Goal: Task Accomplishment & Management: Use online tool/utility

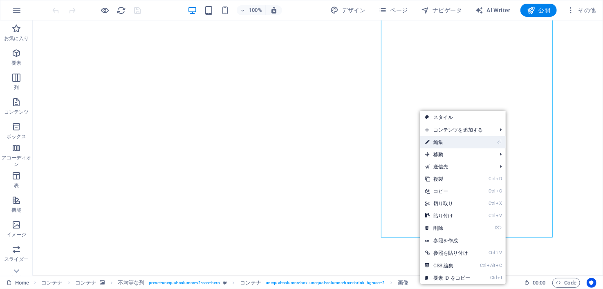
click at [433, 141] on link "⏎ 編集" at bounding box center [448, 142] width 55 height 12
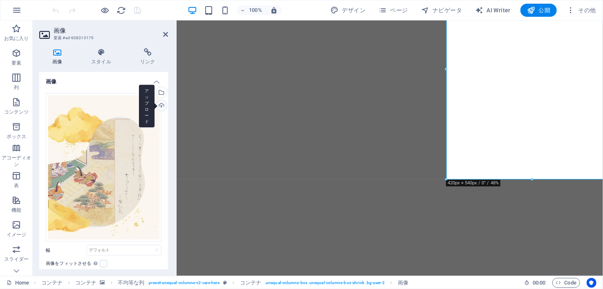
click at [161, 106] on div "アップロード" at bounding box center [161, 106] width 12 height 12
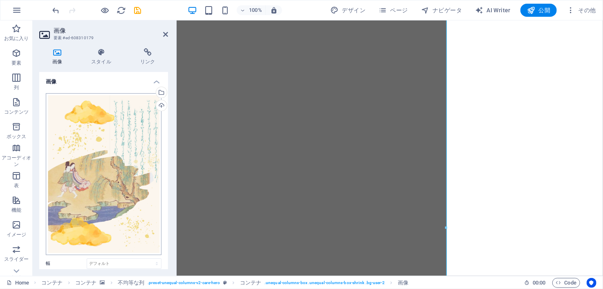
scroll to position [89, 0]
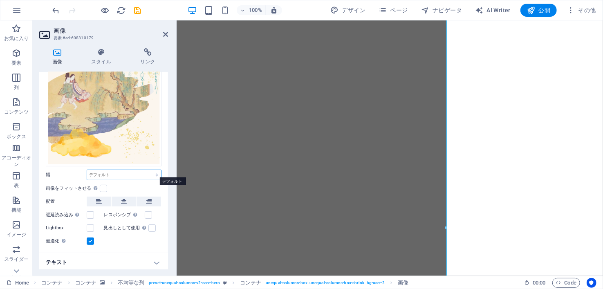
click at [141, 171] on select "デフォルト 自動 px rem % em vh vw" at bounding box center [124, 175] width 74 height 10
click at [74, 173] on label "幅" at bounding box center [66, 175] width 41 height 4
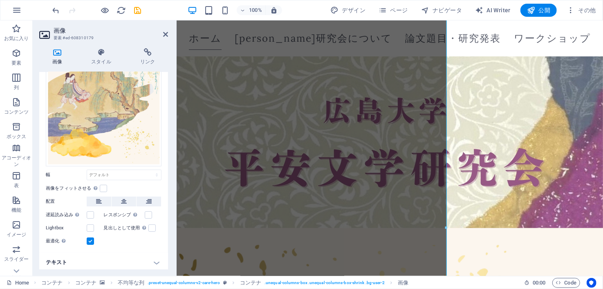
scroll to position [280, 0]
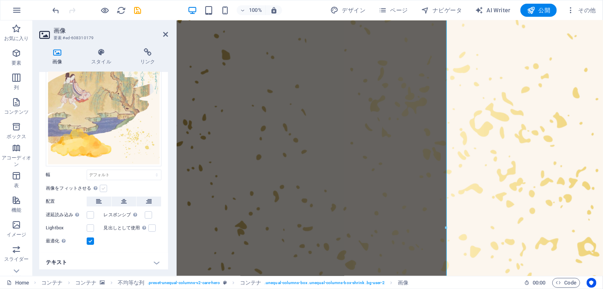
click at [102, 185] on label at bounding box center [103, 188] width 7 height 7
click at [0, 0] on input "画像をフィットさせる 固定の幅と高さに画像を自動的にフィットさせます" at bounding box center [0, 0] width 0 height 0
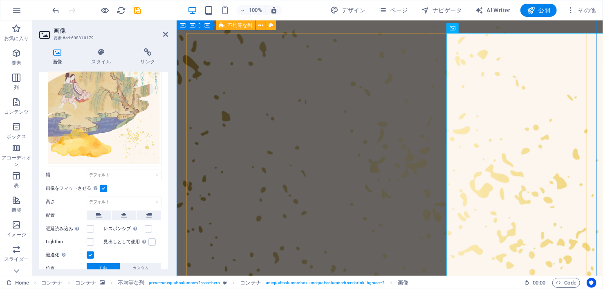
scroll to position [205, 0]
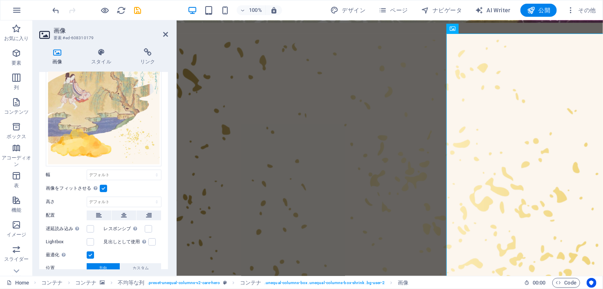
click at [104, 185] on label at bounding box center [103, 188] width 7 height 7
click at [0, 0] on input "画像をフィットさせる 固定の幅と高さに画像を自動的にフィットさせます" at bounding box center [0, 0] width 0 height 0
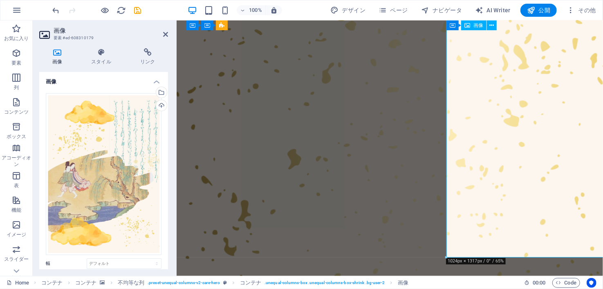
scroll to position [520, 0]
drag, startPoint x: 623, startPoint y: 277, endPoint x: 501, endPoint y: 138, distance: 184.1
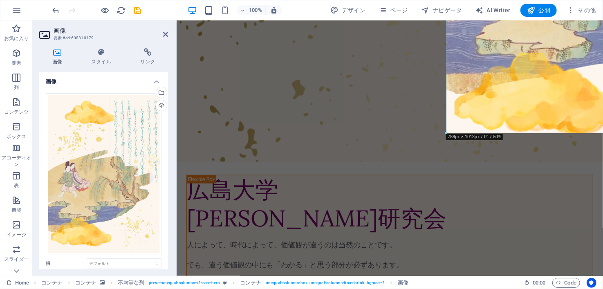
drag, startPoint x: 447, startPoint y: 258, endPoint x: 465, endPoint y: 180, distance: 79.5
type input "788"
select select "px"
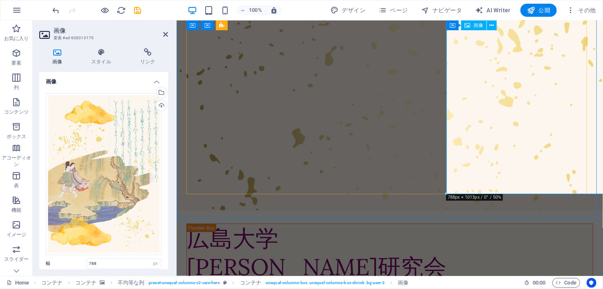
scroll to position [472, 0]
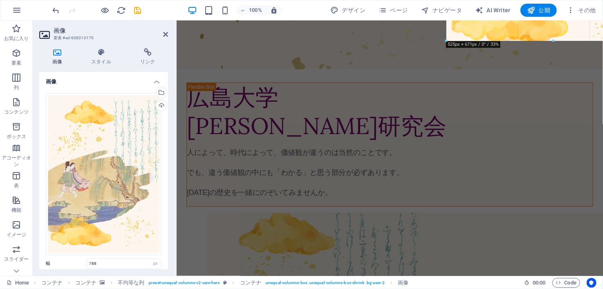
drag, startPoint x: 447, startPoint y: 180, endPoint x: 554, endPoint y: -49, distance: 253.1
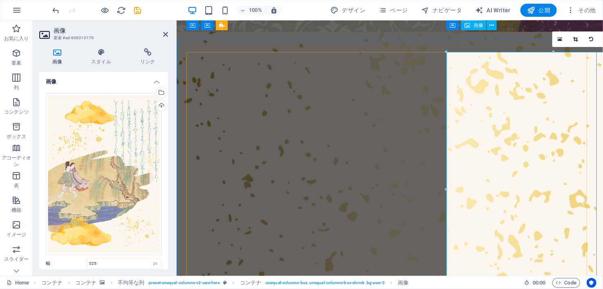
scroll to position [177, 0]
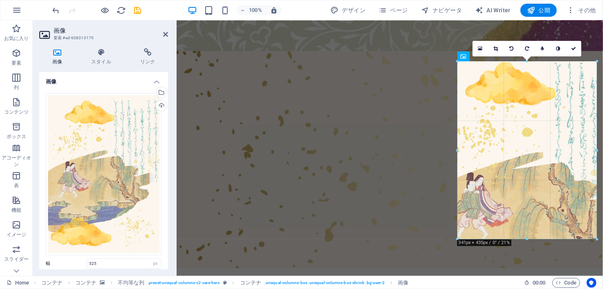
drag, startPoint x: 446, startPoint y: 60, endPoint x: 521, endPoint y: 230, distance: 186.1
type input "341"
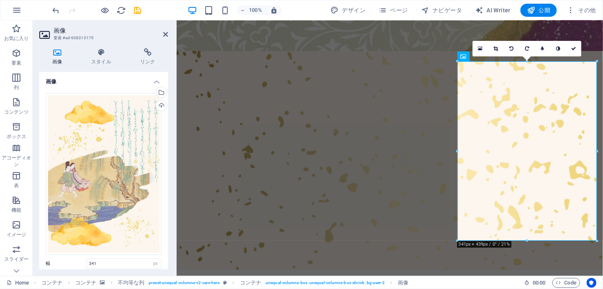
click at [398, 257] on figure at bounding box center [389, 160] width 427 height 219
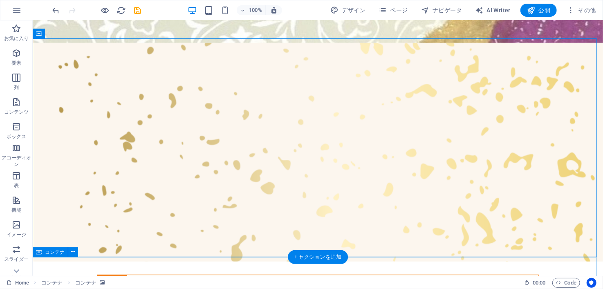
scroll to position [245, 0]
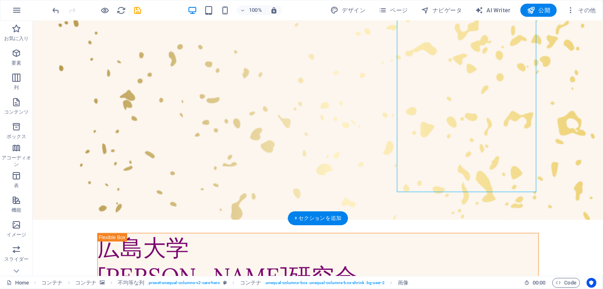
scroll to position [284, 0]
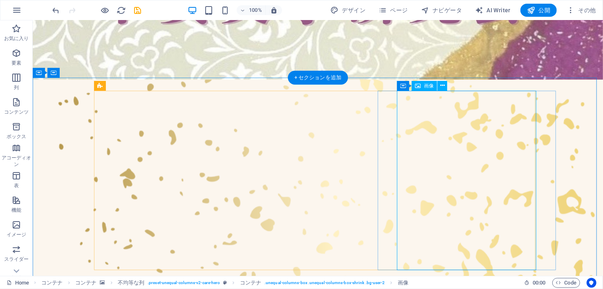
scroll to position [206, 0]
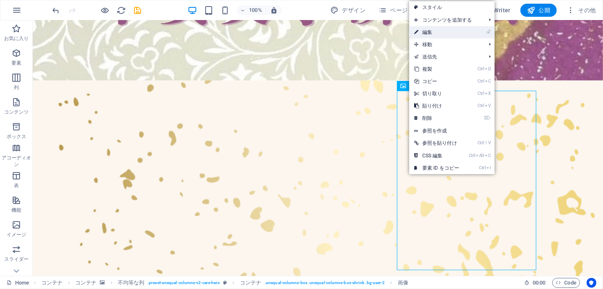
click at [438, 34] on link "⏎ 編集" at bounding box center [436, 32] width 55 height 12
select select "px"
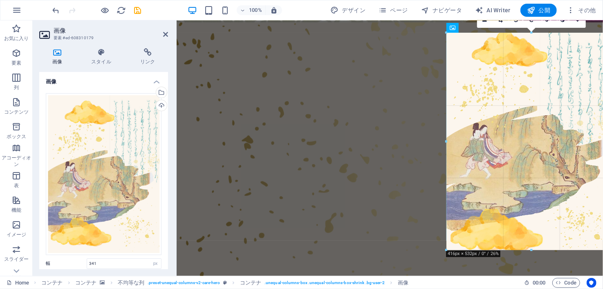
drag, startPoint x: 457, startPoint y: 211, endPoint x: 425, endPoint y: 248, distance: 48.7
type input "416"
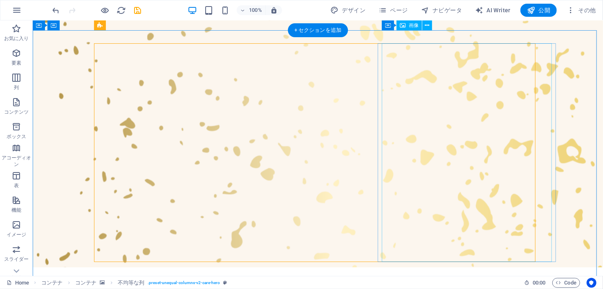
scroll to position [244, 0]
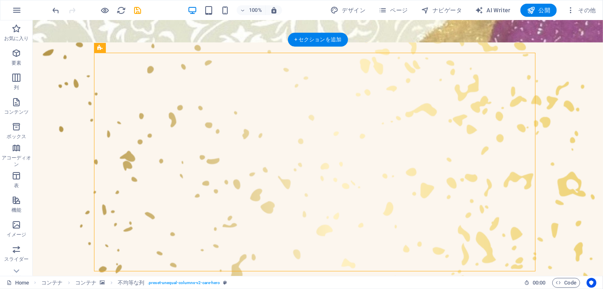
click at [569, 127] on figure at bounding box center [317, 171] width 571 height 258
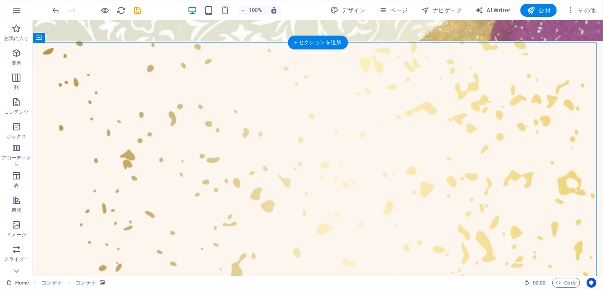
scroll to position [241, 0]
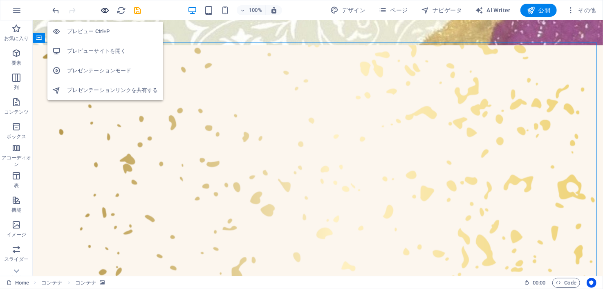
click at [108, 6] on icon "button" at bounding box center [105, 10] width 9 height 9
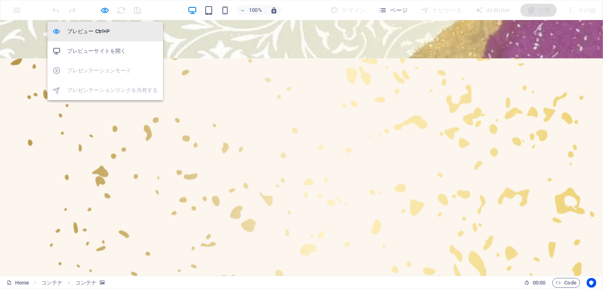
click at [106, 25] on li "プレビュー Ctrl+P" at bounding box center [105, 32] width 116 height 20
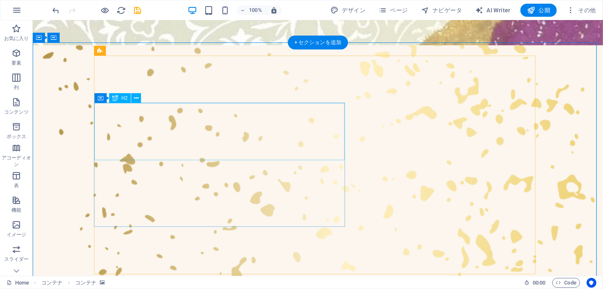
scroll to position [328, 0]
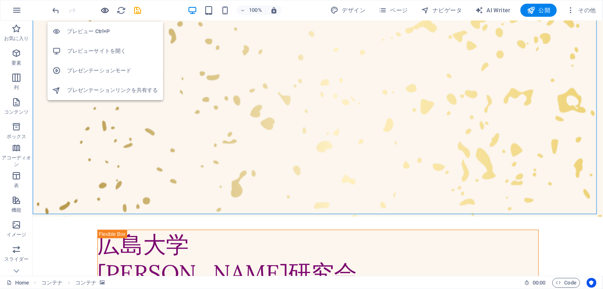
click at [106, 14] on icon "button" at bounding box center [105, 10] width 9 height 9
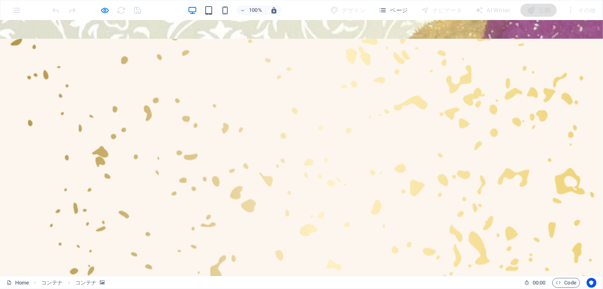
scroll to position [260, 0]
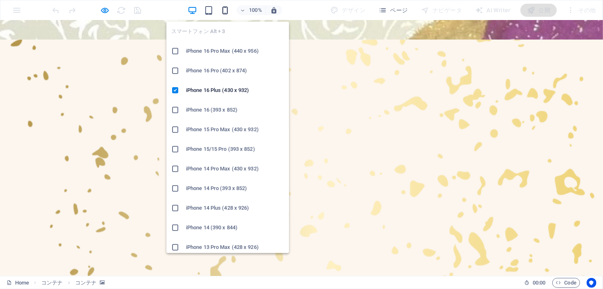
click at [225, 8] on icon "button" at bounding box center [225, 10] width 9 height 9
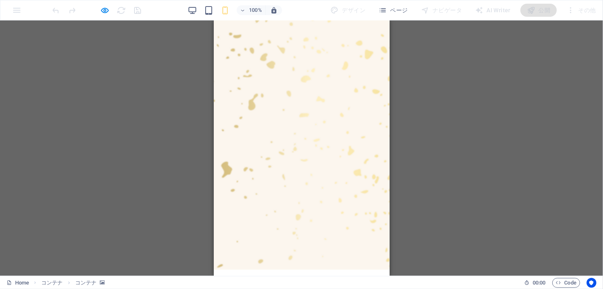
scroll to position [308, 0]
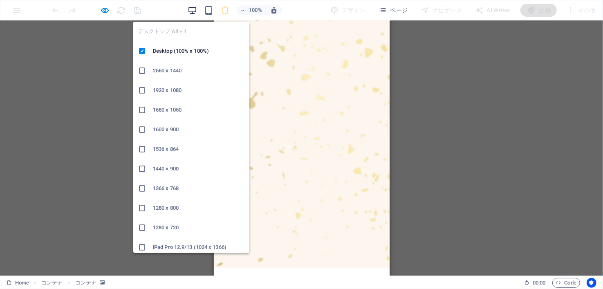
click at [193, 11] on icon "button" at bounding box center [192, 10] width 9 height 9
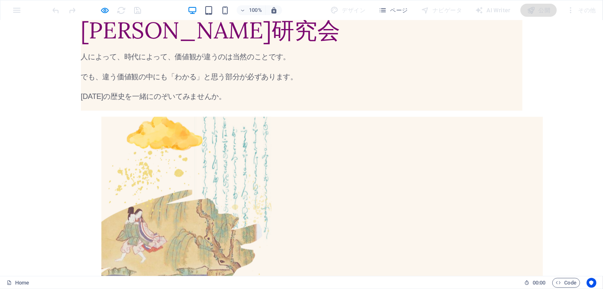
scroll to position [583, 0]
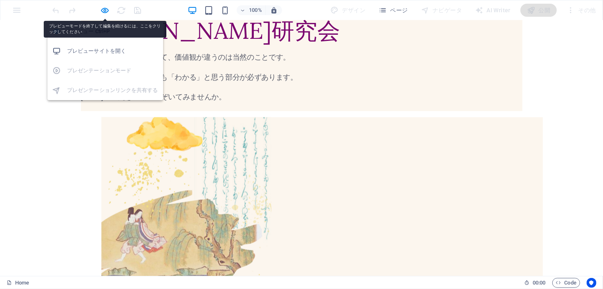
click at [107, 15] on body "heian.hiroshima-u.ac.jp Home お気に入り 要素 列 コンテンツ ボックス アコーディオン 表 機能 イメージ スライダー ヘッダ …" at bounding box center [301, 144] width 603 height 289
click at [103, 10] on icon "button" at bounding box center [105, 10] width 9 height 9
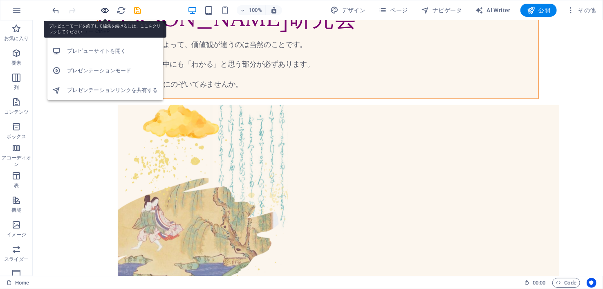
scroll to position [570, 0]
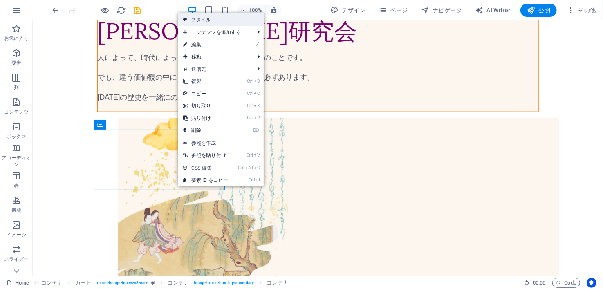
click at [220, 21] on link "スタイル" at bounding box center [220, 19] width 85 height 12
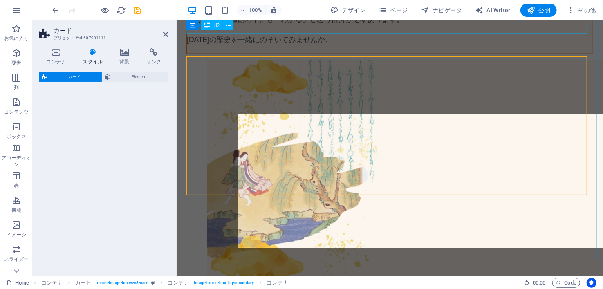
select select "rem"
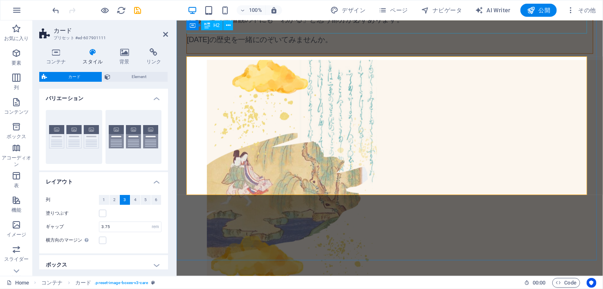
scroll to position [512, 0]
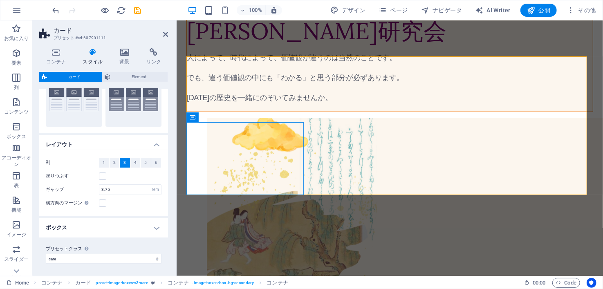
scroll to position [0, 0]
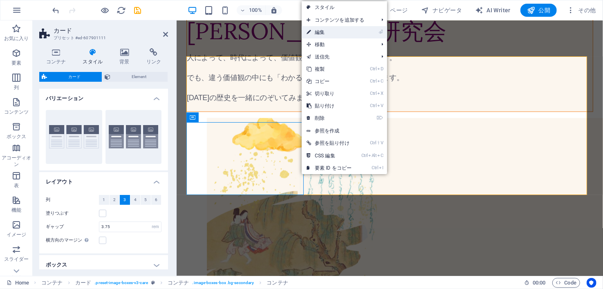
click at [340, 35] on link "⏎ 編集" at bounding box center [329, 32] width 55 height 12
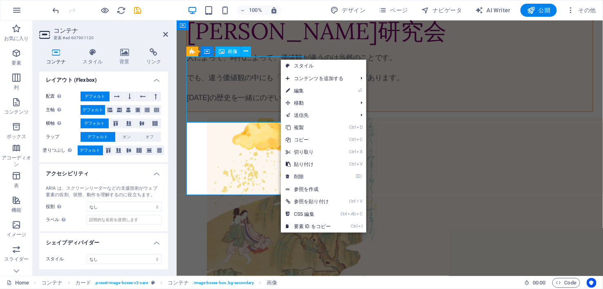
scroll to position [570, 0]
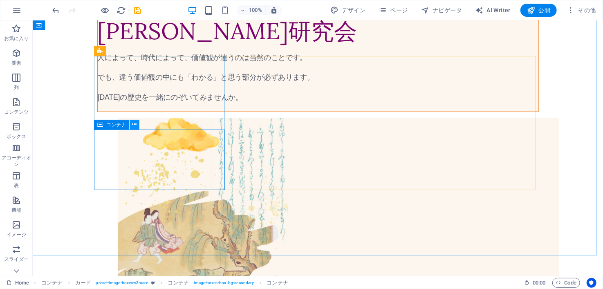
click at [133, 126] on icon at bounding box center [135, 124] width 4 height 9
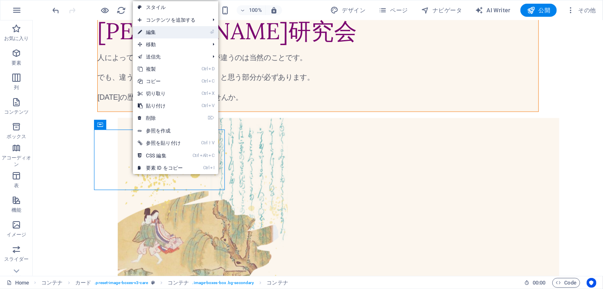
click at [173, 36] on link "⏎ 編集" at bounding box center [160, 32] width 55 height 12
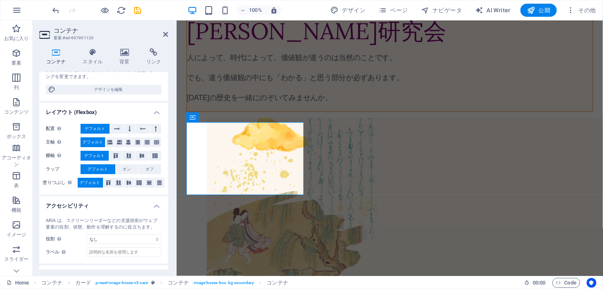
scroll to position [126, 0]
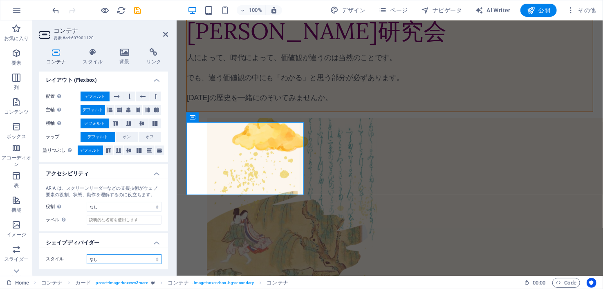
click at [153, 258] on select "なし 三角形 四角形 斜め方向 多角形 1 多角形 2 ジグザグ 複数のジグザグ ウェーブ 複数のウェーブ 半円 円 サークルシャドウ ブロック 六角形 クラ…" at bounding box center [124, 259] width 75 height 10
click at [87, 254] on select "なし 三角形 四角形 斜め方向 多角形 1 多角形 2 ジグザグ 複数のジグザグ ウェーブ 複数のウェーブ 半円 円 サークルシャドウ ブロック 六角形 クラ…" at bounding box center [124, 259] width 75 height 10
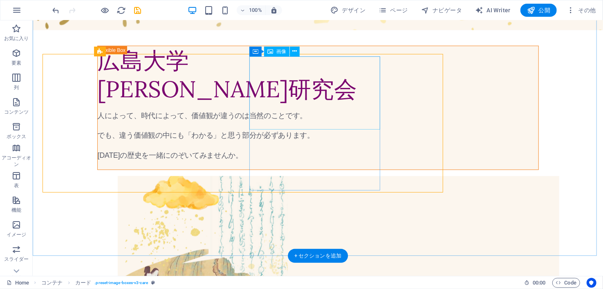
scroll to position [570, 0]
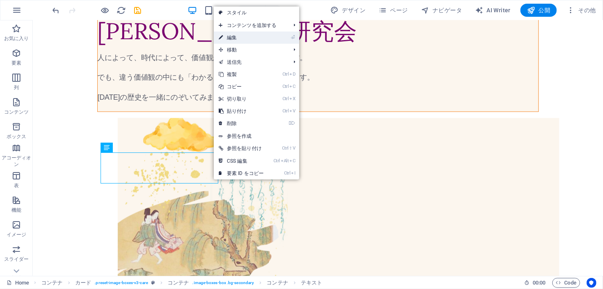
click at [250, 38] on link "⏎ 編集" at bounding box center [241, 37] width 55 height 12
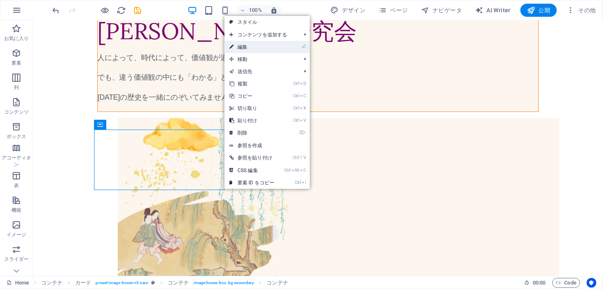
click at [253, 52] on link "⏎ 編集" at bounding box center [252, 47] width 55 height 12
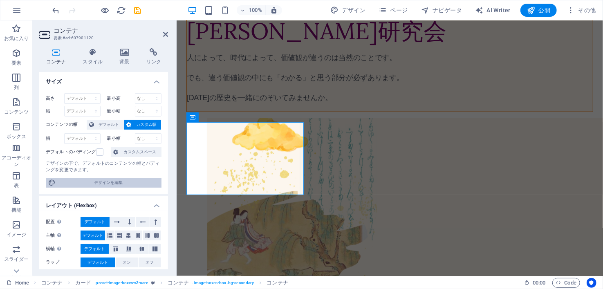
scroll to position [126, 0]
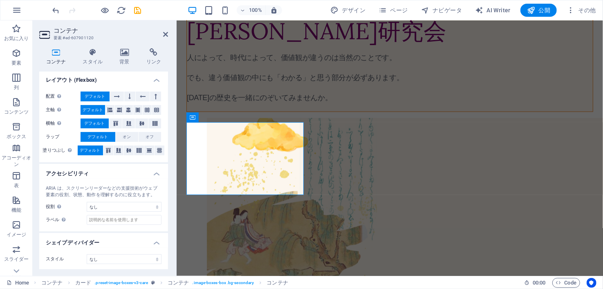
click at [154, 241] on h4 "シェイプディバイダー" at bounding box center [103, 240] width 129 height 15
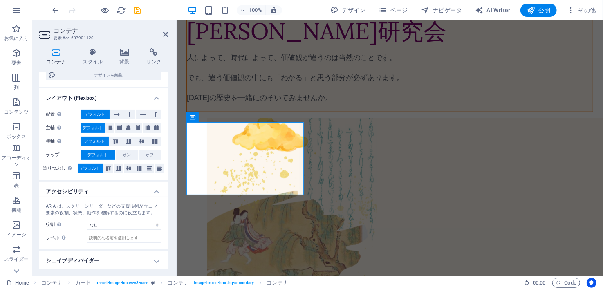
click at [154, 260] on h4 "シェイプディバイダー" at bounding box center [103, 261] width 129 height 20
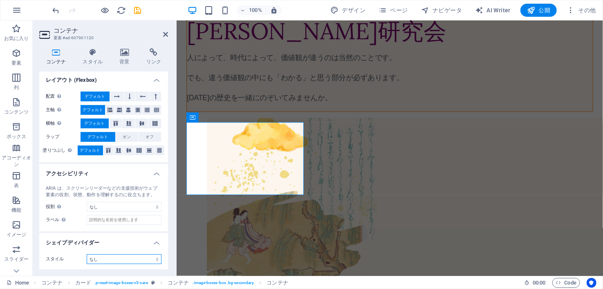
click at [145, 260] on select "なし 三角形 四角形 斜め方向 多角形 1 多角形 2 ジグザグ 複数のジグザグ ウェーブ 複数のウェーブ 半円 円 サークルシャドウ ブロック 六角形 クラ…" at bounding box center [124, 259] width 75 height 10
click at [87, 254] on select "なし 三角形 四角形 斜め方向 多角形 1 多角形 2 ジグザグ 複数のジグザグ ウェーブ 複数のウェーブ 半円 円 サークルシャドウ ブロック 六角形 クラ…" at bounding box center [124, 259] width 75 height 10
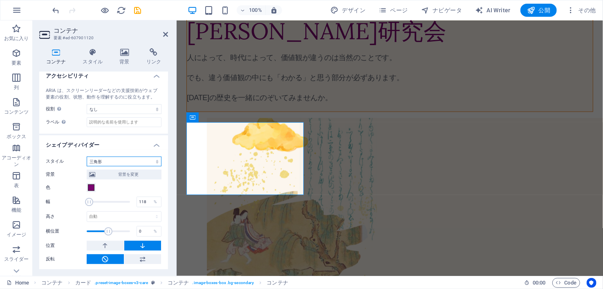
click at [152, 157] on select "なし 三角形 四角形 斜め方向 多角形 1 多角形 2 ジグザグ 複数のジグザグ ウェーブ 複数のウェーブ 半円 円 サークルシャドウ ブロック 六角形 クラ…" at bounding box center [124, 162] width 75 height 10
select select "none"
click at [87, 166] on select "なし 三角形 四角形 斜め方向 多角形 1 多角形 2 ジグザグ 複数のジグザグ ウェーブ 複数のウェーブ 半円 円 サークルシャドウ ブロック 六角形 クラ…" at bounding box center [124, 162] width 75 height 10
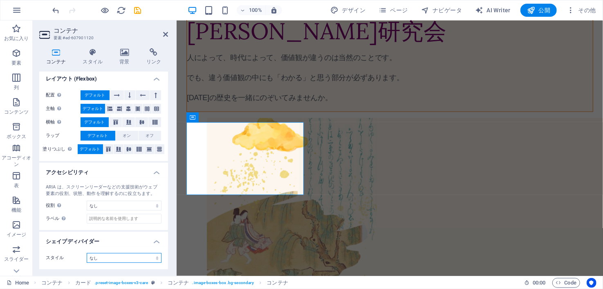
scroll to position [126, 0]
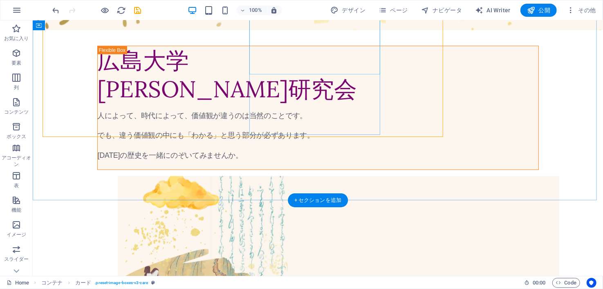
scroll to position [570, 0]
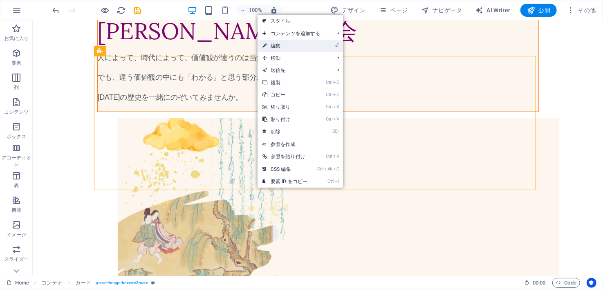
click at [295, 48] on link "⏎ 編集" at bounding box center [285, 46] width 55 height 12
select select "rem"
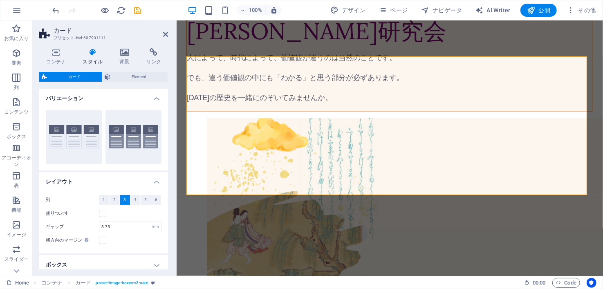
scroll to position [37, 0]
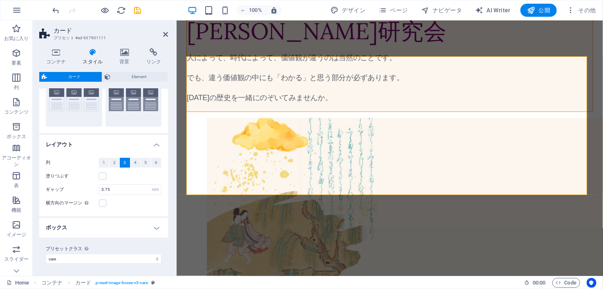
click at [150, 231] on h4 "ボックス" at bounding box center [103, 228] width 129 height 20
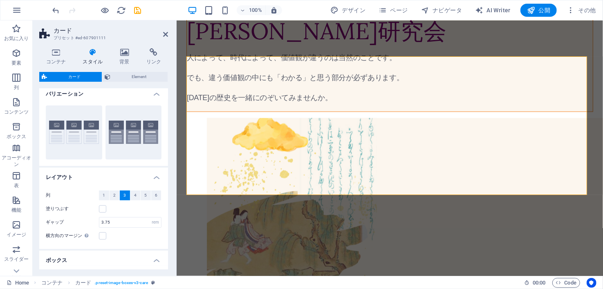
scroll to position [0, 0]
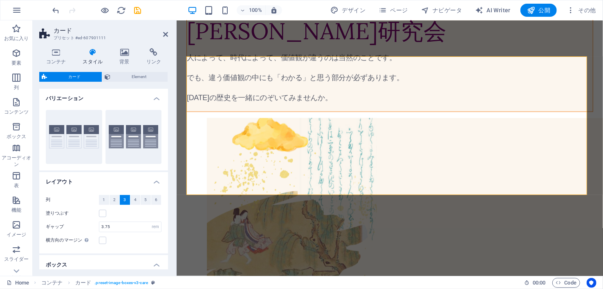
click at [169, 30] on aside "カード プリセット #ed-607901111 コンテナ スタイル 背景 リンク サイズ 高さ デフォルト px rem % vh vw 最小高 なし px …" at bounding box center [105, 148] width 144 height 256
click at [166, 33] on icon at bounding box center [165, 34] width 5 height 7
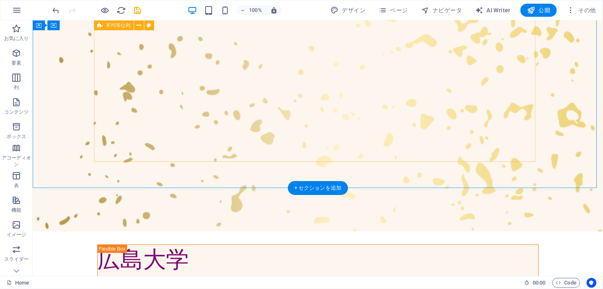
scroll to position [378, 0]
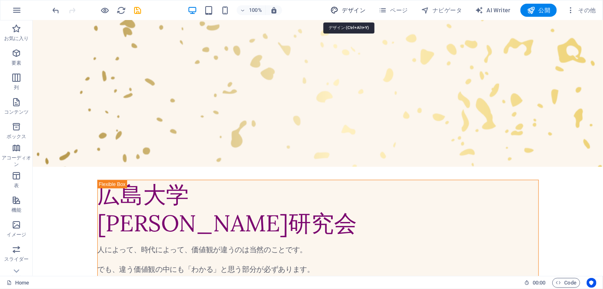
click at [356, 10] on span "デザイン" at bounding box center [348, 10] width 35 height 8
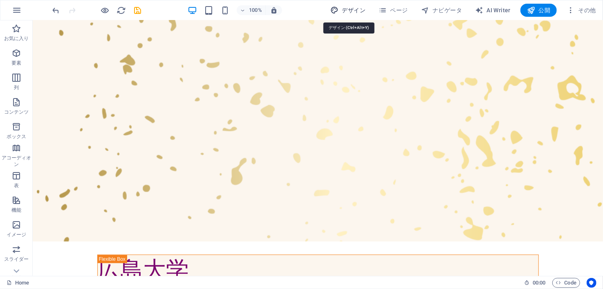
select select "px"
select select "400"
select select "px"
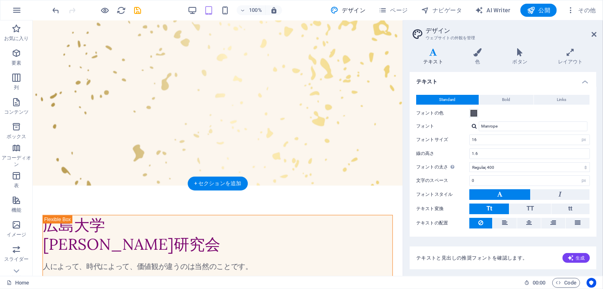
scroll to position [349, 0]
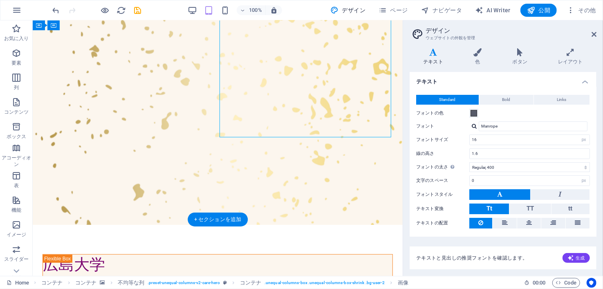
scroll to position [311, 0]
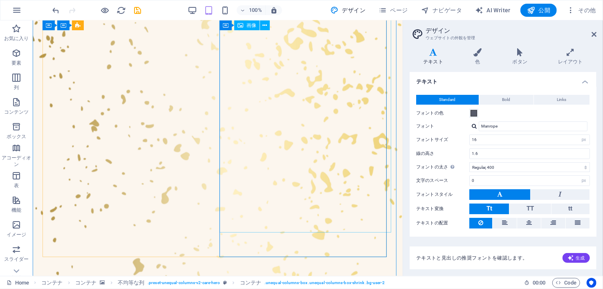
scroll to position [215, 0]
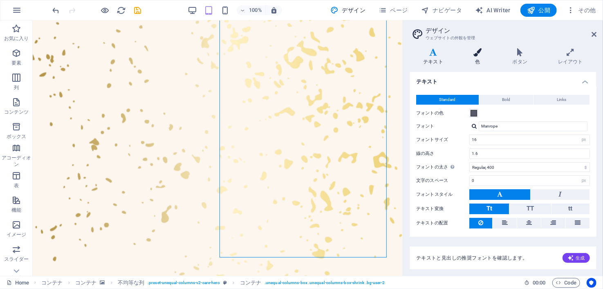
click at [478, 59] on h4 "色" at bounding box center [479, 56] width 39 height 17
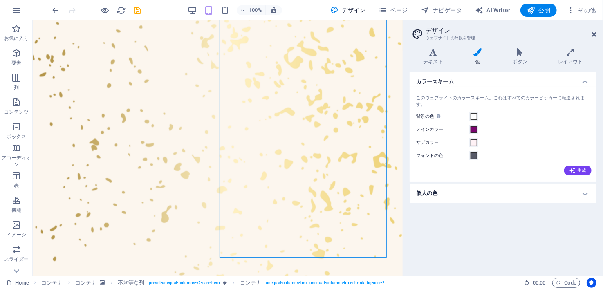
click at [504, 194] on h4 "個人の色" at bounding box center [503, 194] width 187 height 20
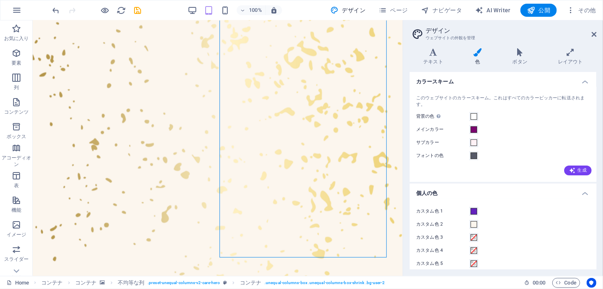
scroll to position [0, 0]
click at [471, 143] on span at bounding box center [474, 142] width 7 height 7
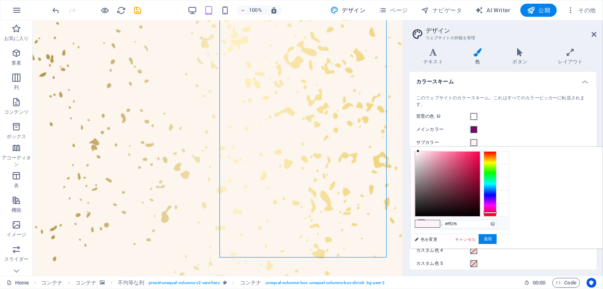
click at [422, 220] on icon at bounding box center [422, 223] width 6 height 6
type input "#fcf6ee"
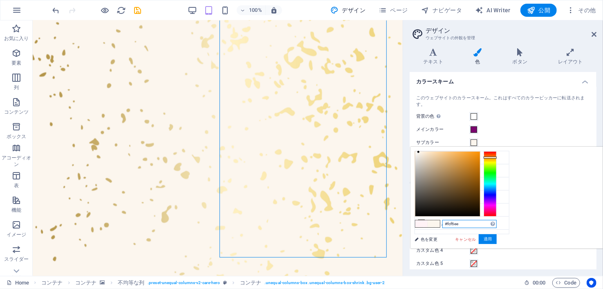
drag, startPoint x: 563, startPoint y: 224, endPoint x: 556, endPoint y: 223, distance: 6.7
click at [497, 223] on input "#fcf6ee" at bounding box center [470, 224] width 54 height 8
click at [497, 222] on input "#fcf6ee" at bounding box center [470, 224] width 54 height 8
drag, startPoint x: 565, startPoint y: 222, endPoint x: 536, endPoint y: 219, distance: 28.8
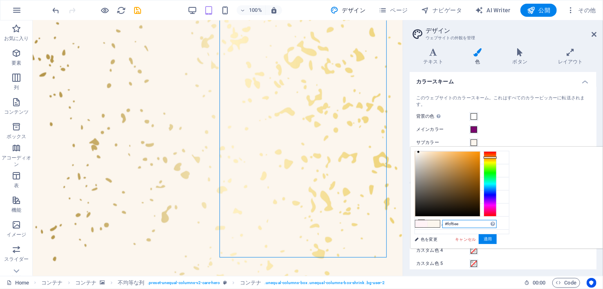
click at [501, 219] on div "#fcf6ee サポートされる形式 #0852ed rgb(8, 82, 237) rgba(8, 82, 237, 90%) hsv(221,97,93) …" at bounding box center [456, 257] width 90 height 220
click at [466, 187] on li "サブカラー #fcf6ee" at bounding box center [462, 184] width 94 height 13
click at [490, 182] on li "サブカラー #fcf6ee" at bounding box center [462, 184] width 94 height 13
drag, startPoint x: 564, startPoint y: 226, endPoint x: 544, endPoint y: 227, distance: 19.7
drag, startPoint x: 544, startPoint y: 227, endPoint x: 562, endPoint y: 223, distance: 18.8
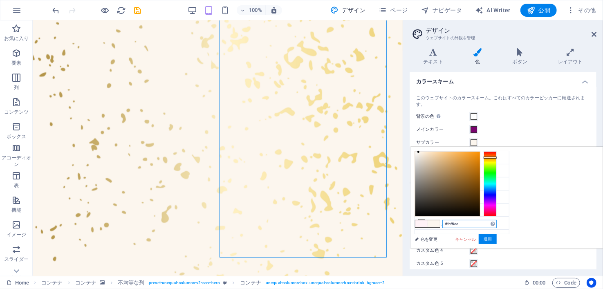
click at [497, 223] on input "#fcf6ee" at bounding box center [470, 224] width 54 height 8
drag, startPoint x: 562, startPoint y: 223, endPoint x: 541, endPoint y: 221, distance: 21.3
drag, startPoint x: 541, startPoint y: 221, endPoint x: 499, endPoint y: 228, distance: 42.2
click at [499, 228] on ul "背景の色 #ffffff メインカラー #7a056f サブカラー #fcf6ee フォントの色" at bounding box center [462, 192] width 95 height 83
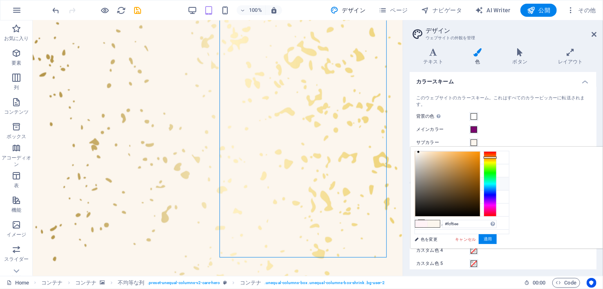
click at [420, 184] on icon at bounding box center [422, 184] width 6 height 6
click at [497, 240] on button "適用" at bounding box center [488, 239] width 18 height 10
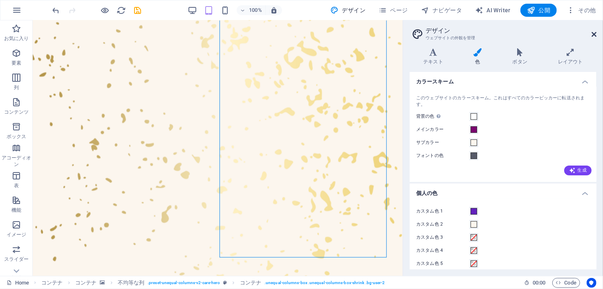
click at [596, 35] on icon at bounding box center [594, 34] width 5 height 7
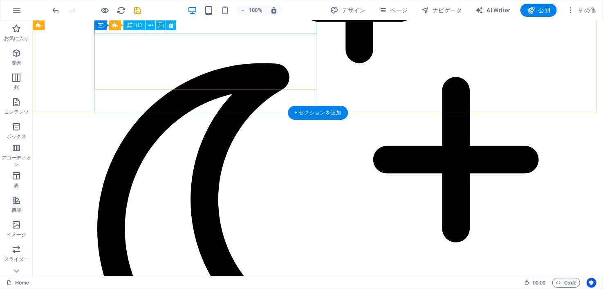
scroll to position [1082, 0]
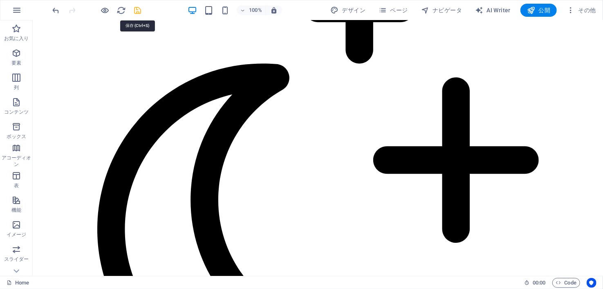
click at [137, 11] on icon "save" at bounding box center [137, 10] width 9 height 9
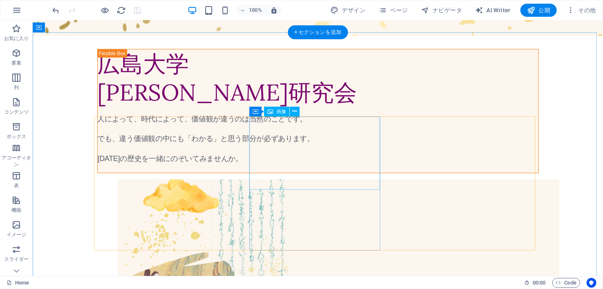
scroll to position [508, 0]
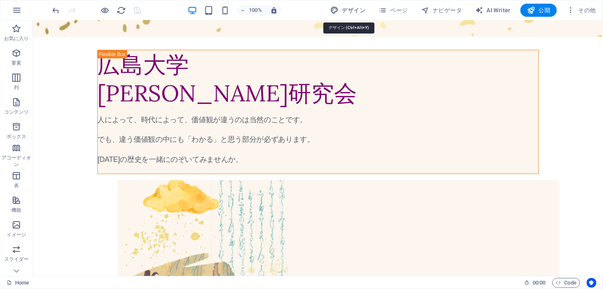
click at [353, 10] on span "デザイン" at bounding box center [348, 10] width 35 height 8
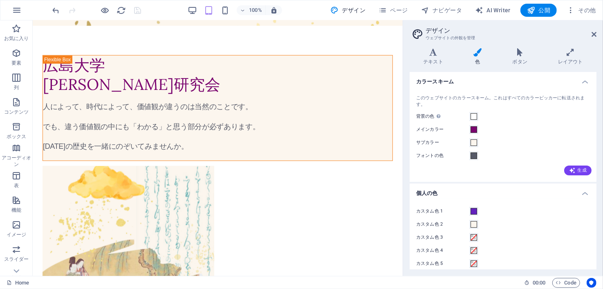
scroll to position [7, 0]
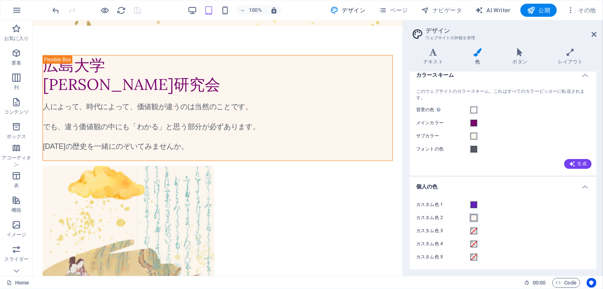
click at [474, 214] on div "カスタム色 1 カスタム色 2 カスタム色 3 カスタム色 4 カスタム色 5" at bounding box center [503, 231] width 190 height 79
click at [474, 215] on span at bounding box center [474, 218] width 7 height 7
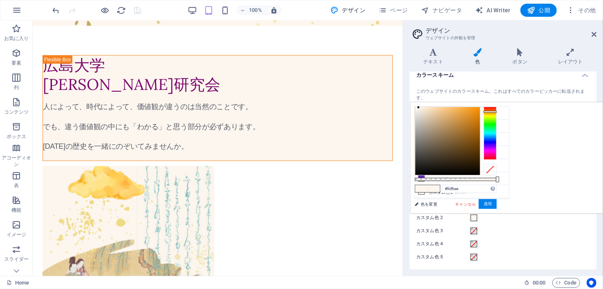
click at [497, 170] on div at bounding box center [490, 169] width 13 height 11
click at [497, 202] on button "適用" at bounding box center [488, 204] width 18 height 10
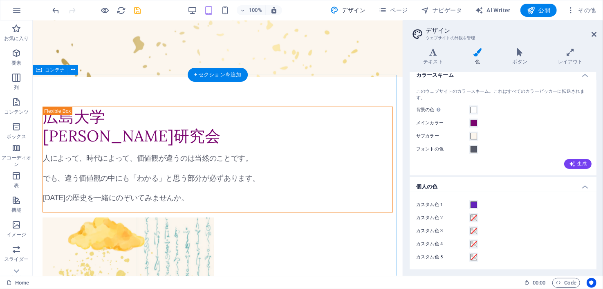
scroll to position [456, 0]
click at [594, 34] on icon at bounding box center [594, 34] width 5 height 7
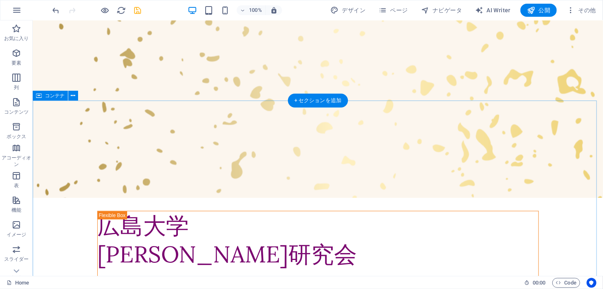
scroll to position [441, 0]
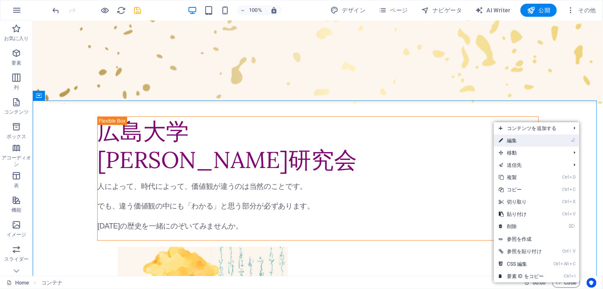
click at [526, 142] on link "⏎ 編集" at bounding box center [521, 141] width 55 height 12
select select "shredded-paper"
select select "px"
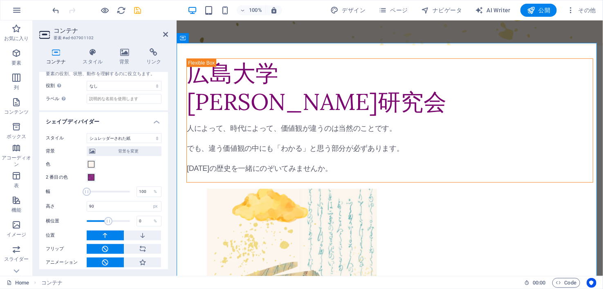
scroll to position [233, 0]
click at [91, 168] on button "色" at bounding box center [91, 164] width 9 height 9
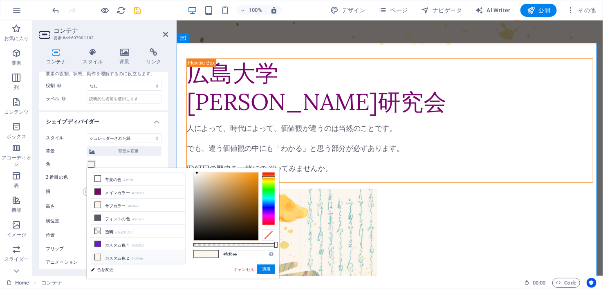
click at [114, 162] on div "色" at bounding box center [104, 165] width 116 height 10
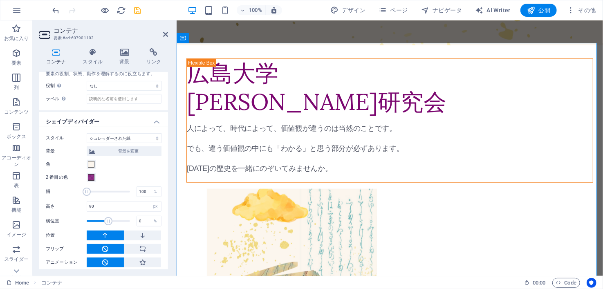
scroll to position [236, 0]
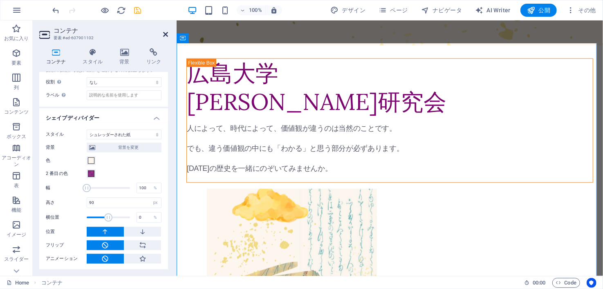
click at [164, 31] on icon at bounding box center [165, 34] width 5 height 7
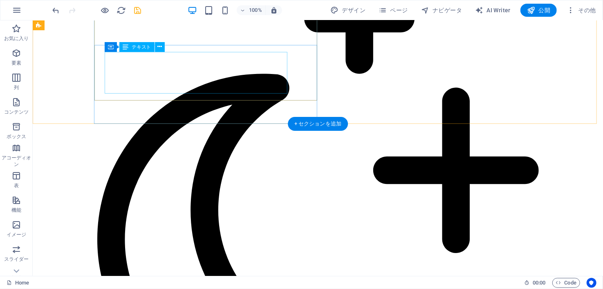
scroll to position [1072, 0]
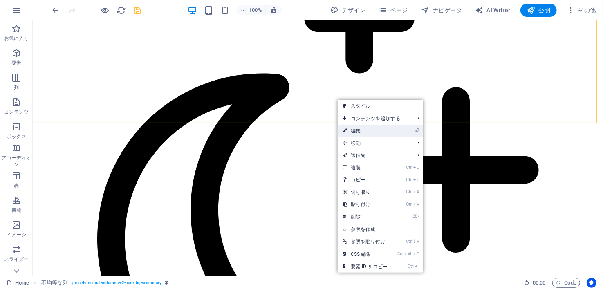
drag, startPoint x: 360, startPoint y: 128, endPoint x: 82, endPoint y: 97, distance: 279.5
click at [360, 128] on link "⏎ 編集" at bounding box center [365, 131] width 55 height 12
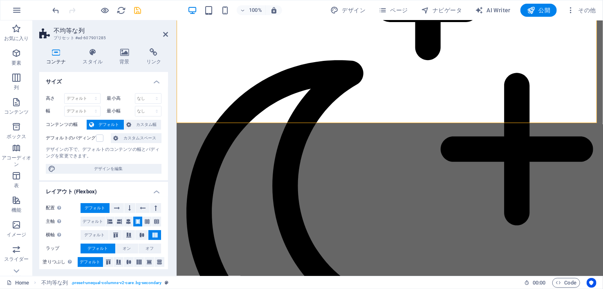
scroll to position [112, 0]
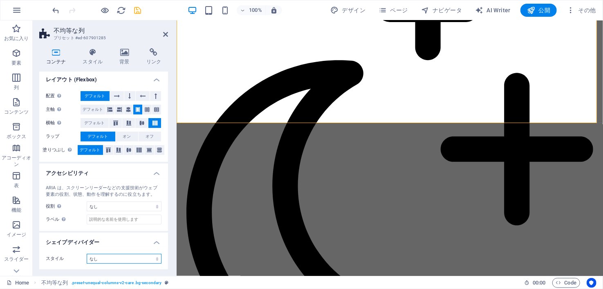
click at [137, 255] on select "なし 三角形 四角形 斜め方向 多角形 1 多角形 2 ジグザグ 複数のジグザグ ウェーブ 複数のウェーブ 半円 円 サークルシャドウ ブロック 六角形 クラ…" at bounding box center [124, 259] width 75 height 10
select select "waves"
click at [87, 254] on select "なし 三角形 四角形 斜め方向 多角形 1 多角形 2 ジグザグ 複数のジグザグ ウェーブ 複数のウェーブ 半円 円 サークルシャドウ ブロック 六角形 クラ…" at bounding box center [124, 259] width 75 height 10
click at [121, 148] on icon at bounding box center [119, 150] width 10 height 5
click at [167, 36] on icon at bounding box center [165, 34] width 5 height 7
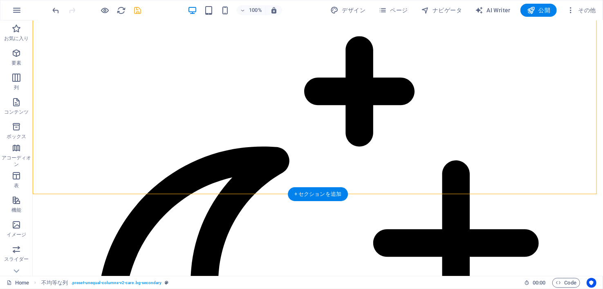
scroll to position [1001, 0]
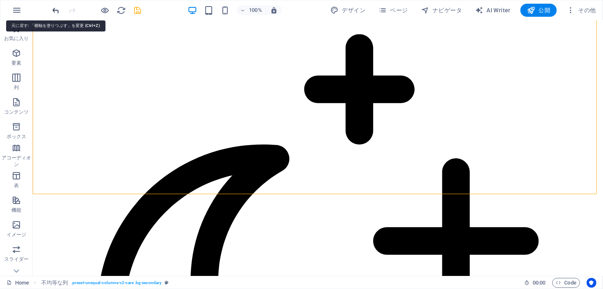
click at [54, 10] on icon "undo" at bounding box center [56, 10] width 9 height 9
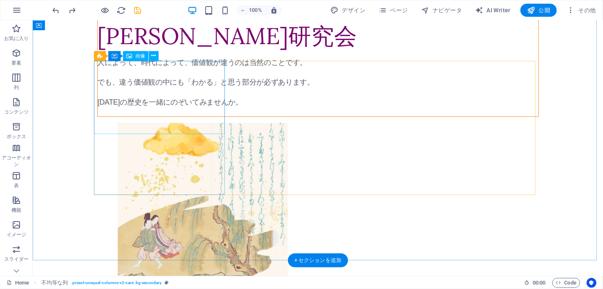
scroll to position [527, 0]
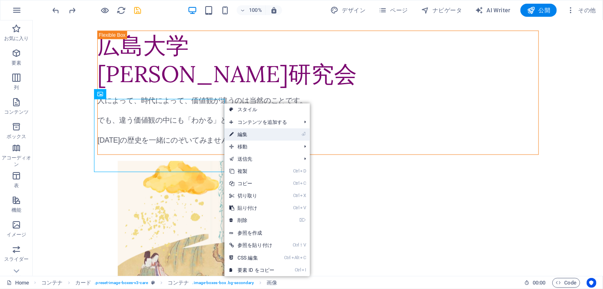
click at [250, 138] on link "⏎ 編集" at bounding box center [252, 134] width 55 height 12
select select "%"
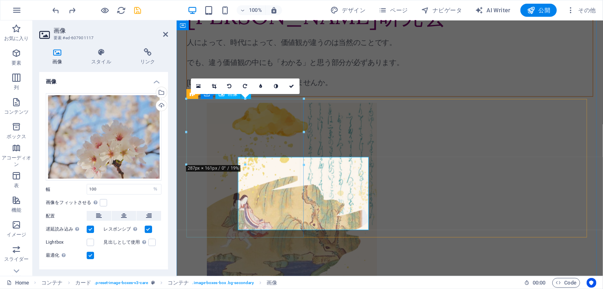
scroll to position [469, 0]
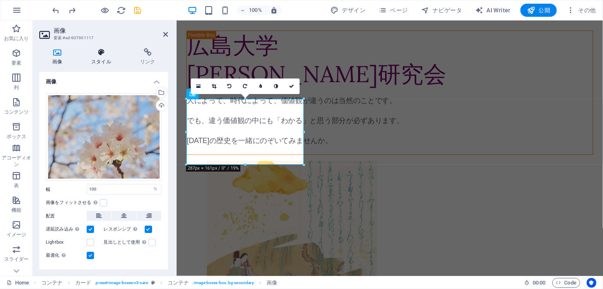
click at [102, 57] on h4 "スタイル" at bounding box center [103, 56] width 49 height 17
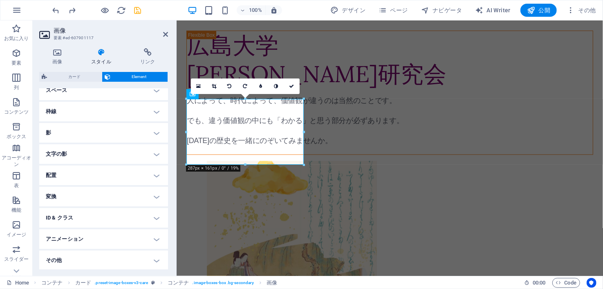
scroll to position [0, 0]
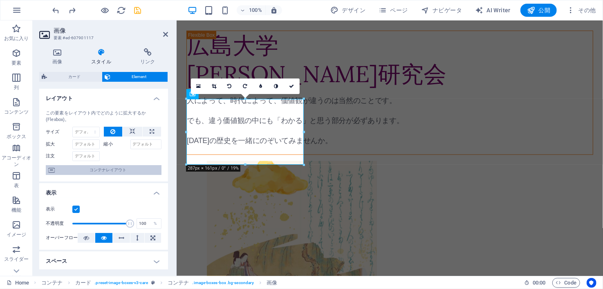
click at [103, 172] on span "コンテナレイアウト" at bounding box center [108, 170] width 102 height 10
select select "diagonal"
select select "px"
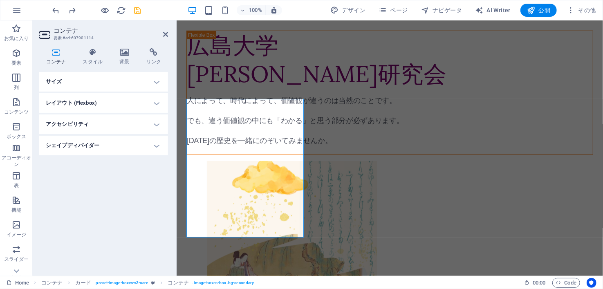
click at [114, 149] on h4 "シェイプディバイダー" at bounding box center [103, 146] width 129 height 20
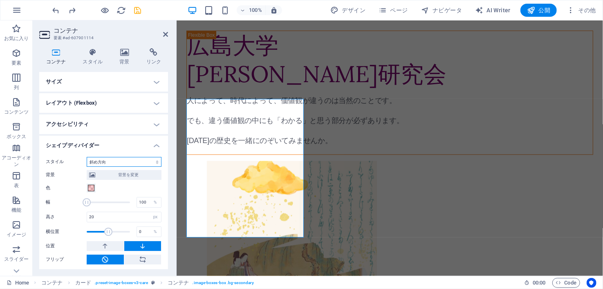
click at [116, 161] on select "なし 三角形 四角形 斜め方向 多角形 1 多角形 2 ジグザグ 複数のジグザグ ウェーブ 複数のウェーブ 半円 円 サークルシャドウ ブロック 六角形 クラ…" at bounding box center [124, 162] width 75 height 10
select select "none"
click at [87, 157] on select "なし 三角形 四角形 斜め方向 多角形 1 多角形 2 ジグザグ 複数のジグザグ ウェーブ 複数のウェーブ 半円 円 サークルシャドウ ブロック 六角形 クラ…" at bounding box center [124, 162] width 75 height 10
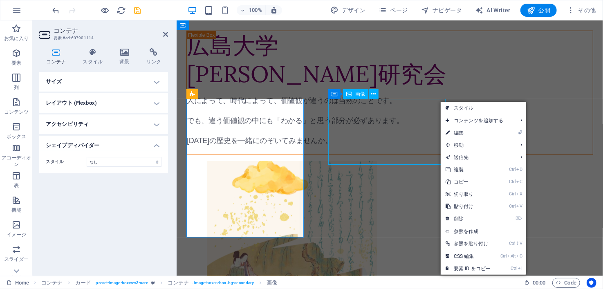
scroll to position [527, 0]
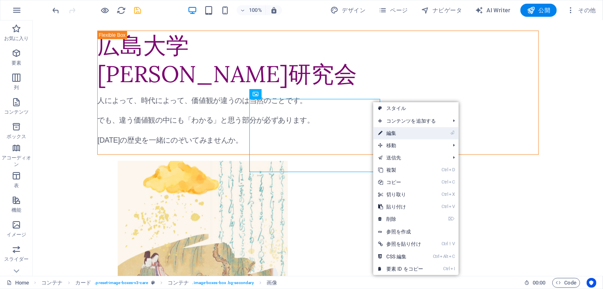
click at [399, 130] on link "⏎ 編集" at bounding box center [400, 133] width 55 height 12
select select "%"
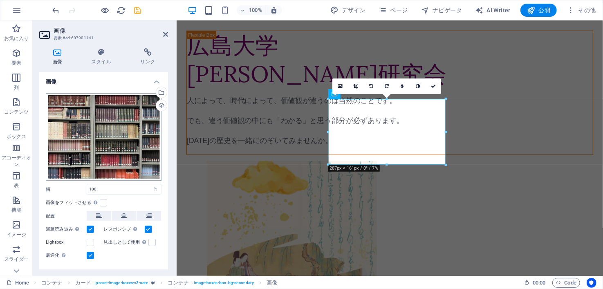
scroll to position [16, 0]
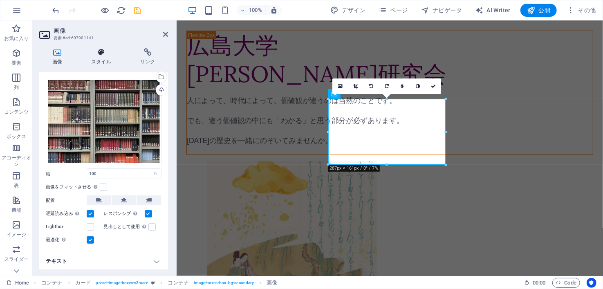
click at [101, 57] on h4 "スタイル" at bounding box center [103, 56] width 49 height 17
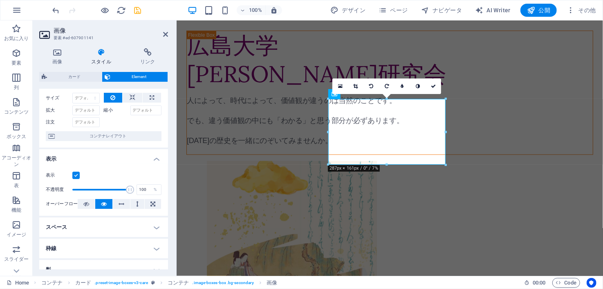
scroll to position [35, 0]
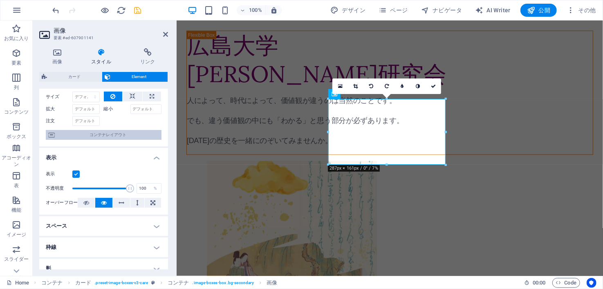
click at [111, 137] on span "コンテナレイアウト" at bounding box center [108, 135] width 102 height 10
select select "diagonal"
select select "px"
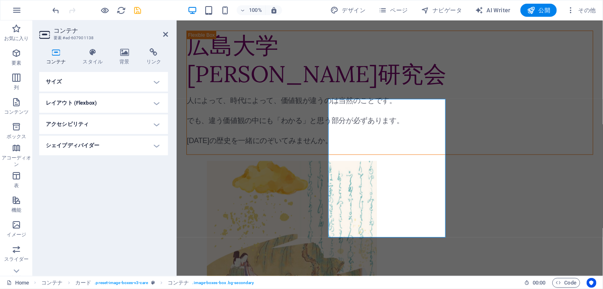
click at [109, 147] on h4 "シェイプディバイダー" at bounding box center [103, 146] width 129 height 20
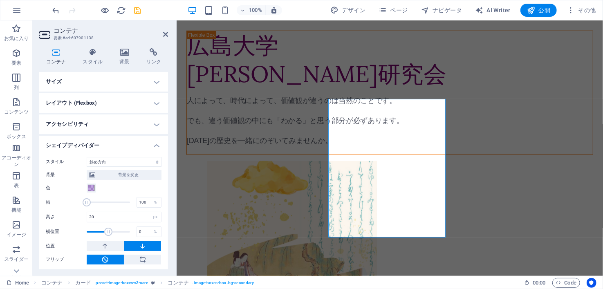
scroll to position [1, 0]
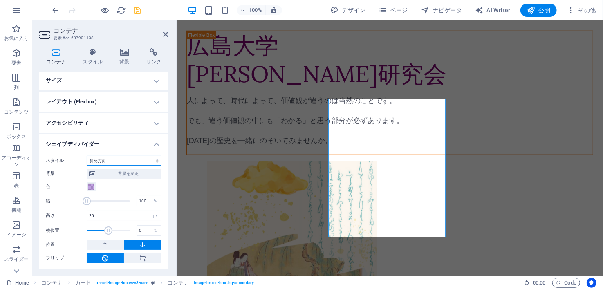
click at [113, 164] on select "なし 三角形 四角形 斜め方向 多角形 1 多角形 2 ジグザグ 複数のジグザグ ウェーブ 複数のウェーブ 半円 円 サークルシャドウ ブロック 六角形 クラ…" at bounding box center [124, 161] width 75 height 10
select select "none"
click at [87, 157] on select "なし 三角形 四角形 斜め方向 多角形 1 多角形 2 ジグザグ 複数のジグザグ ウェーブ 複数のウェーブ 半円 円 サークルシャドウ ブロック 六角形 クラ…" at bounding box center [124, 161] width 75 height 10
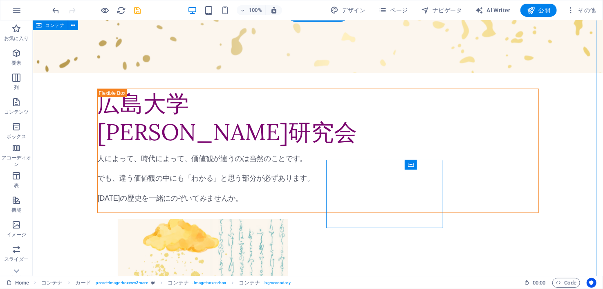
scroll to position [527, 0]
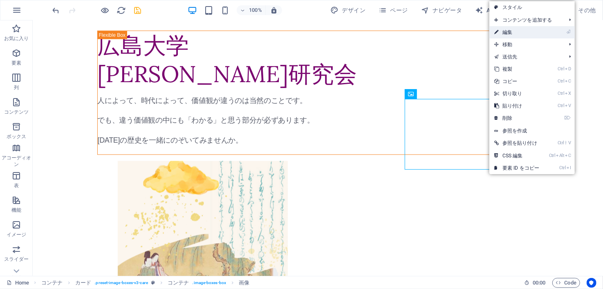
click at [528, 34] on link "⏎ 編集" at bounding box center [517, 32] width 55 height 12
select select "%"
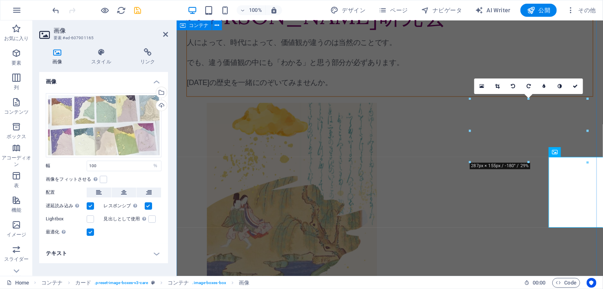
scroll to position [469, 0]
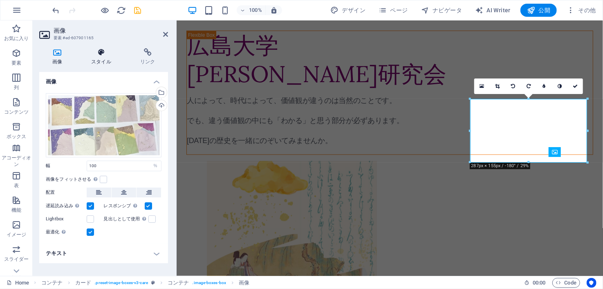
click at [112, 55] on icon at bounding box center [102, 52] width 46 height 8
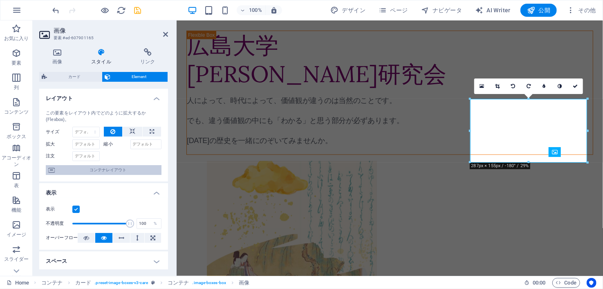
click at [99, 170] on span "コンテナレイアウト" at bounding box center [108, 170] width 102 height 10
select select "diagonal"
select select "px"
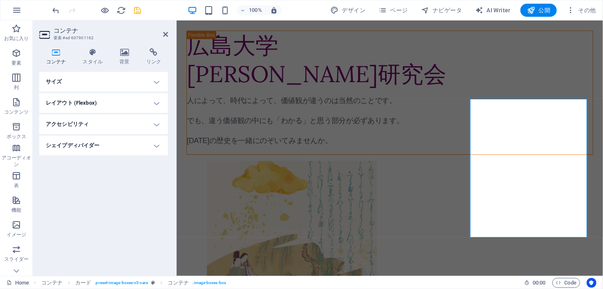
click at [99, 141] on h4 "シェイプディバイダー" at bounding box center [103, 146] width 129 height 20
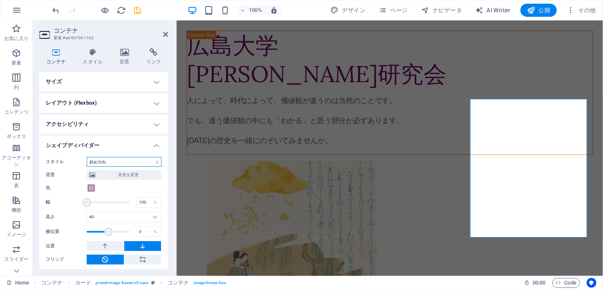
click at [101, 158] on select "なし 三角形 四角形 斜め方向 多角形 1 多角形 2 ジグザグ 複数のジグザグ ウェーブ 複数のウェーブ 半円 円 サークルシャドウ ブロック 六角形 クラ…" at bounding box center [124, 162] width 75 height 10
select select "none"
click at [87, 157] on select "なし 三角形 四角形 斜め方向 多角形 1 多角形 2 ジグザグ 複数のジグザグ ウェーブ 複数のウェーブ 半円 円 サークルシャドウ ブロック 六角形 クラ…" at bounding box center [124, 162] width 75 height 10
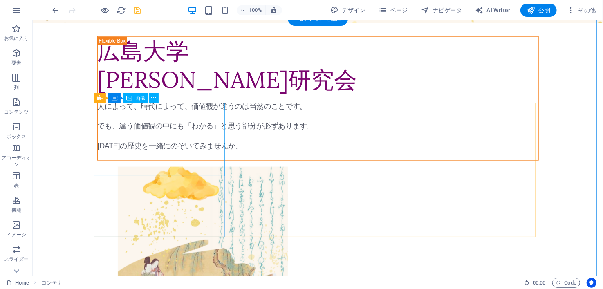
scroll to position [523, 0]
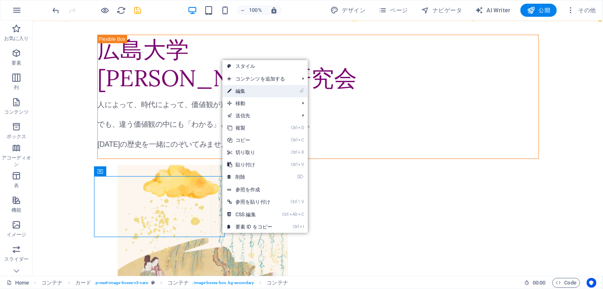
click at [254, 97] on link "⏎ 編集" at bounding box center [250, 91] width 55 height 12
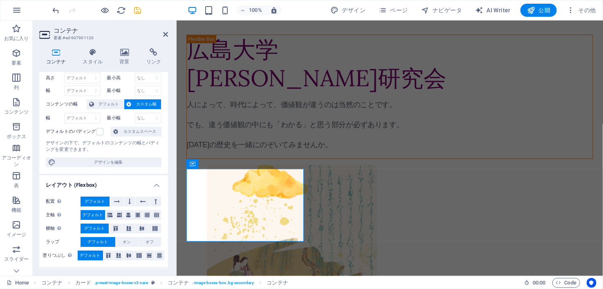
scroll to position [22, 0]
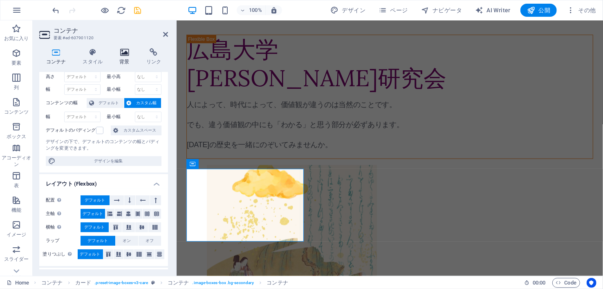
click at [126, 59] on h4 "背景" at bounding box center [126, 56] width 27 height 17
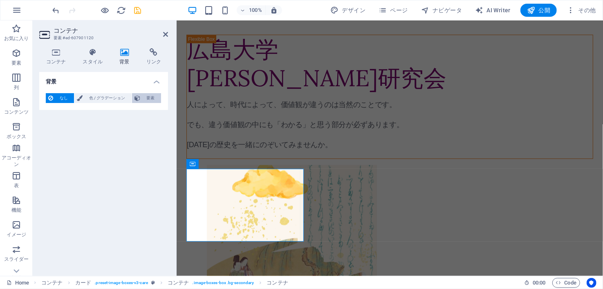
click at [145, 99] on span "要素" at bounding box center [151, 98] width 16 height 10
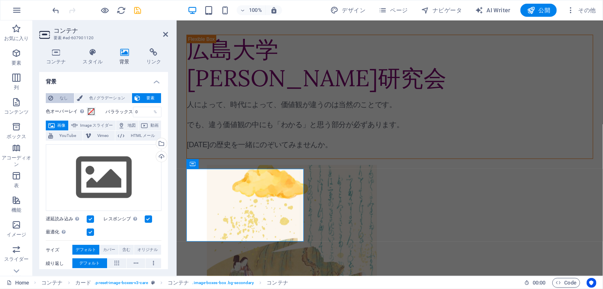
click at [58, 98] on span "なし" at bounding box center [64, 98] width 16 height 10
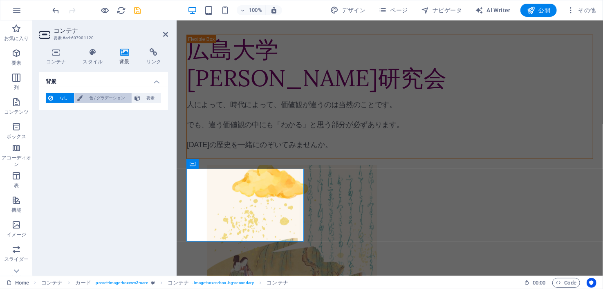
click at [87, 94] on span "色 / グラデーション" at bounding box center [107, 98] width 44 height 10
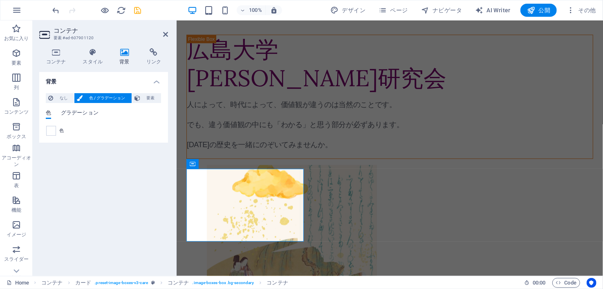
click at [74, 110] on span "グラデーション" at bounding box center [80, 113] width 38 height 11
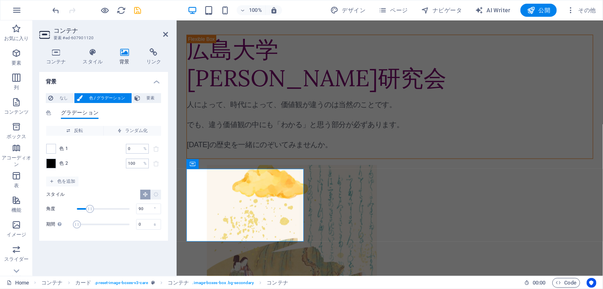
click at [74, 110] on span "グラデーション" at bounding box center [80, 113] width 38 height 11
click at [48, 117] on span "色" at bounding box center [48, 113] width 5 height 11
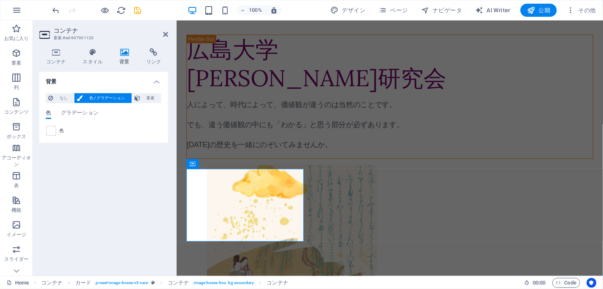
click at [60, 128] on span "色" at bounding box center [61, 131] width 4 height 7
click at [51, 129] on span at bounding box center [51, 130] width 9 height 9
type input "#ffffff"
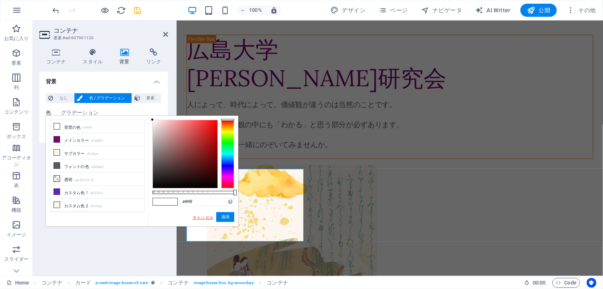
click at [204, 214] on link "キャンセル" at bounding box center [203, 217] width 22 height 6
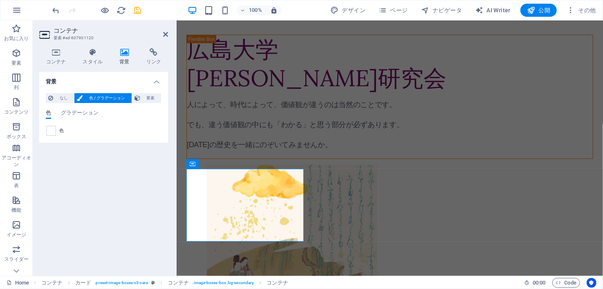
click at [128, 193] on div "背景 なし 色 / グラデーション 要素 背景を全幅に伸ばす 色オーバーレイ 背景の上にオーバーレイを配置して背景を色付けします パララックス 0 % 画像 …" at bounding box center [103, 171] width 129 height 198
click at [66, 99] on span "なし" at bounding box center [64, 98] width 16 height 10
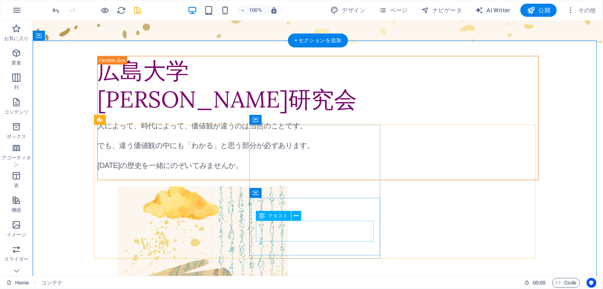
scroll to position [501, 0]
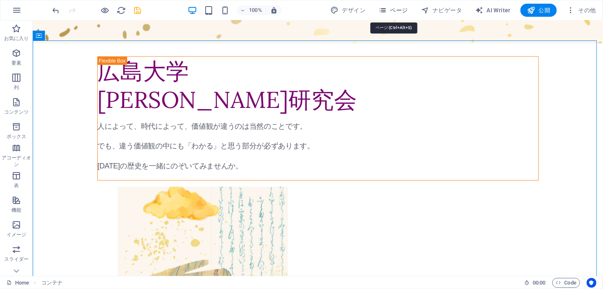
click at [399, 15] on button "ページ" at bounding box center [394, 10] width 36 height 13
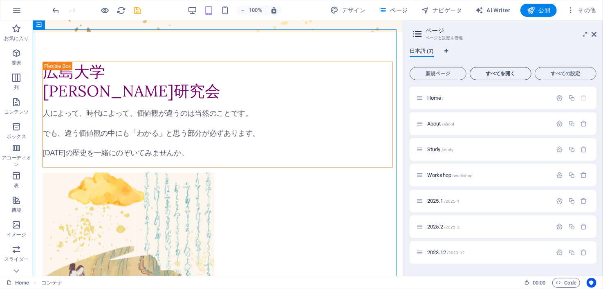
click at [484, 76] on button "すべてを開く" at bounding box center [501, 73] width 62 height 13
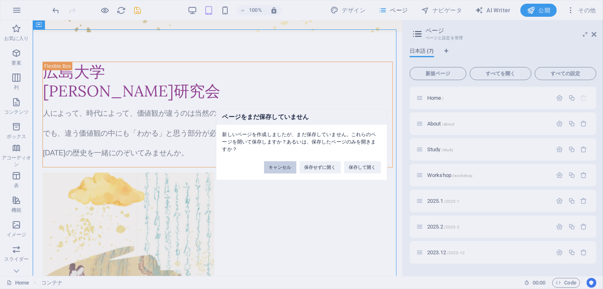
click at [286, 169] on button "キャンセル" at bounding box center [280, 167] width 32 height 12
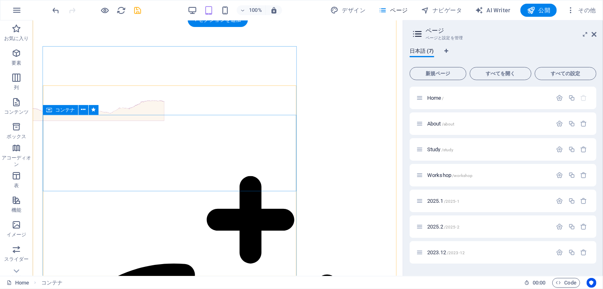
scroll to position [899, 0]
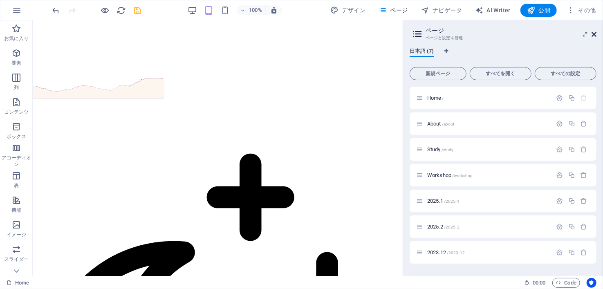
click at [594, 31] on icon at bounding box center [594, 34] width 5 height 7
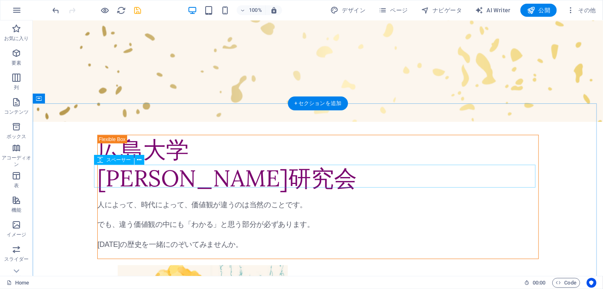
scroll to position [422, 0]
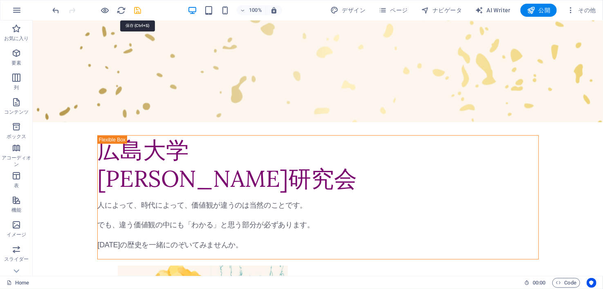
click at [141, 11] on icon "save" at bounding box center [137, 10] width 9 height 9
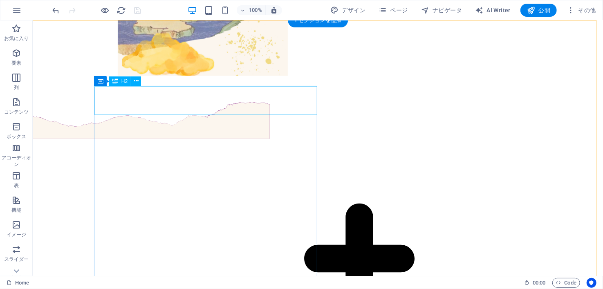
scroll to position [855, 0]
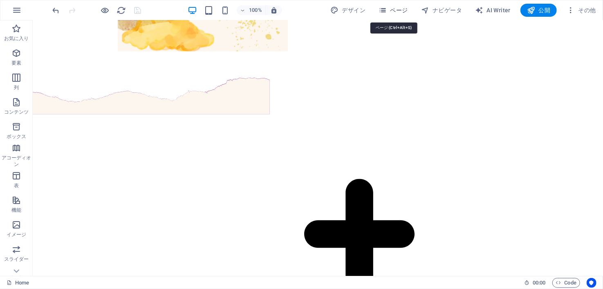
click at [387, 9] on icon "button" at bounding box center [383, 10] width 8 height 8
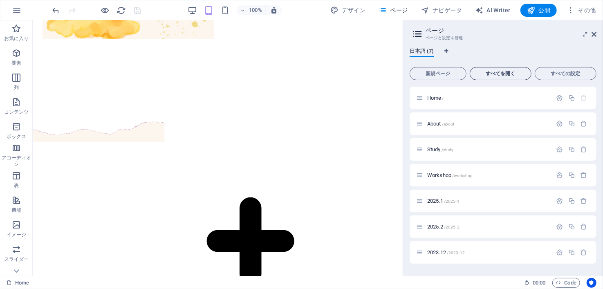
click at [479, 72] on span "すべてを開く" at bounding box center [501, 73] width 54 height 5
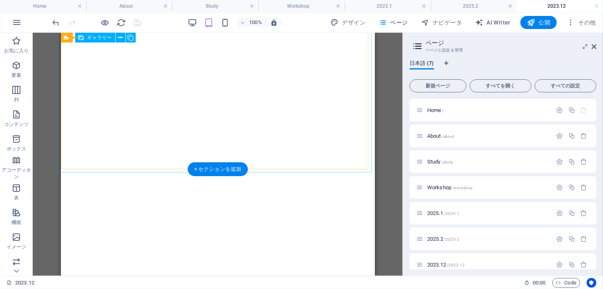
scroll to position [0, 0]
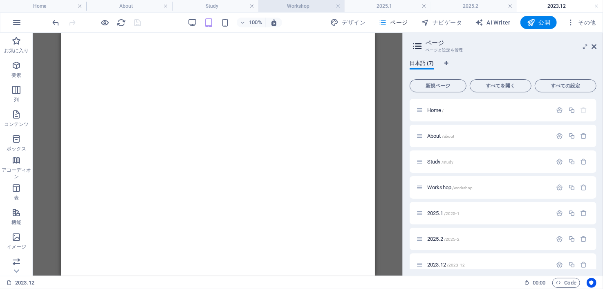
click at [294, 4] on h4 "Workshop" at bounding box center [302, 6] width 86 height 9
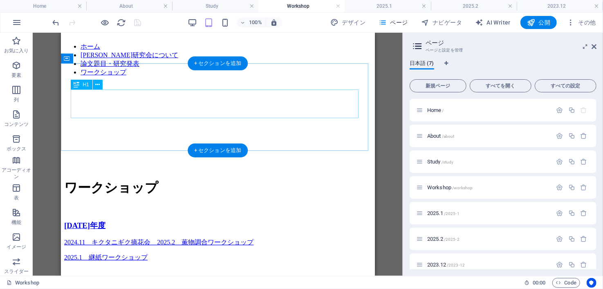
click at [77, 179] on div "ワークショップ" at bounding box center [218, 188] width 308 height 18
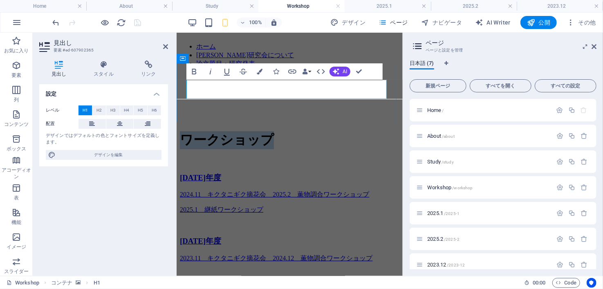
click at [186, 131] on h1 "ワークショップ" at bounding box center [290, 140] width 220 height 18
click at [277, 71] on icon "button" at bounding box center [276, 72] width 6 height 6
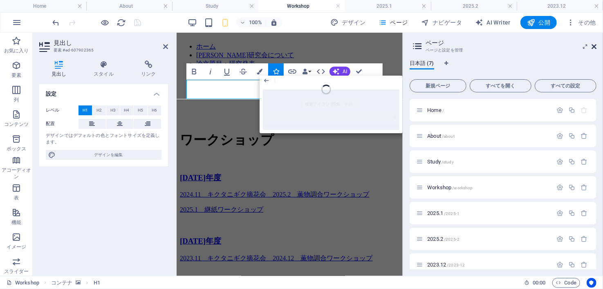
click at [593, 44] on icon at bounding box center [594, 46] width 5 height 7
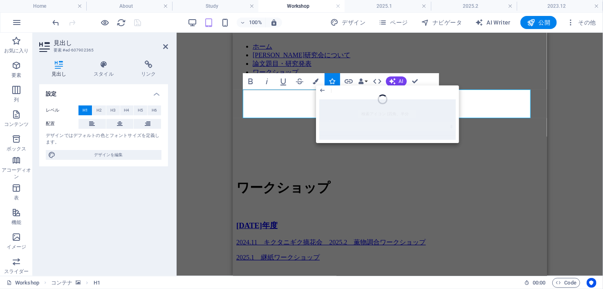
click at [378, 112] on div at bounding box center [387, 119] width 143 height 47
click at [344, 107] on div at bounding box center [387, 119] width 143 height 47
click at [321, 91] on icon "button" at bounding box center [322, 91] width 4 height 4
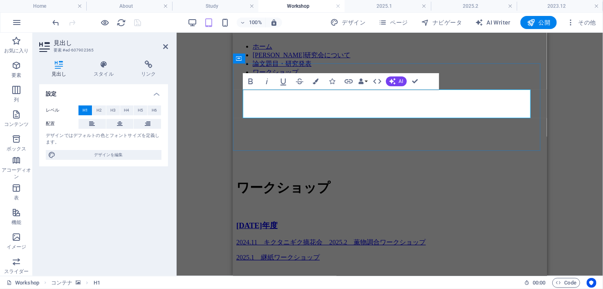
click at [243, 179] on h1 "ワークショップ" at bounding box center [390, 188] width 308 height 18
click at [333, 79] on icon "button" at bounding box center [333, 82] width 6 height 6
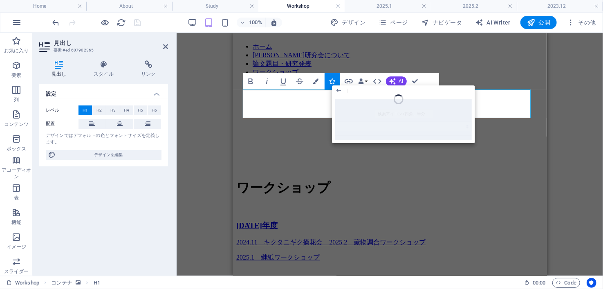
click at [439, 83] on figure at bounding box center [390, 83] width 308 height 0
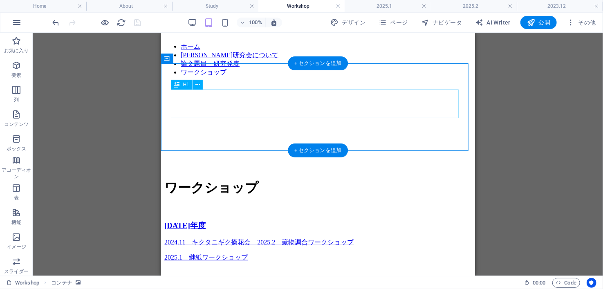
click at [175, 179] on div "ワークショップ" at bounding box center [318, 188] width 308 height 18
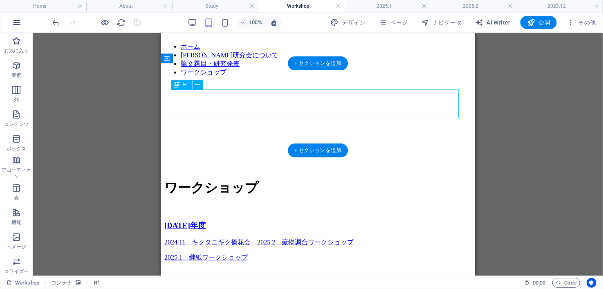
click at [175, 179] on div "ワークショップ" at bounding box center [318, 188] width 308 height 18
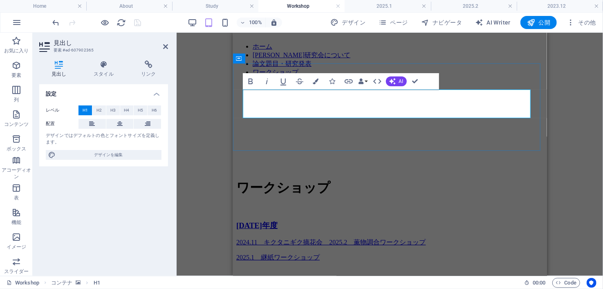
click at [244, 179] on h1 "ワークショップ" at bounding box center [390, 188] width 308 height 18
click at [333, 81] on icon "button" at bounding box center [333, 82] width 6 height 6
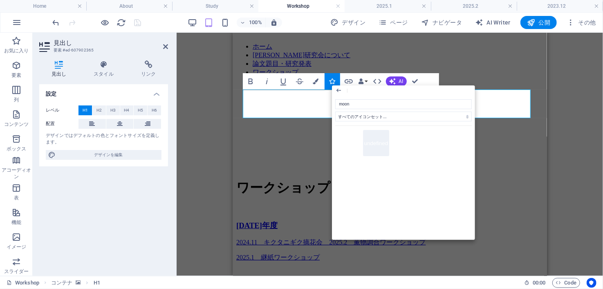
click at [379, 135] on button "undefined" at bounding box center [376, 143] width 26 height 26
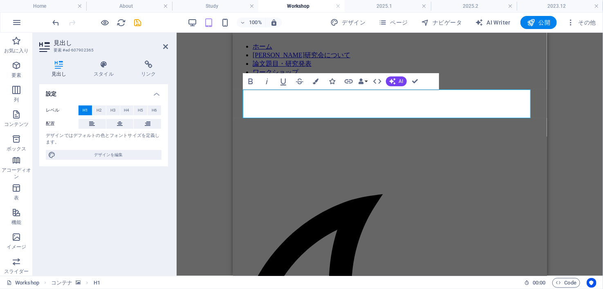
click at [331, 79] on icon "button" at bounding box center [333, 82] width 6 height 6
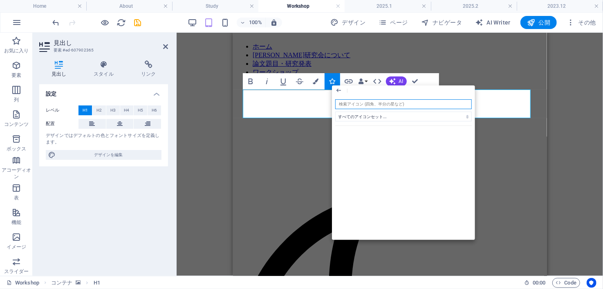
click at [363, 101] on input "search" at bounding box center [403, 104] width 137 height 10
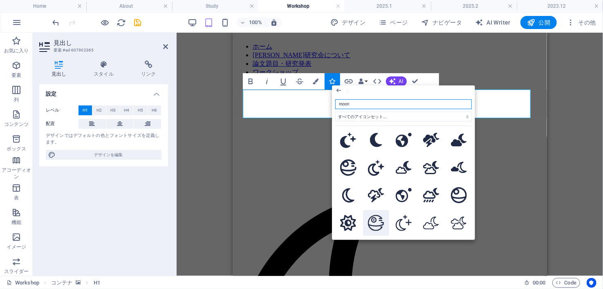
scroll to position [111, 0]
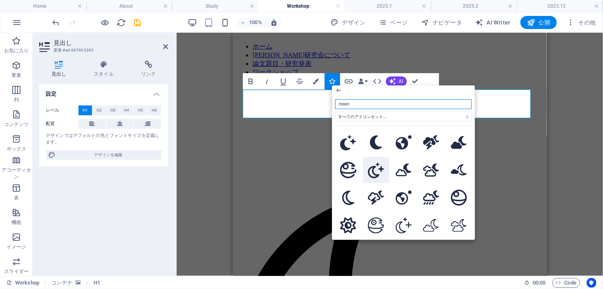
click at [374, 169] on icon at bounding box center [376, 170] width 16 height 16
type input "moon"
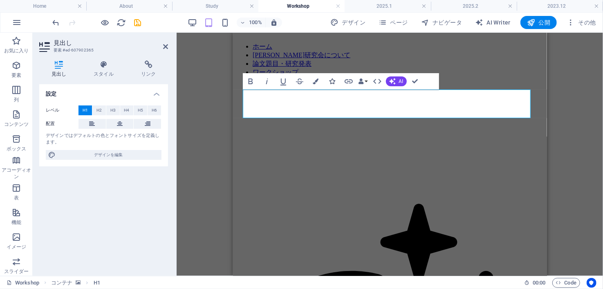
click at [333, 83] on icon "button" at bounding box center [333, 82] width 6 height 6
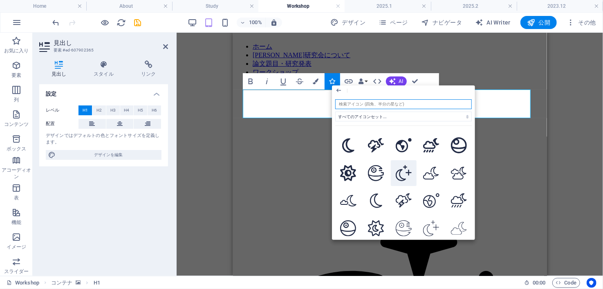
scroll to position [164, 0]
click at [406, 166] on icon at bounding box center [404, 173] width 16 height 16
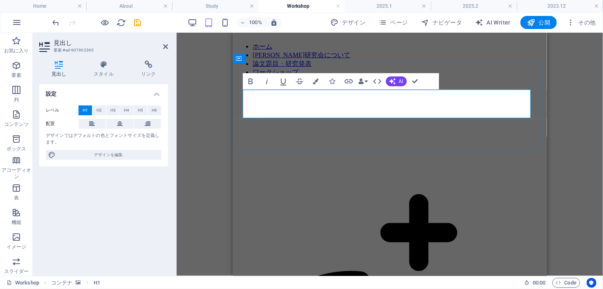
drag, startPoint x: 279, startPoint y: 101, endPoint x: 267, endPoint y: 102, distance: 12.3
drag, startPoint x: 34, startPoint y: 70, endPoint x: 251, endPoint y: 48, distance: 217.9
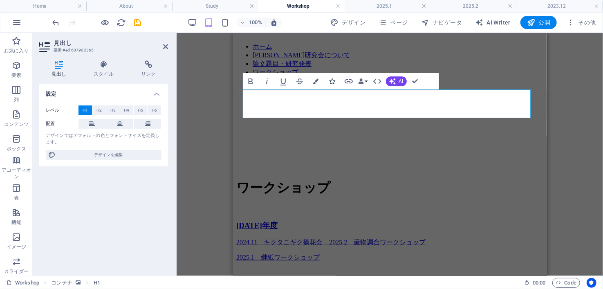
click at [330, 83] on icon "button" at bounding box center [333, 82] width 6 height 6
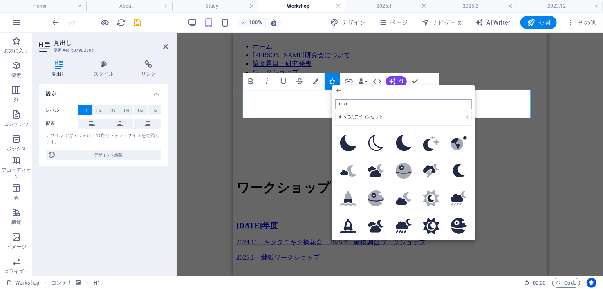
type input "moon"
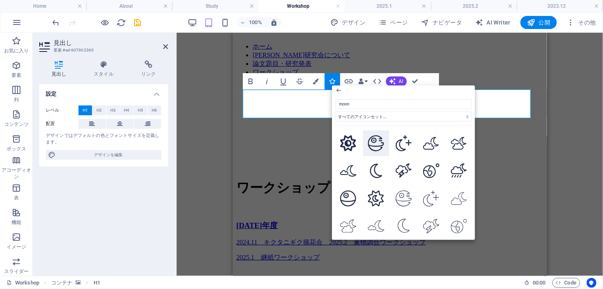
scroll to position [194, 0]
click at [459, 143] on icon at bounding box center [459, 143] width 16 height 13
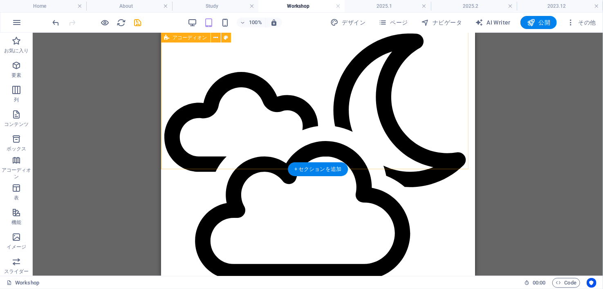
scroll to position [0, 0]
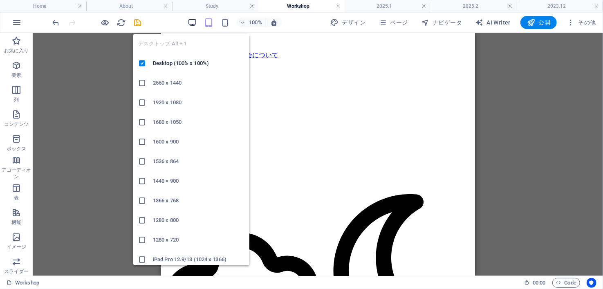
click at [195, 25] on icon "button" at bounding box center [192, 22] width 9 height 9
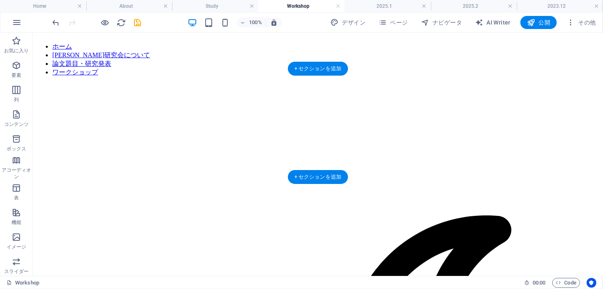
click at [138, 83] on figure at bounding box center [318, 83] width 564 height 0
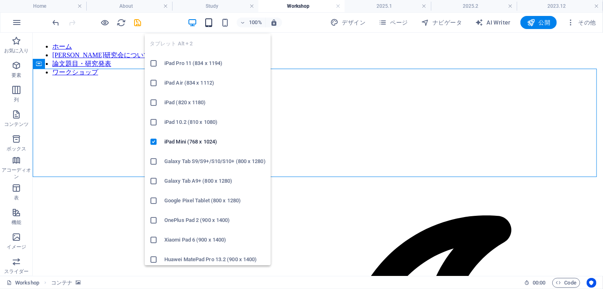
click at [209, 18] on icon "button" at bounding box center [209, 22] width 9 height 9
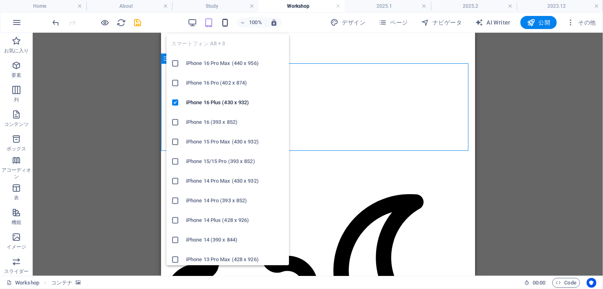
click at [224, 20] on icon "button" at bounding box center [225, 22] width 9 height 9
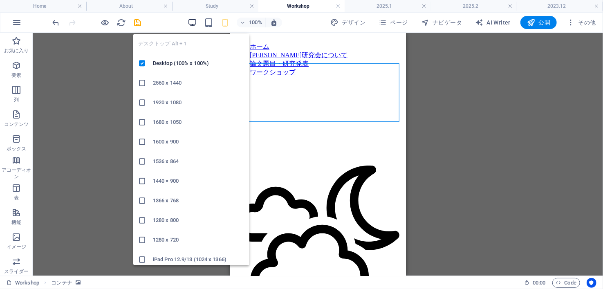
click at [193, 20] on icon "button" at bounding box center [192, 22] width 9 height 9
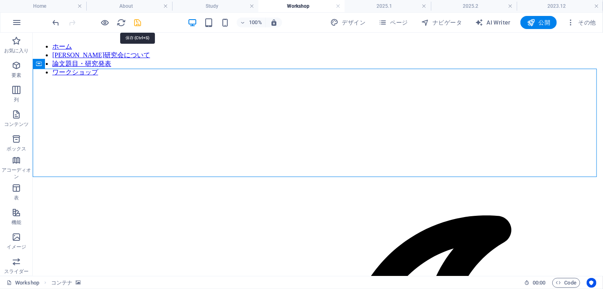
click at [139, 22] on icon "save" at bounding box center [137, 22] width 9 height 9
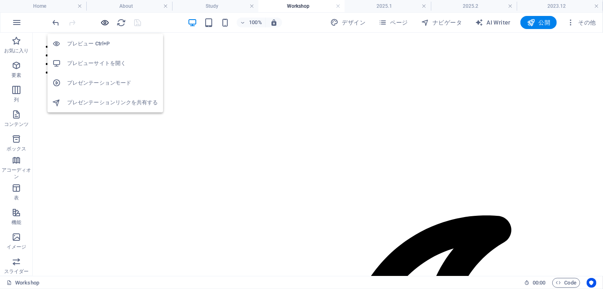
click at [106, 21] on icon "button" at bounding box center [105, 22] width 9 height 9
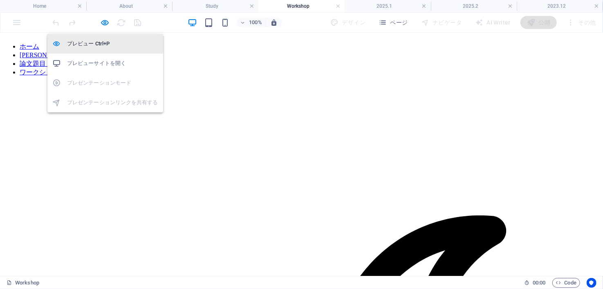
click at [96, 40] on h6 "プレビュー Ctrl+P" at bounding box center [112, 44] width 91 height 10
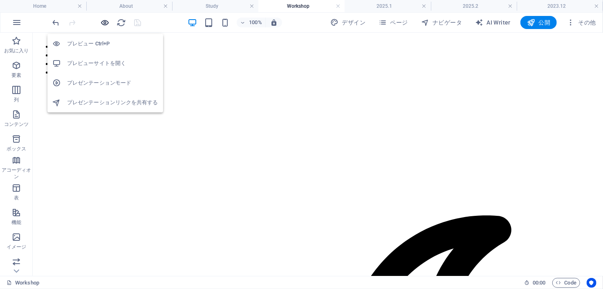
click at [106, 24] on icon "button" at bounding box center [105, 22] width 9 height 9
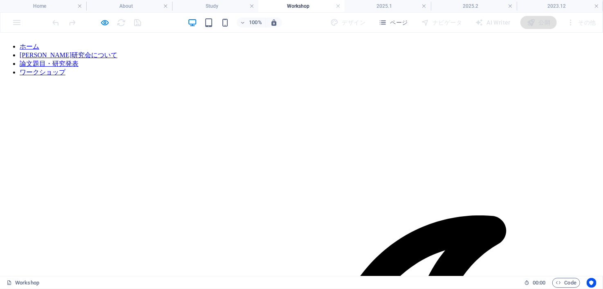
scroll to position [33, 0]
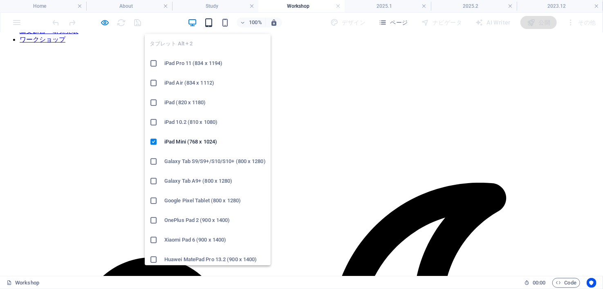
click at [209, 21] on icon "button" at bounding box center [209, 22] width 9 height 9
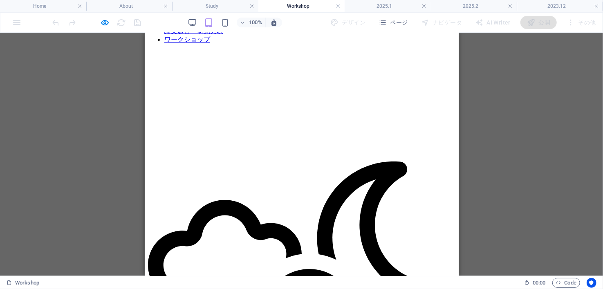
scroll to position [0, 0]
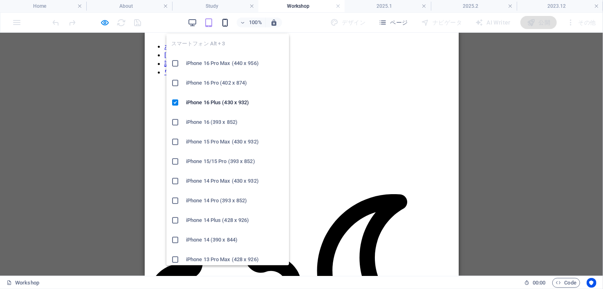
click at [228, 22] on icon "button" at bounding box center [225, 22] width 9 height 9
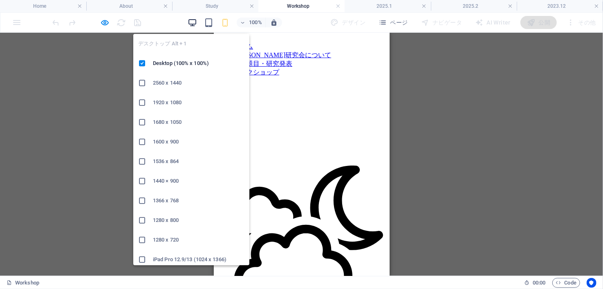
click at [191, 20] on icon "button" at bounding box center [192, 22] width 9 height 9
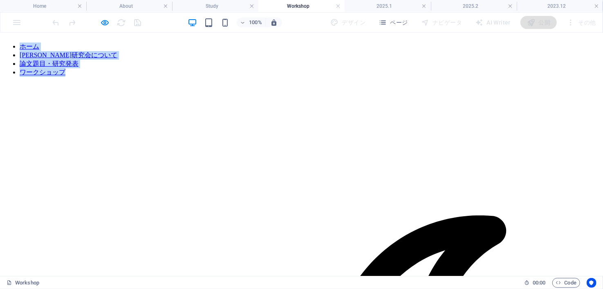
drag, startPoint x: 293, startPoint y: 80, endPoint x: 110, endPoint y: 23, distance: 192.0
click at [110, 23] on div at bounding box center [97, 22] width 92 height 13
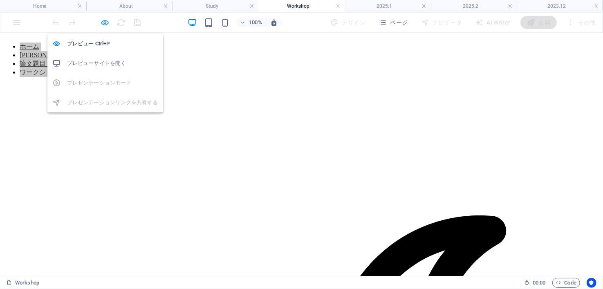
click at [106, 20] on icon "button" at bounding box center [105, 22] width 9 height 9
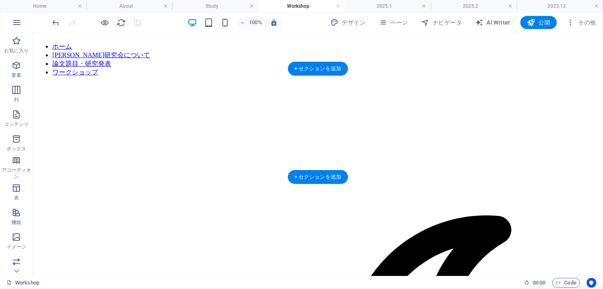
click at [229, 83] on figure at bounding box center [318, 83] width 564 height 0
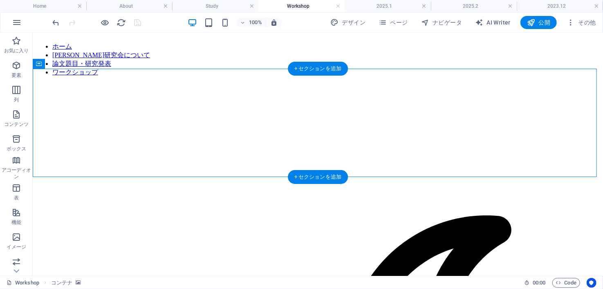
click at [229, 83] on figure at bounding box center [318, 83] width 564 height 0
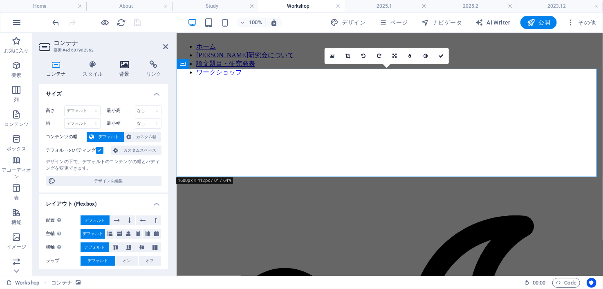
click at [124, 68] on icon at bounding box center [125, 65] width 24 height 8
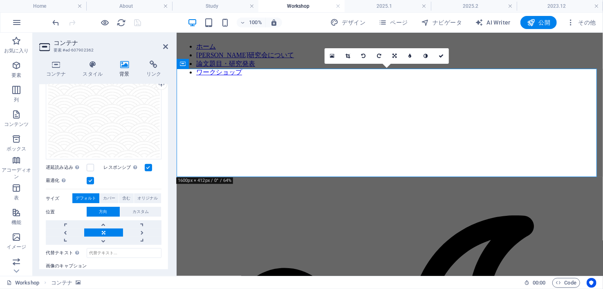
scroll to position [46, 0]
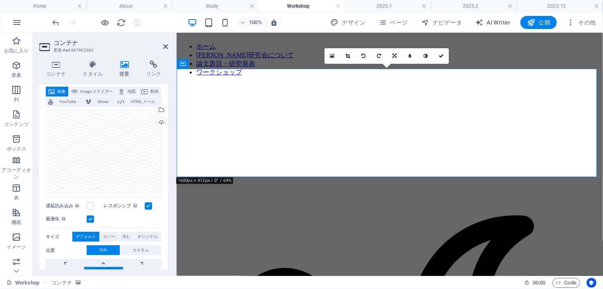
click at [146, 210] on label at bounding box center [148, 205] width 7 height 7
click at [0, 0] on input "レスポンシブ Retina 画像とスマートフォンに最適化されたサイズの画像を自動的に読み込む" at bounding box center [0, 0] width 0 height 0
click at [146, 210] on label at bounding box center [148, 205] width 7 height 7
click at [0, 0] on input "レスポンシブ Retina 画像とスマートフォンに最適化されたサイズの画像を自動的に読み込む" at bounding box center [0, 0] width 0 height 0
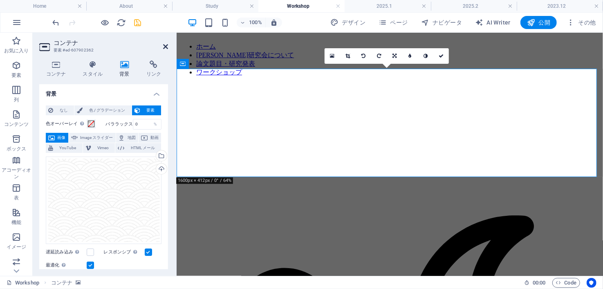
click at [166, 43] on icon at bounding box center [165, 46] width 5 height 7
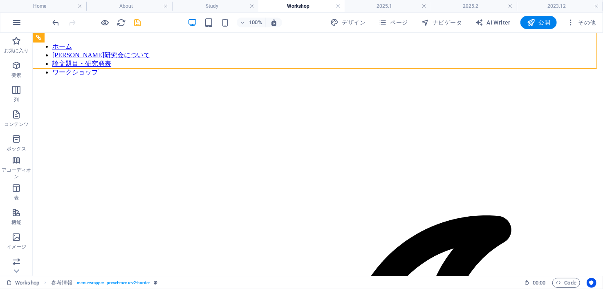
drag, startPoint x: 198, startPoint y: 76, endPoint x: 137, endPoint y: 23, distance: 80.4
click at [138, 24] on icon "save" at bounding box center [137, 22] width 9 height 9
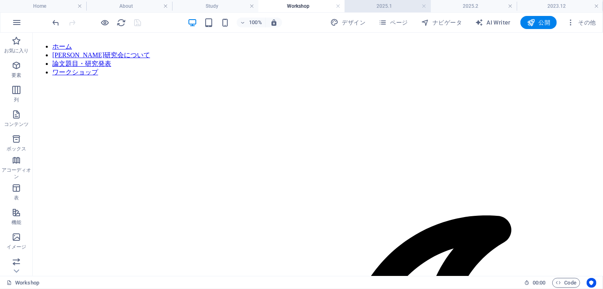
click at [360, 9] on h4 "2025.1" at bounding box center [388, 6] width 86 height 9
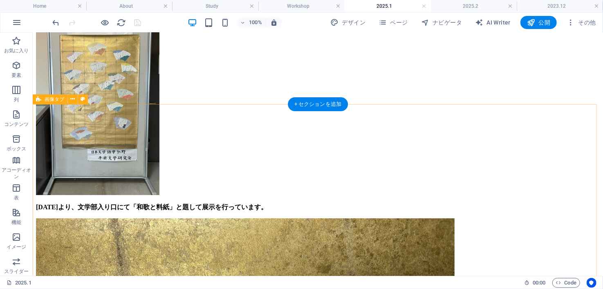
scroll to position [1495, 0]
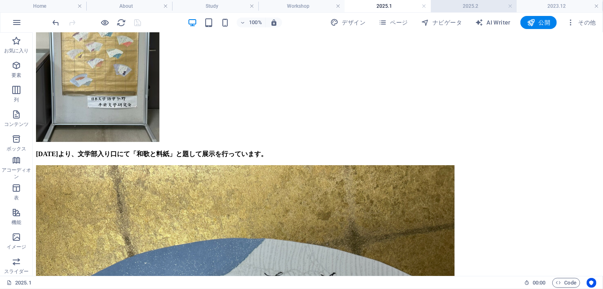
click at [477, 4] on h4 "2025.2" at bounding box center [474, 6] width 86 height 9
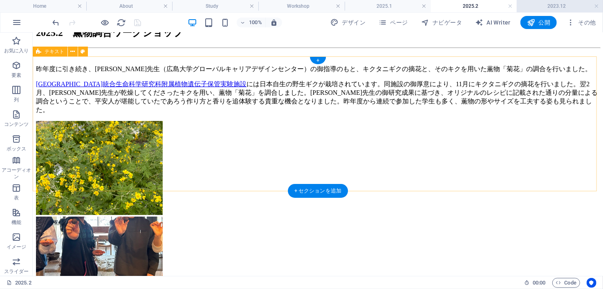
scroll to position [97, 0]
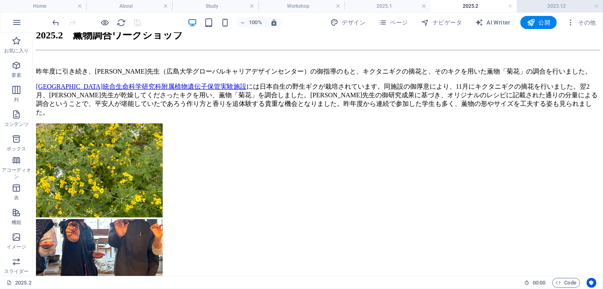
click at [565, 7] on h4 "2023.12" at bounding box center [560, 6] width 86 height 9
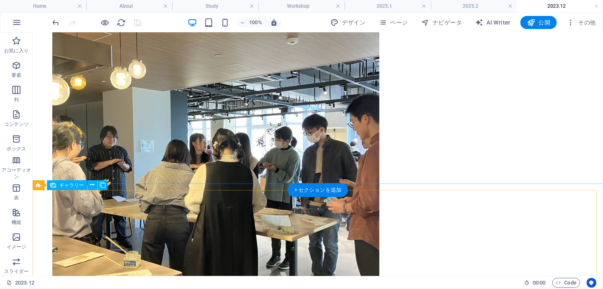
scroll to position [0, 0]
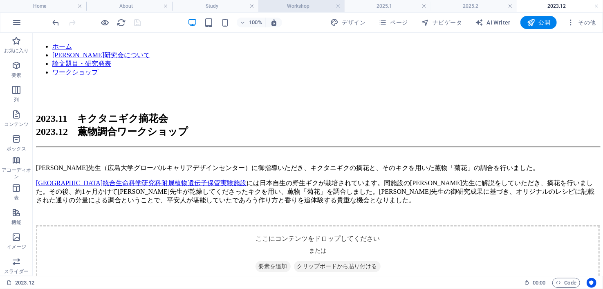
click at [311, 6] on h4 "Workshop" at bounding box center [302, 6] width 86 height 9
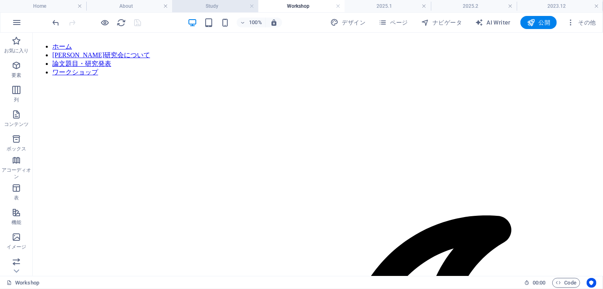
click at [211, 6] on h4 "Study" at bounding box center [215, 6] width 86 height 9
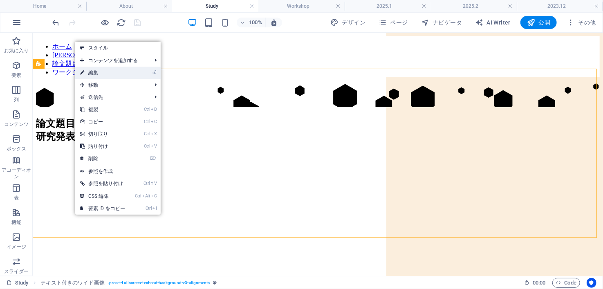
click at [99, 76] on link "⏎ 編集" at bounding box center [102, 73] width 55 height 12
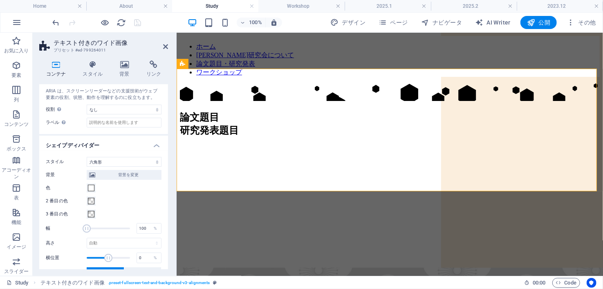
scroll to position [275, 0]
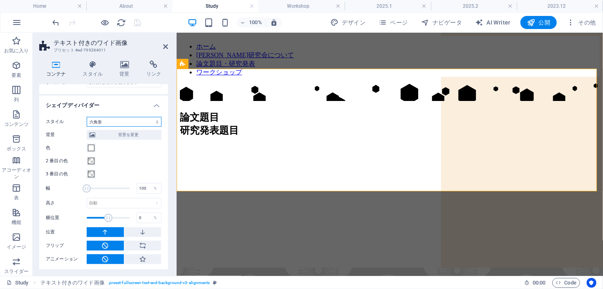
click at [123, 118] on select "なし 三角形 四角形 斜め方向 多角形 1 多角形 2 ジグザグ 複数のジグザグ ウェーブ 複数のウェーブ 半円 円 サークルシャドウ ブロック 六角形 クラ…" at bounding box center [124, 122] width 75 height 10
select select "none"
click at [87, 127] on select "なし 三角形 四角形 斜め方向 多角形 1 多角形 2 ジグザグ 複数のジグザグ ウェーブ 複数のウェーブ 半円 円 サークルシャドウ ブロック 六角形 クラ…" at bounding box center [124, 122] width 75 height 10
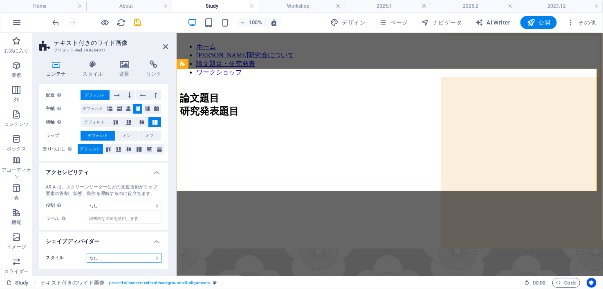
scroll to position [138, 0]
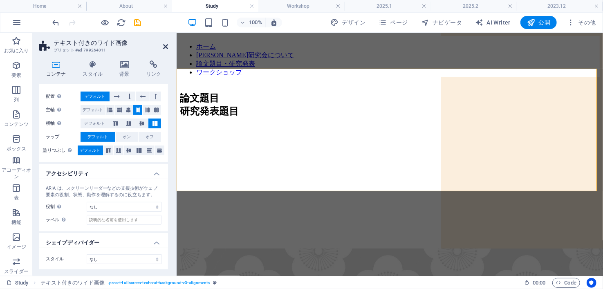
click at [164, 46] on icon at bounding box center [165, 46] width 5 height 7
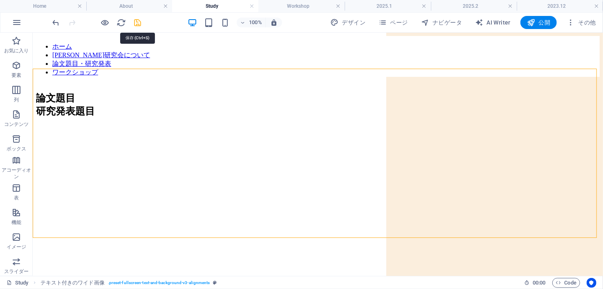
click at [137, 21] on icon "save" at bounding box center [137, 22] width 9 height 9
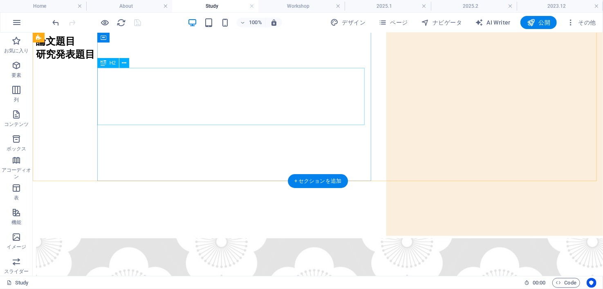
scroll to position [0, 0]
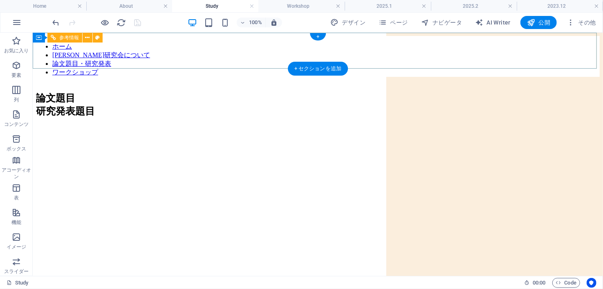
click at [237, 54] on nav "ホーム 平安文学研究会について 論文題目・研究発表 ワークショップ" at bounding box center [318, 59] width 564 height 34
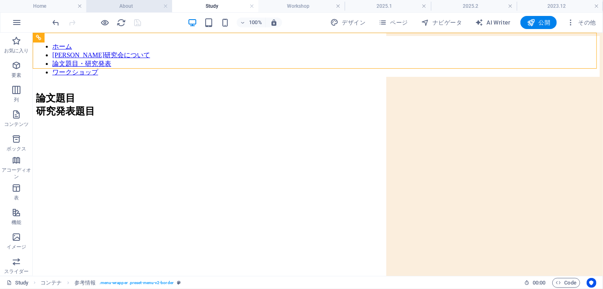
click at [130, 4] on h4 "About" at bounding box center [129, 6] width 86 height 9
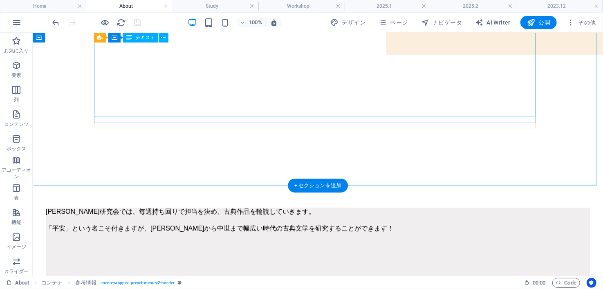
scroll to position [185, 0]
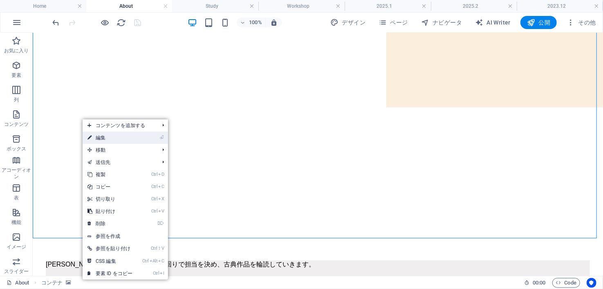
click at [112, 134] on link "⏎ 編集" at bounding box center [110, 138] width 55 height 12
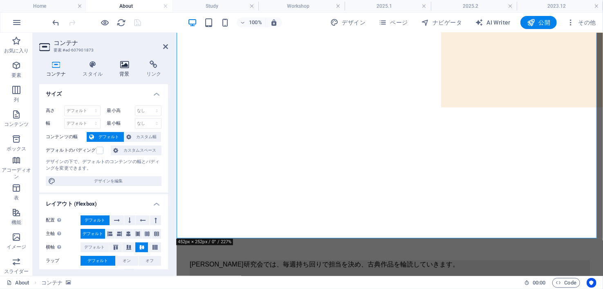
click at [124, 74] on h4 "背景" at bounding box center [126, 69] width 27 height 17
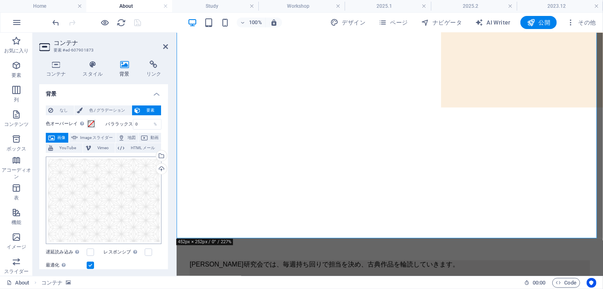
scroll to position [115, 0]
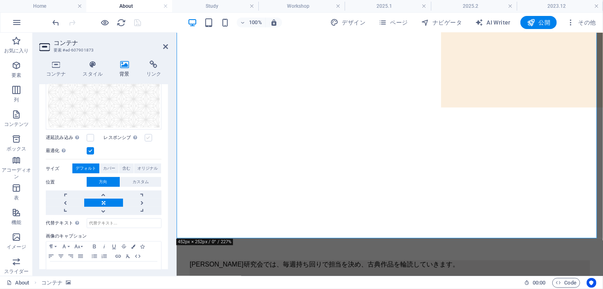
click at [146, 142] on label at bounding box center [148, 137] width 7 height 7
click at [0, 0] on input "レスポンシブ Retina 画像とスマートフォンに最適化されたサイズの画像を自動的に読み込む" at bounding box center [0, 0] width 0 height 0
click at [146, 142] on label at bounding box center [148, 137] width 7 height 7
click at [0, 0] on input "レスポンシブ Retina 画像とスマートフォンに最適化されたサイズの画像を自動的に読み込む" at bounding box center [0, 0] width 0 height 0
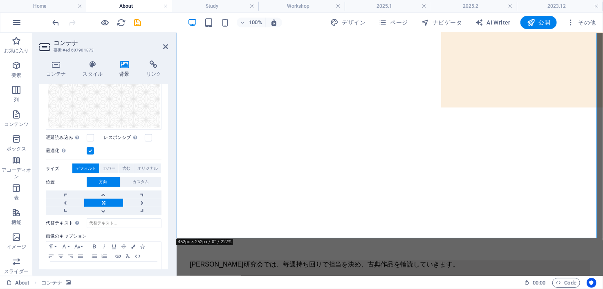
click at [147, 123] on div "ここにファイルをドラッグするか、クリックしてファイルを選択するか、 ［ファイル］または無料のストック写真・動画からファイルを選択 してください。" at bounding box center [104, 86] width 116 height 88
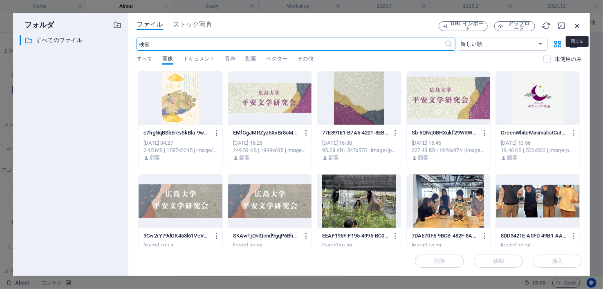
click at [574, 27] on icon "button" at bounding box center [577, 25] width 9 height 9
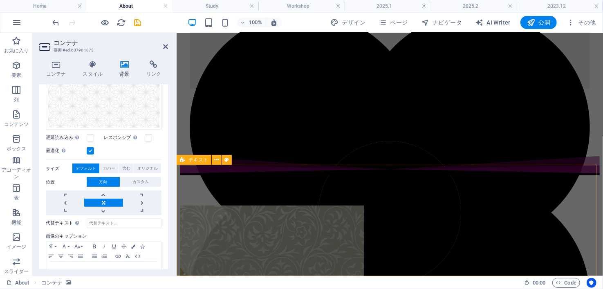
scroll to position [500, 0]
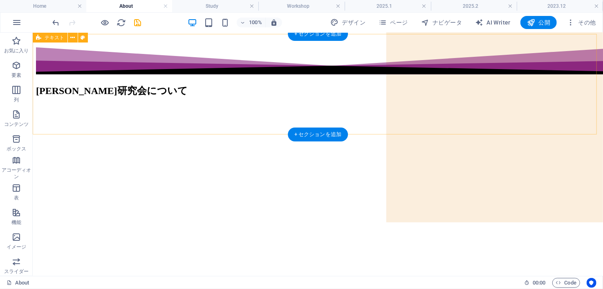
scroll to position [40, 0]
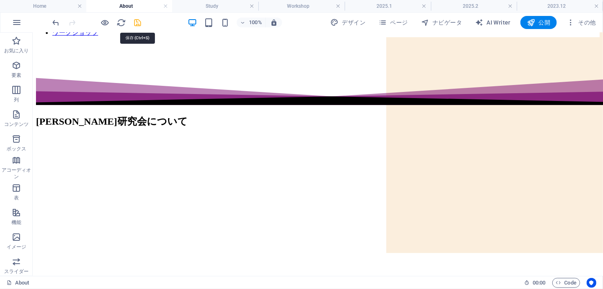
click at [138, 18] on icon "save" at bounding box center [137, 22] width 9 height 9
click at [222, 7] on h4 "Study" at bounding box center [215, 6] width 86 height 9
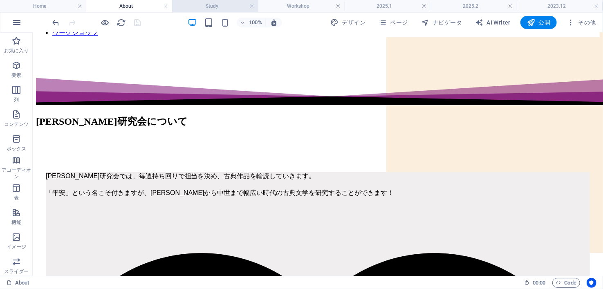
scroll to position [0, 0]
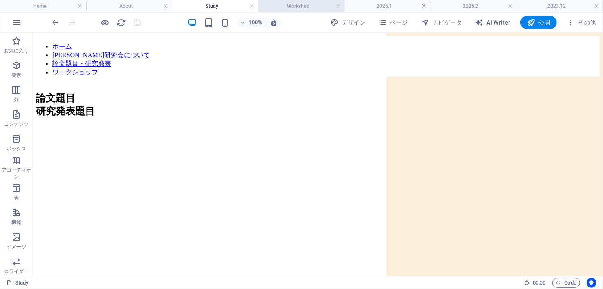
click at [289, 6] on h4 "Workshop" at bounding box center [302, 6] width 86 height 9
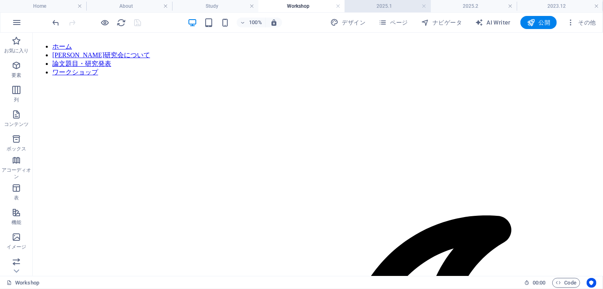
click at [370, 7] on h4 "2025.1" at bounding box center [388, 6] width 86 height 9
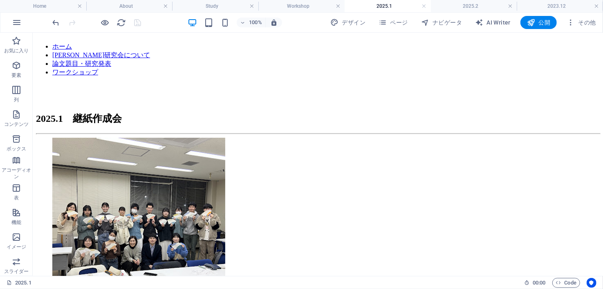
scroll to position [1495, 0]
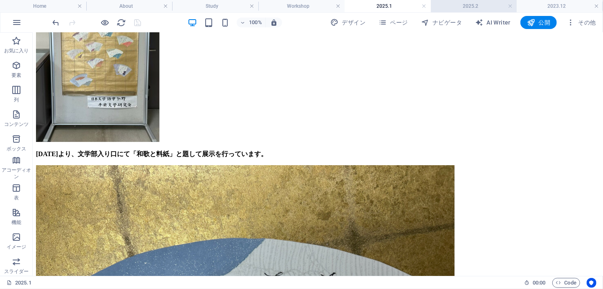
click at [448, 2] on h4 "2025.2" at bounding box center [474, 6] width 86 height 9
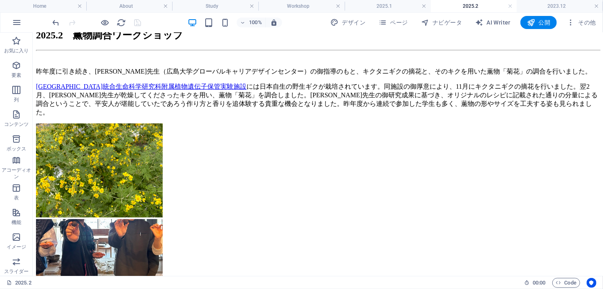
scroll to position [0, 0]
click at [554, 4] on h4 "2023.12" at bounding box center [560, 6] width 86 height 9
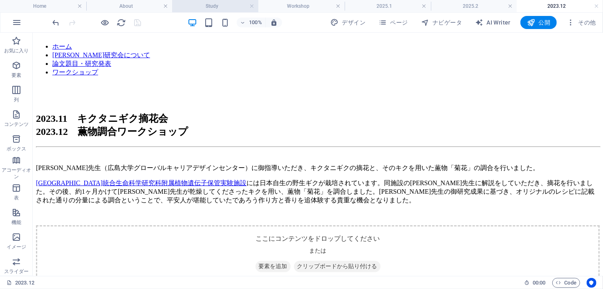
click at [223, 5] on h4 "Study" at bounding box center [215, 6] width 86 height 9
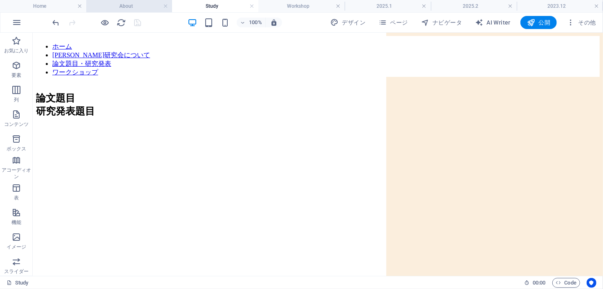
click at [144, 9] on h4 "About" at bounding box center [129, 6] width 86 height 9
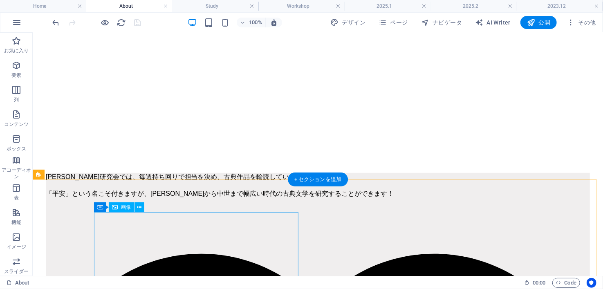
scroll to position [274, 0]
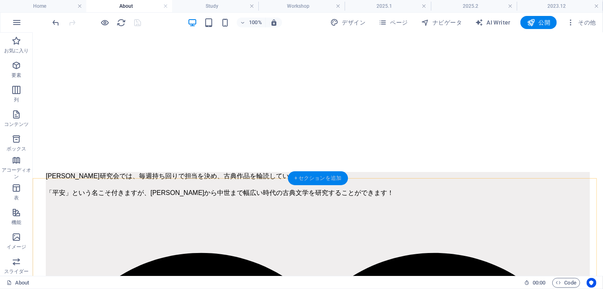
click at [318, 177] on div "+ セクションを追加" at bounding box center [318, 178] width 60 height 14
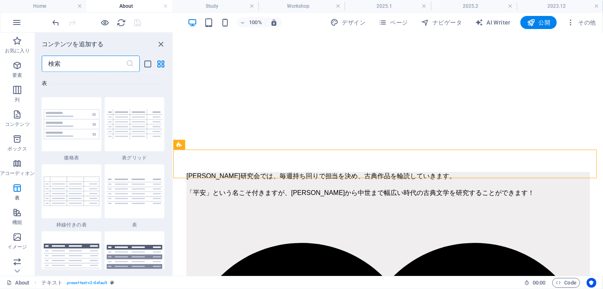
scroll to position [3074, 0]
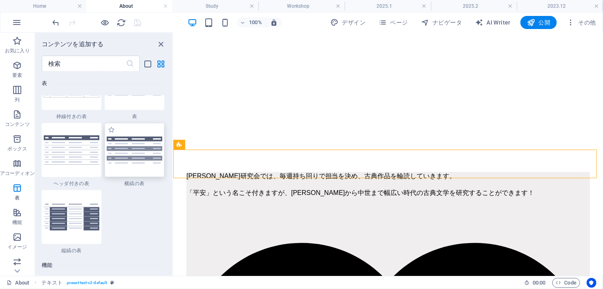
click at [120, 141] on img at bounding box center [135, 150] width 56 height 27
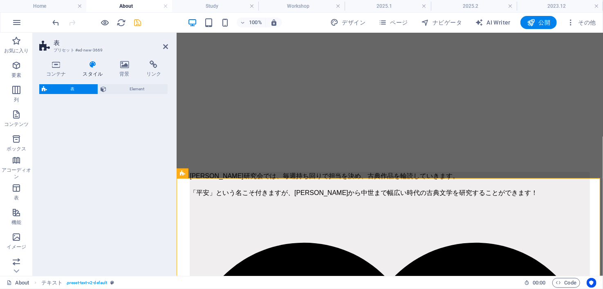
select select "preset-table-v3-header-striped-row"
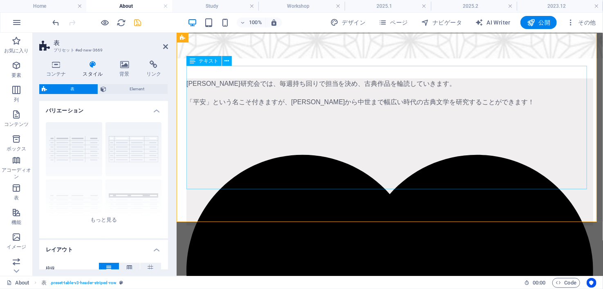
scroll to position [397, 0]
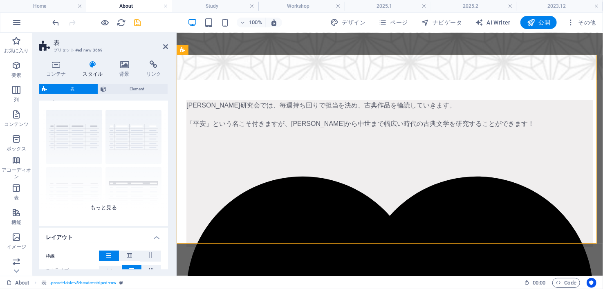
scroll to position [13, 0]
click at [108, 205] on div "グリッド 枠線付き デフォルト ヘッダ付き 横縞 縦縞" at bounding box center [103, 164] width 129 height 123
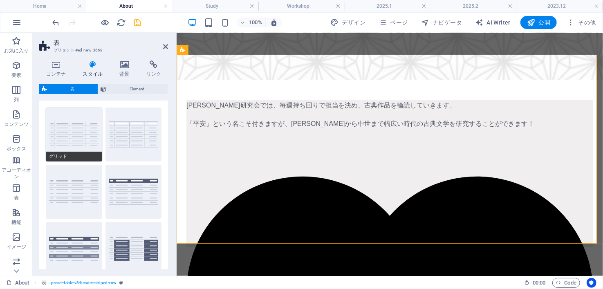
scroll to position [0, 0]
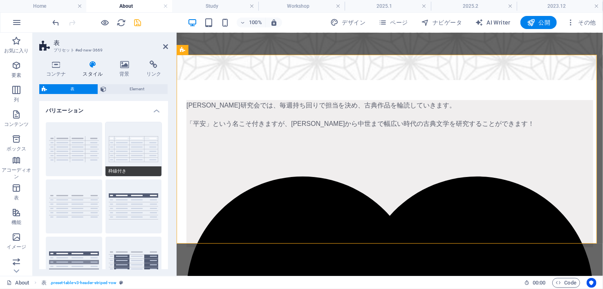
click at [135, 132] on button "枠線付き" at bounding box center [134, 149] width 56 height 54
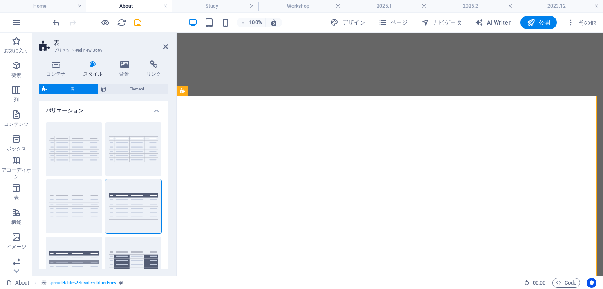
select select "preset-table-v3-header-striped-row"
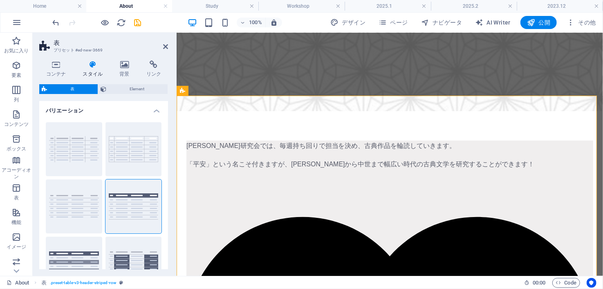
click at [155, 110] on h4 "バリエーション" at bounding box center [103, 108] width 129 height 15
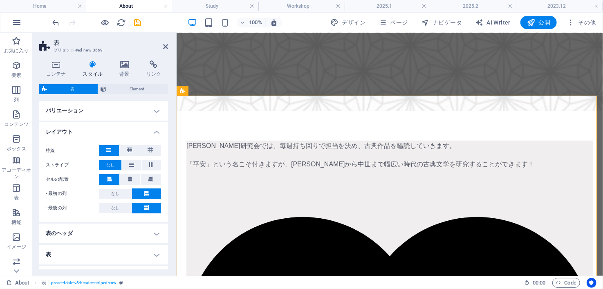
click at [155, 110] on h4 "バリエーション" at bounding box center [103, 111] width 129 height 20
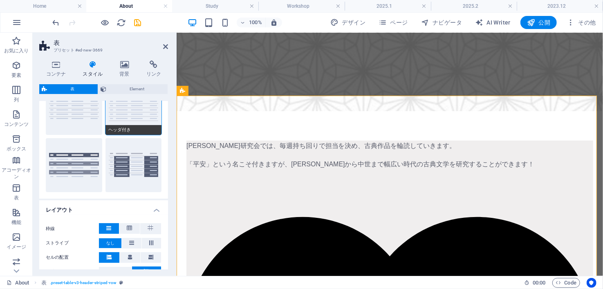
scroll to position [97, 0]
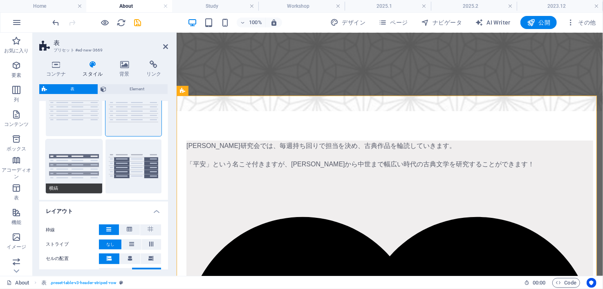
click at [82, 185] on span "横縞" at bounding box center [74, 189] width 56 height 10
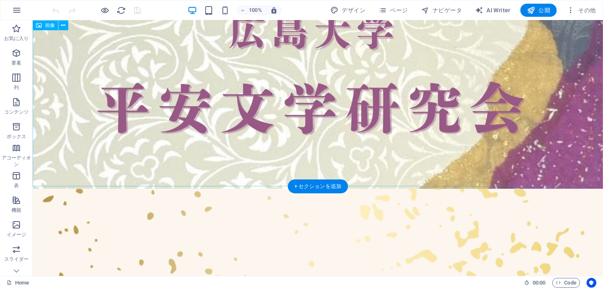
scroll to position [29, 0]
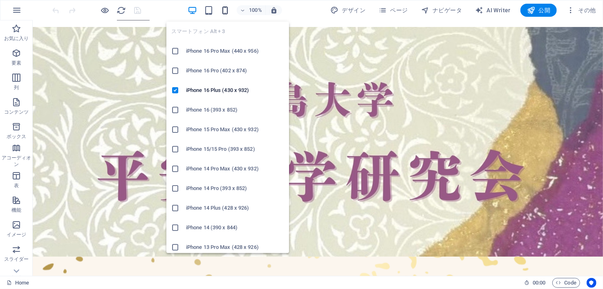
click at [226, 6] on icon "button" at bounding box center [225, 10] width 9 height 9
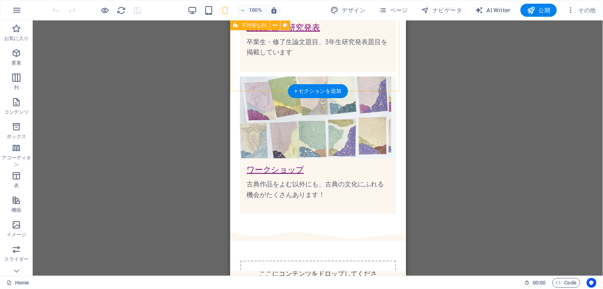
scroll to position [1485, 0]
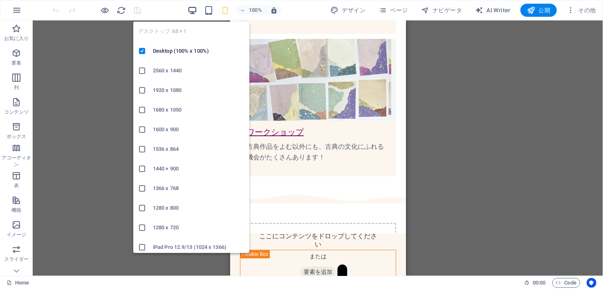
click at [196, 11] on icon "button" at bounding box center [192, 10] width 9 height 9
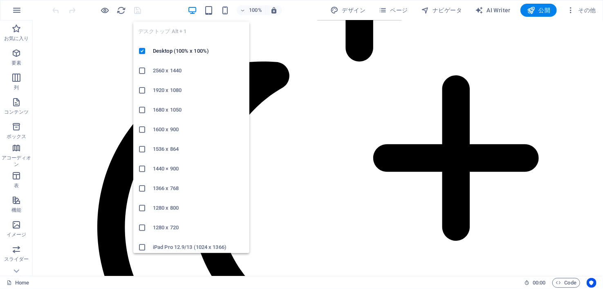
scroll to position [1083, 0]
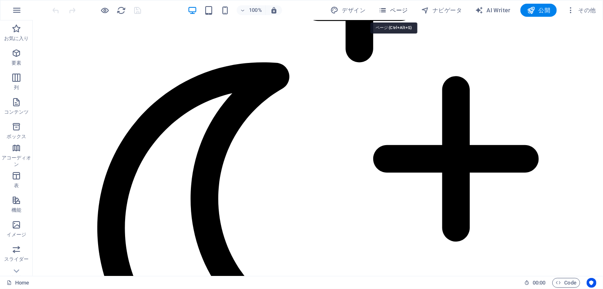
click at [388, 9] on span "ページ" at bounding box center [393, 10] width 29 height 8
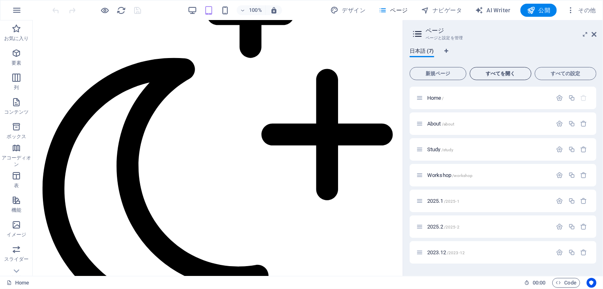
click at [495, 71] on span "すべてを開く" at bounding box center [501, 73] width 54 height 5
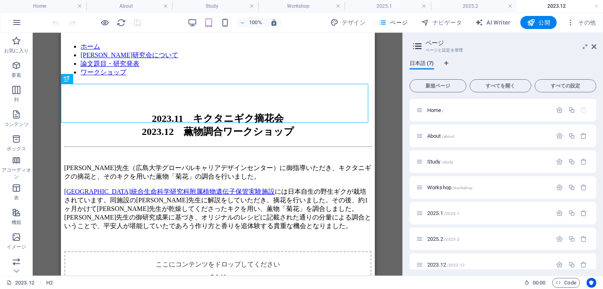
scroll to position [0, 0]
click at [145, 6] on h4 "About" at bounding box center [129, 6] width 86 height 9
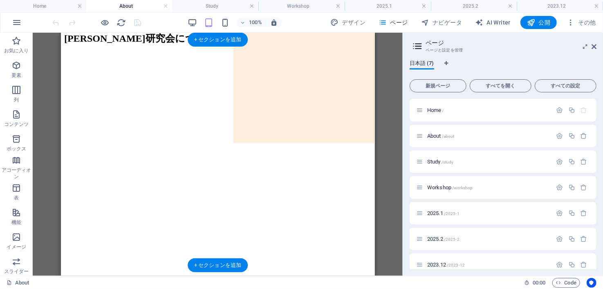
scroll to position [135, 0]
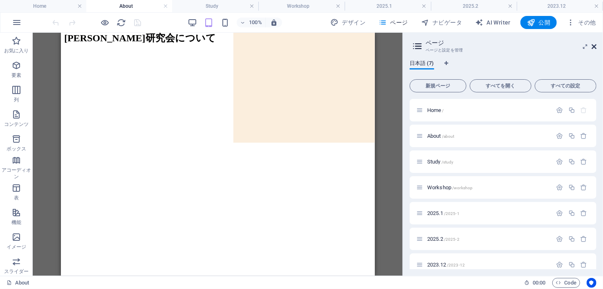
click at [595, 48] on icon at bounding box center [594, 46] width 5 height 7
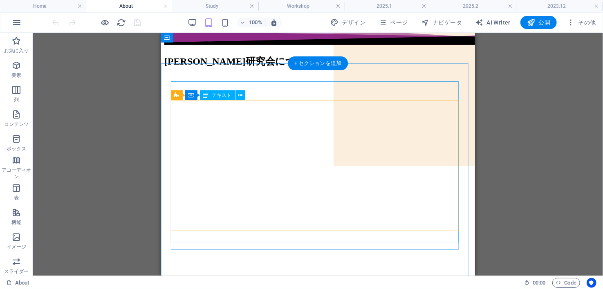
scroll to position [111, 0]
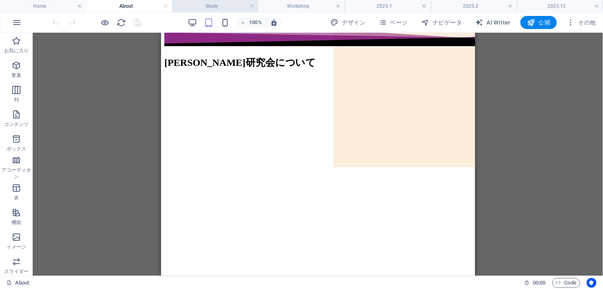
click at [215, 9] on h4 "Study" at bounding box center [215, 6] width 86 height 9
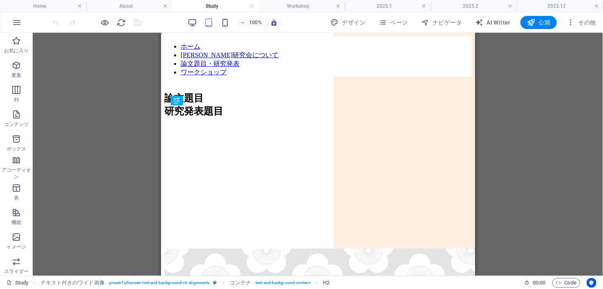
scroll to position [0, 0]
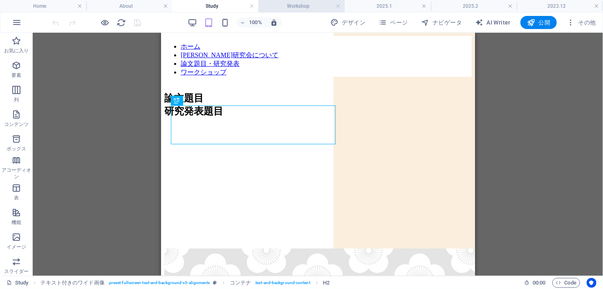
click at [286, 7] on h4 "Workshop" at bounding box center [302, 6] width 86 height 9
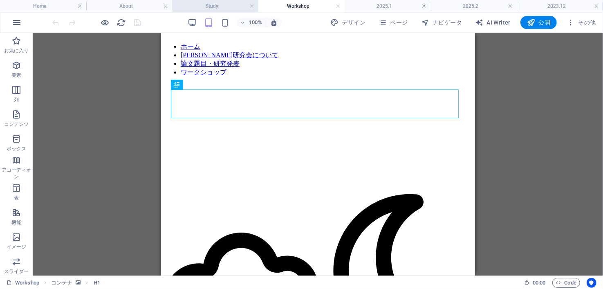
click at [239, 2] on h4 "Study" at bounding box center [215, 6] width 86 height 9
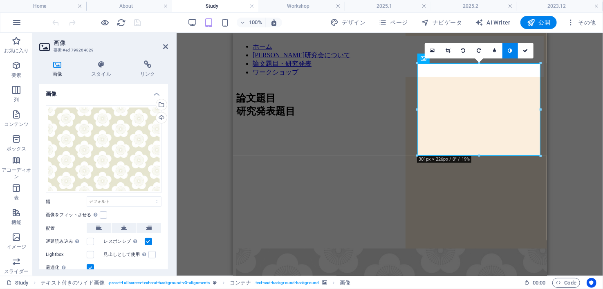
drag, startPoint x: 712, startPoint y: 187, endPoint x: 479, endPoint y: 184, distance: 233.2
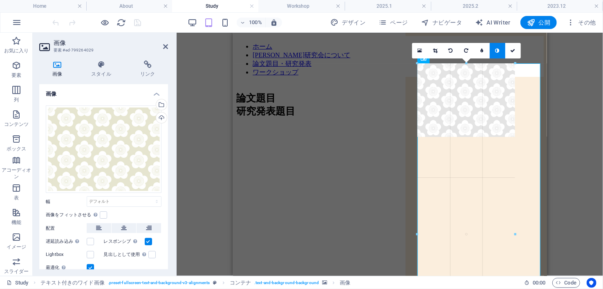
drag, startPoint x: 541, startPoint y: 155, endPoint x: 515, endPoint y: 156, distance: 26.6
type input "239"
select select "px"
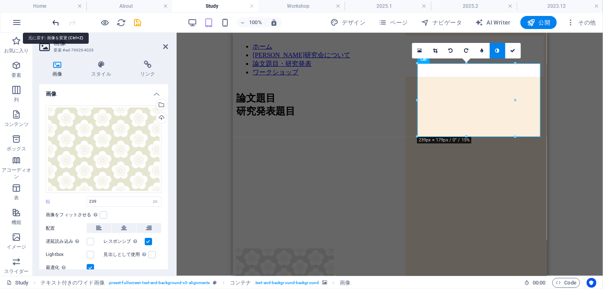
click at [54, 25] on icon "undo" at bounding box center [56, 22] width 9 height 9
click at [166, 45] on icon at bounding box center [165, 46] width 5 height 7
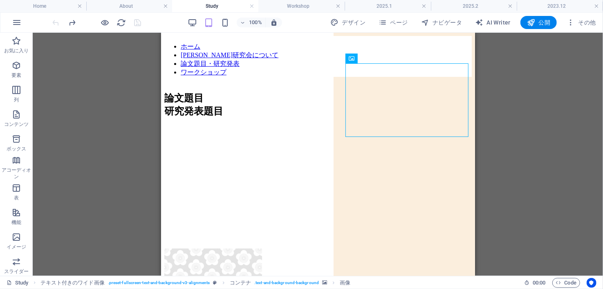
click at [521, 173] on div "H2 テキスト付きのワイド画像 テキスト付きのワイド画像 コンテナ コンテナ 参考情報 コンテナ コンテナ 画像 コンテナ 画像" at bounding box center [318, 154] width 571 height 243
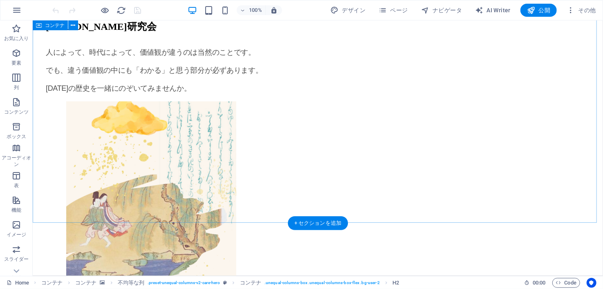
scroll to position [641, 0]
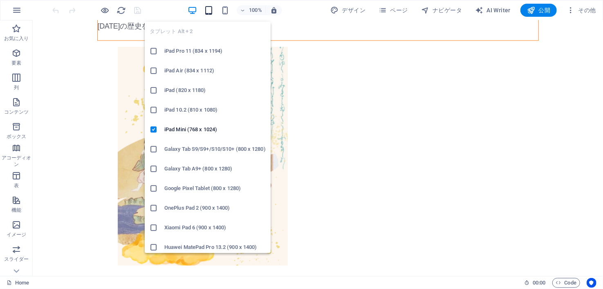
click at [207, 13] on icon "button" at bounding box center [209, 10] width 9 height 9
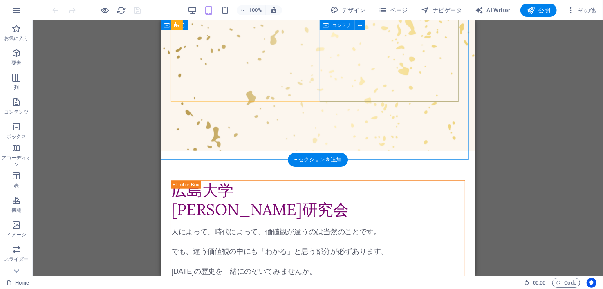
scroll to position [348, 0]
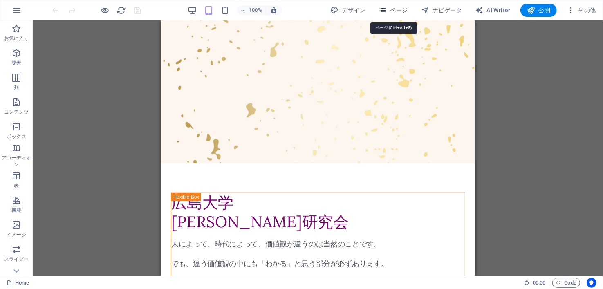
click at [393, 11] on span "ページ" at bounding box center [393, 10] width 29 height 8
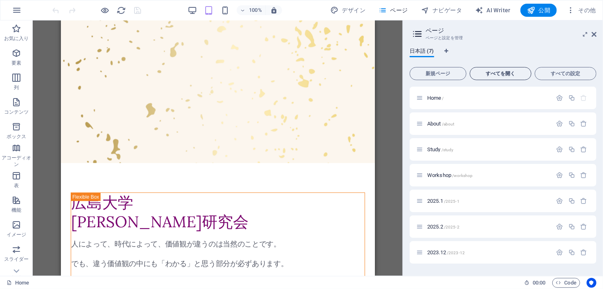
click at [487, 74] on span "すべてを開く" at bounding box center [501, 73] width 54 height 5
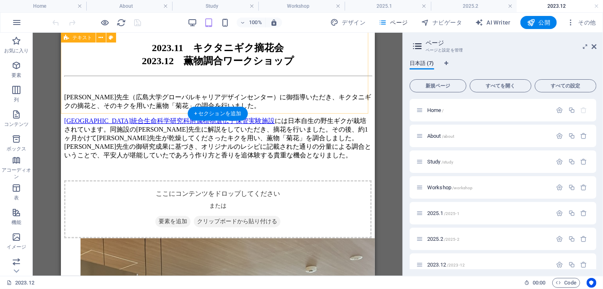
scroll to position [0, 0]
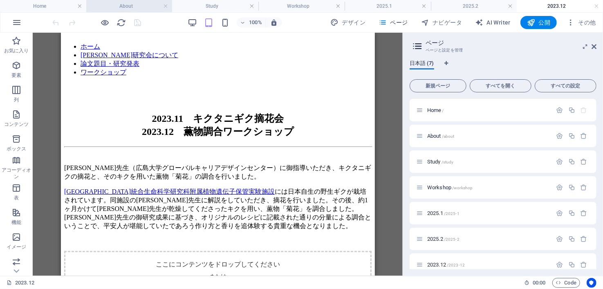
click at [146, 9] on h4 "About" at bounding box center [129, 6] width 86 height 9
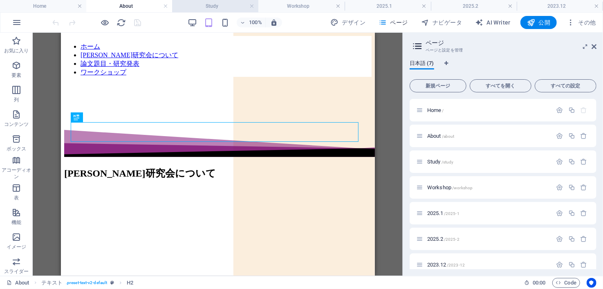
click at [245, 5] on h4 "Study" at bounding box center [215, 6] width 86 height 9
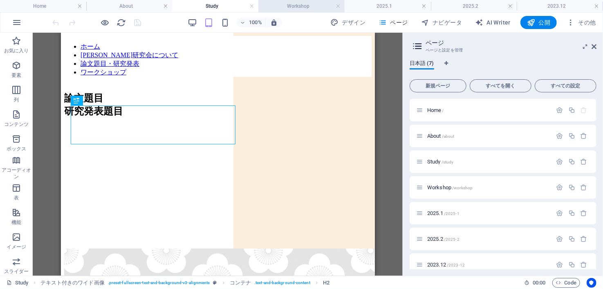
click at [284, 5] on h4 "Workshop" at bounding box center [302, 6] width 86 height 9
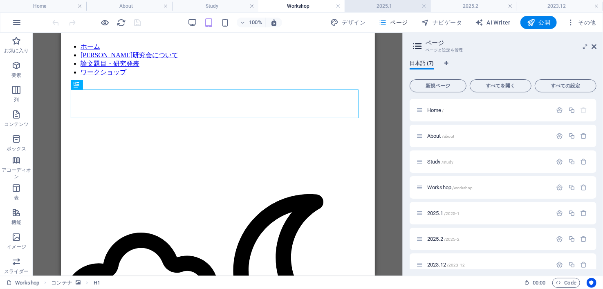
click at [373, 4] on h4 "2025.1" at bounding box center [388, 6] width 86 height 9
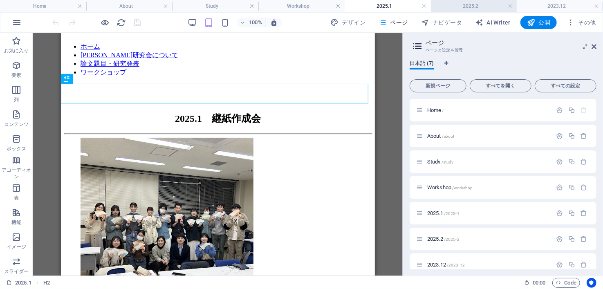
click at [454, 7] on h4 "2025.2" at bounding box center [474, 6] width 86 height 9
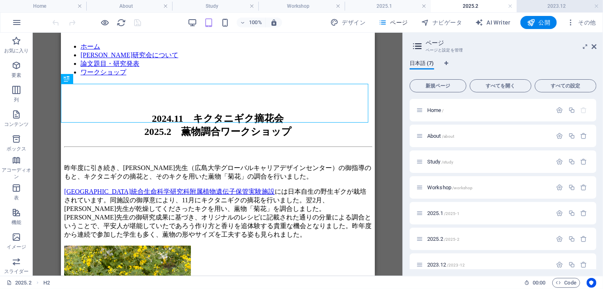
click at [553, 6] on h4 "2023.12" at bounding box center [560, 6] width 86 height 9
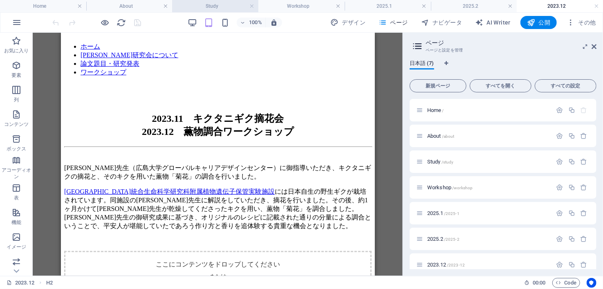
click at [220, 4] on h4 "Study" at bounding box center [215, 6] width 86 height 9
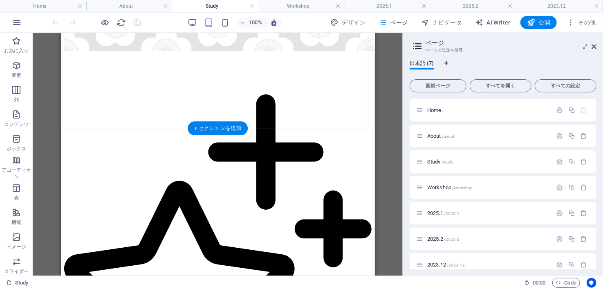
scroll to position [434, 0]
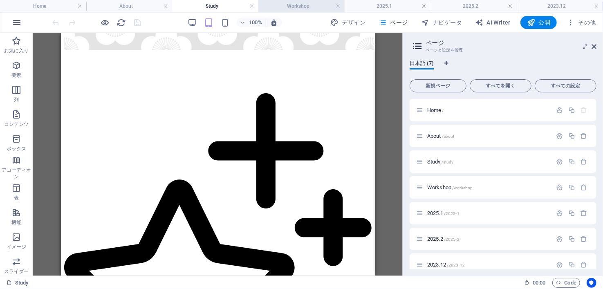
click at [288, 2] on h4 "Workshop" at bounding box center [302, 6] width 86 height 9
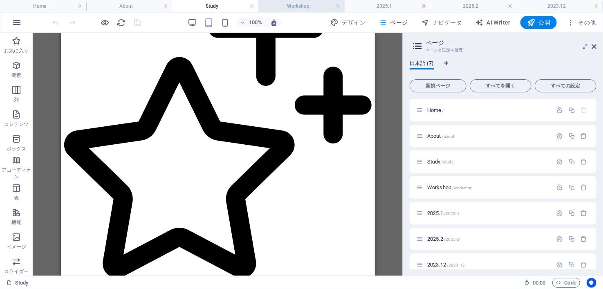
scroll to position [0, 0]
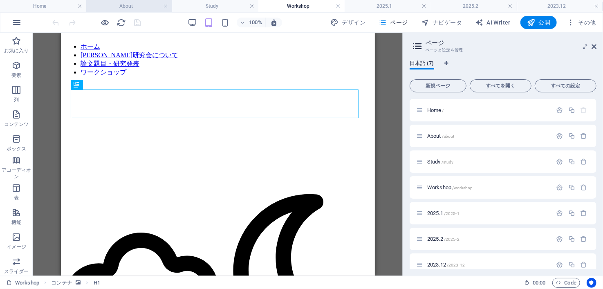
click at [118, 8] on h4 "About" at bounding box center [129, 6] width 86 height 9
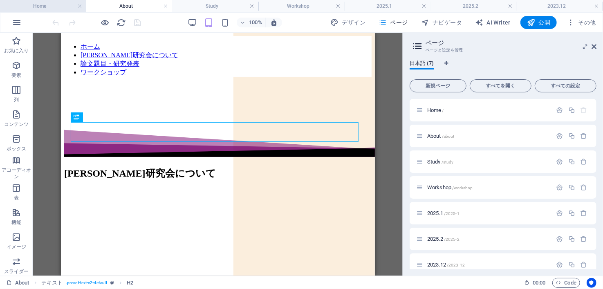
click at [52, 4] on h4 "Home" at bounding box center [43, 6] width 86 height 9
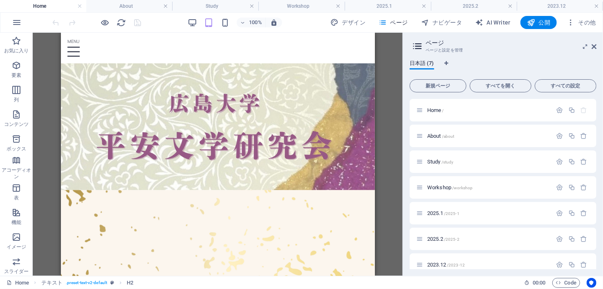
scroll to position [348, 0]
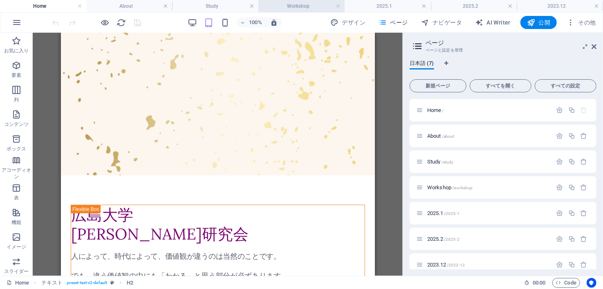
click at [298, 3] on h4 "Workshop" at bounding box center [302, 6] width 86 height 9
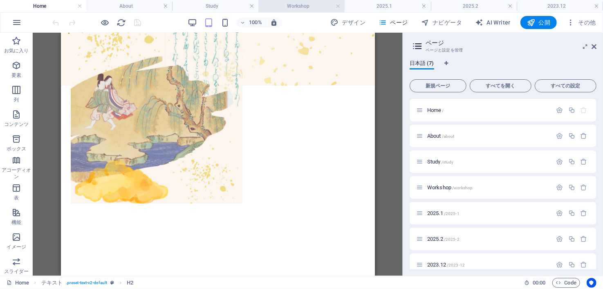
scroll to position [0, 0]
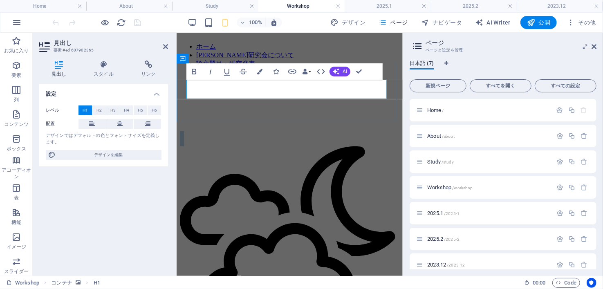
click at [194, 146] on icon at bounding box center [288, 234] width 216 height 176
click at [199, 146] on icon at bounding box center [288, 234] width 216 height 176
click at [208, 131] on h1 "ワークショップ" at bounding box center [290, 237] width 220 height 212
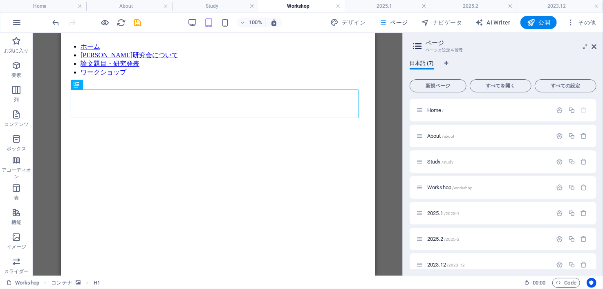
click at [190, 15] on div "100% デザイン ページ ナビゲータ AI Writer 公開 その他" at bounding box center [301, 23] width 603 height 20
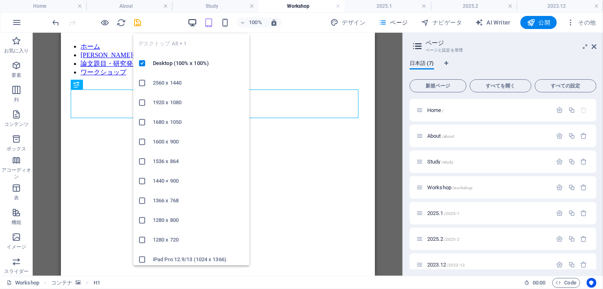
click at [192, 20] on icon "button" at bounding box center [192, 22] width 9 height 9
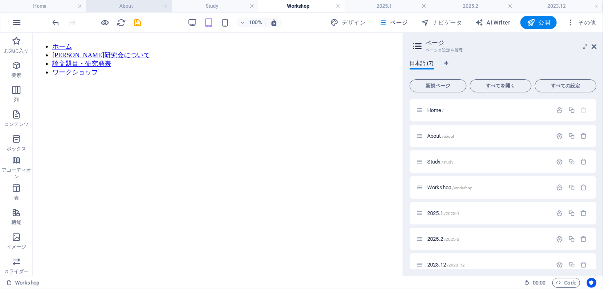
click at [118, 0] on li "About" at bounding box center [129, 6] width 86 height 12
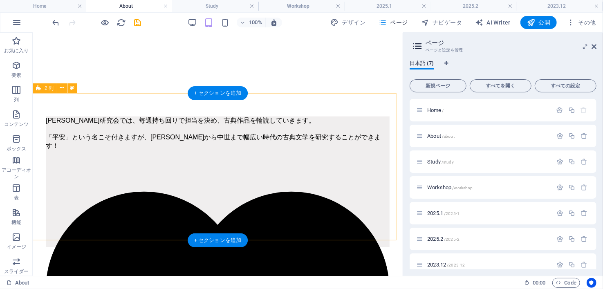
scroll to position [329, 0]
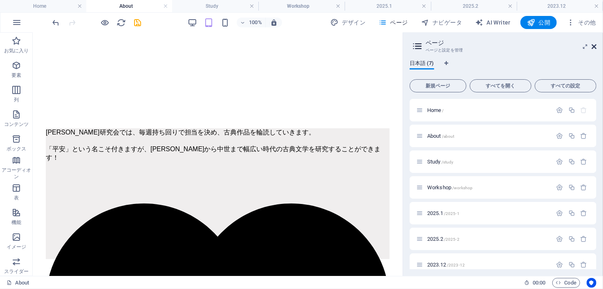
click at [592, 47] on icon at bounding box center [594, 46] width 5 height 7
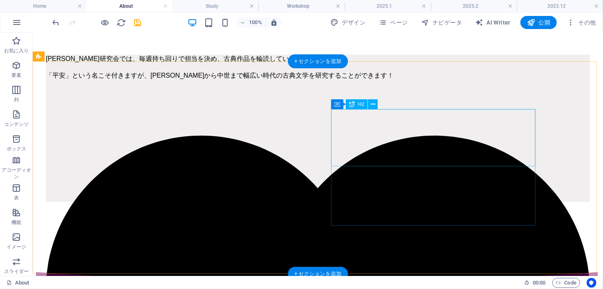
scroll to position [390, 0]
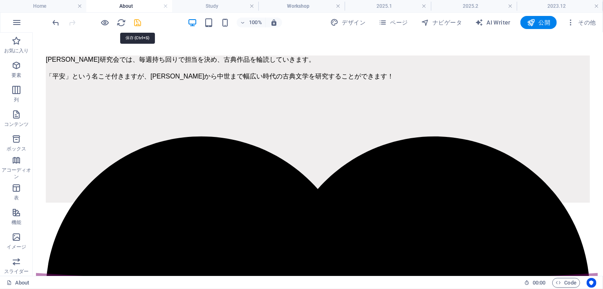
click at [138, 24] on icon "save" at bounding box center [137, 22] width 9 height 9
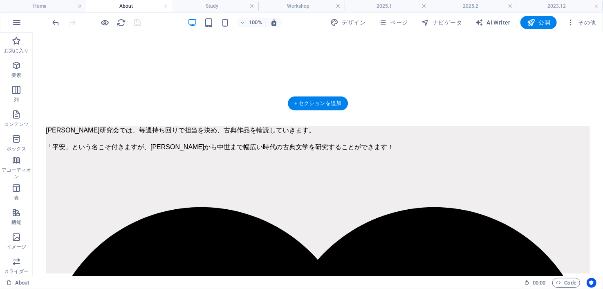
scroll to position [318, 0]
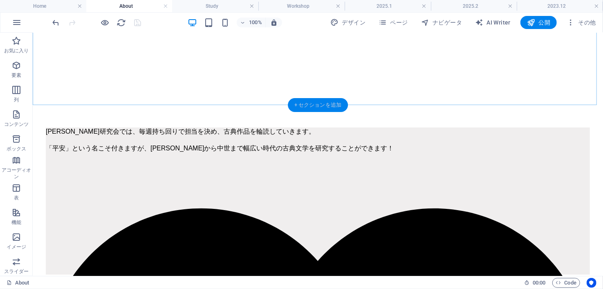
click at [327, 105] on div "+ セクションを追加" at bounding box center [318, 105] width 60 height 14
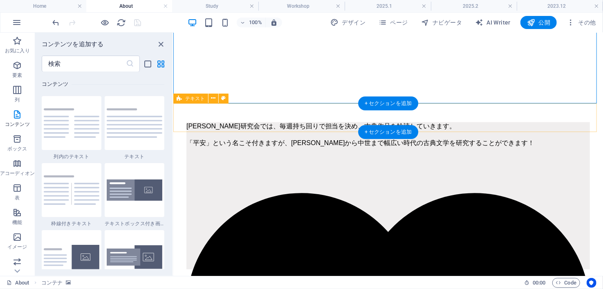
scroll to position [324, 0]
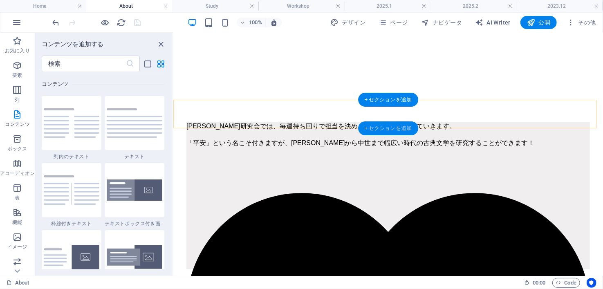
click at [374, 133] on div "+ セクションを追加" at bounding box center [388, 128] width 60 height 14
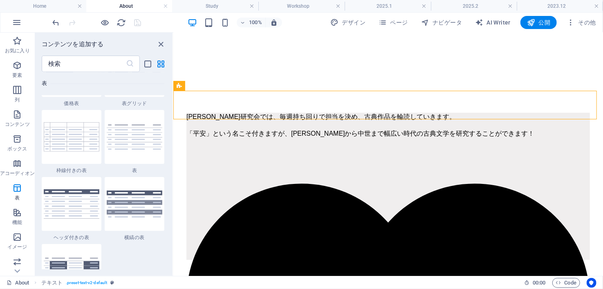
scroll to position [3019, 0]
click at [85, 209] on img at bounding box center [72, 204] width 56 height 29
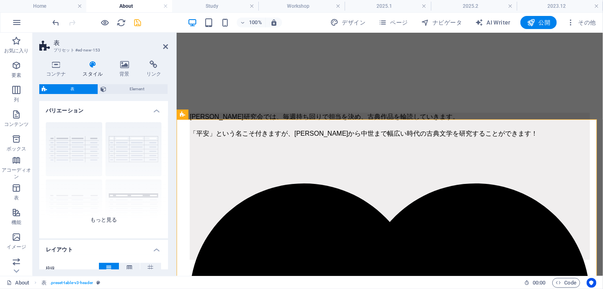
scroll to position [94, 0]
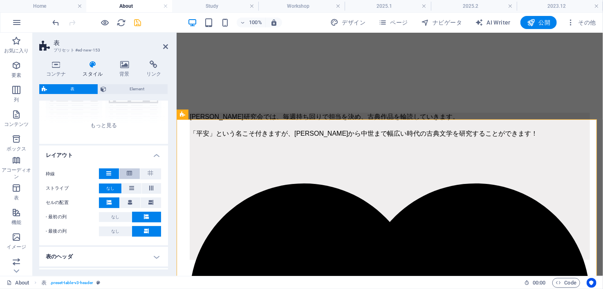
click at [130, 171] on icon at bounding box center [129, 174] width 5 height 10
click at [154, 187] on icon at bounding box center [151, 188] width 10 height 5
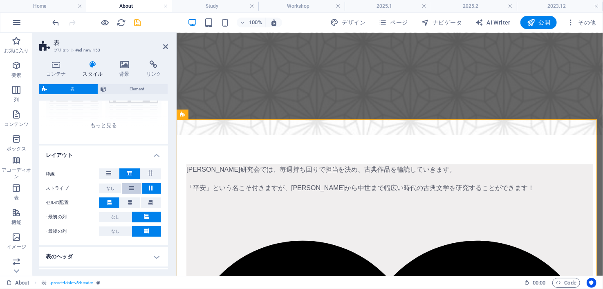
drag, startPoint x: 154, startPoint y: 187, endPoint x: 126, endPoint y: 187, distance: 27.8
click at [126, 187] on div "ストライプ なし" at bounding box center [104, 188] width 116 height 11
click at [126, 187] on button at bounding box center [131, 188] width 19 height 11
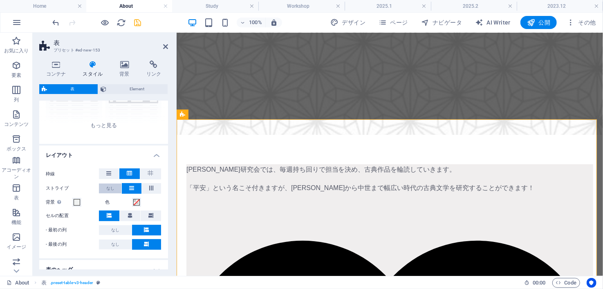
click at [114, 188] on span "なし" at bounding box center [110, 189] width 8 height 10
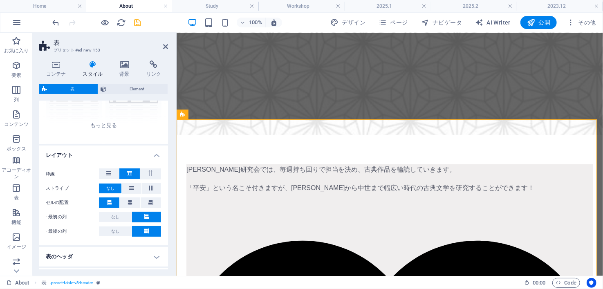
scroll to position [164, 0]
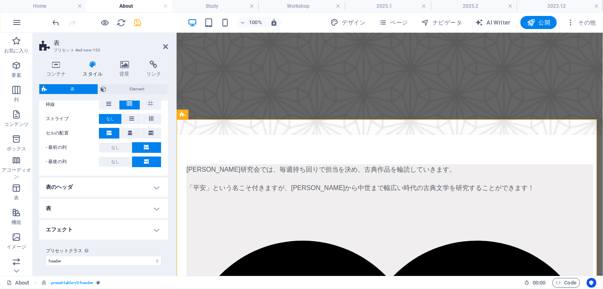
click at [126, 191] on h4 "表のヘッダ" at bounding box center [103, 188] width 129 height 20
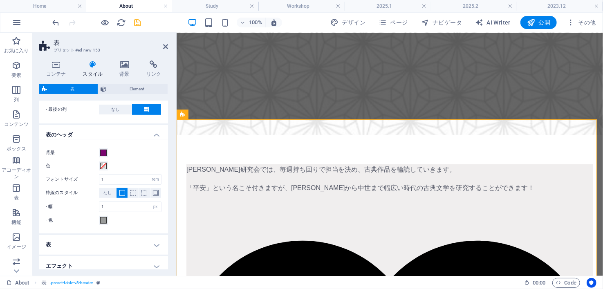
scroll to position [216, 0]
click at [154, 191] on span at bounding box center [156, 194] width 6 height 6
click at [143, 192] on span at bounding box center [145, 194] width 6 height 6
click at [114, 191] on button "なし" at bounding box center [107, 194] width 17 height 10
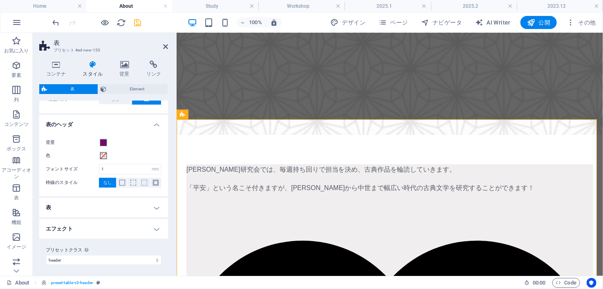
scroll to position [226, 0]
click at [166, 45] on icon at bounding box center [165, 46] width 5 height 7
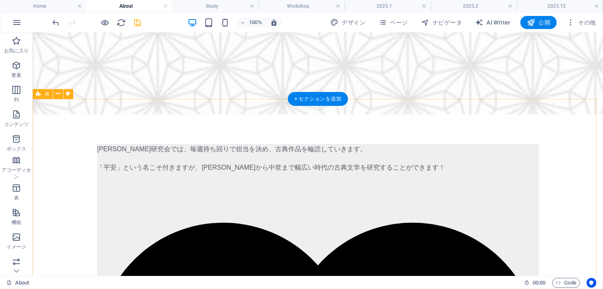
scroll to position [353, 0]
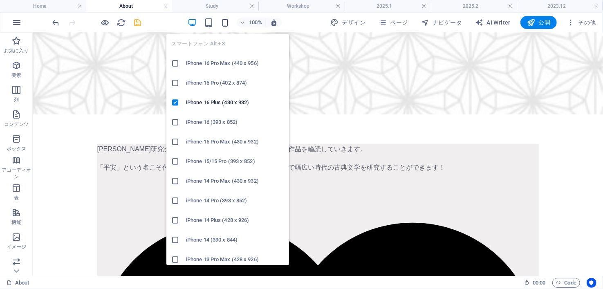
click at [227, 20] on icon "button" at bounding box center [225, 22] width 9 height 9
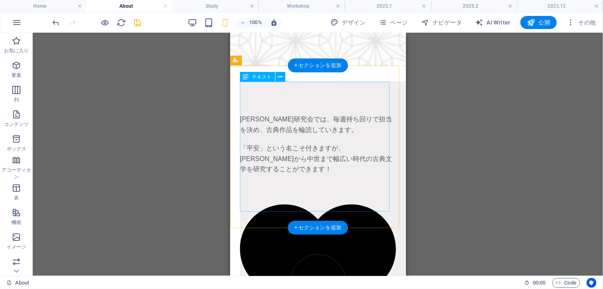
scroll to position [367, 0]
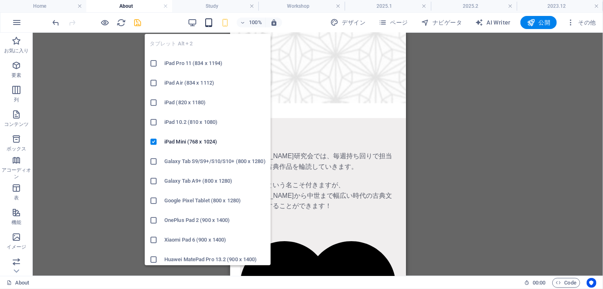
click at [209, 22] on icon "button" at bounding box center [209, 22] width 9 height 9
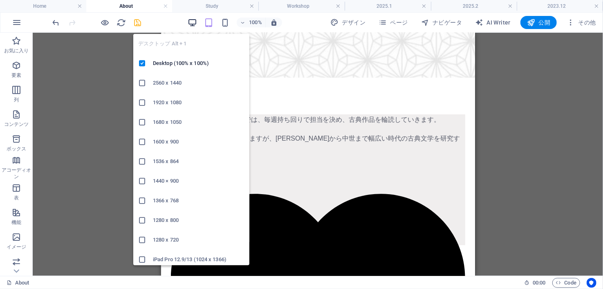
click at [192, 21] on icon "button" at bounding box center [192, 22] width 9 height 9
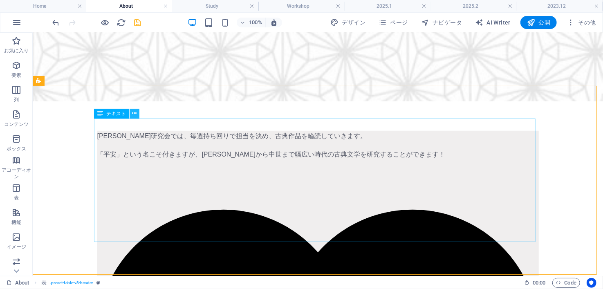
click at [134, 113] on icon at bounding box center [135, 113] width 4 height 9
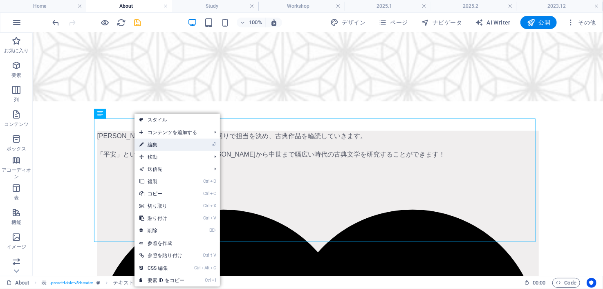
click at [163, 144] on link "⏎ 編集" at bounding box center [162, 145] width 55 height 12
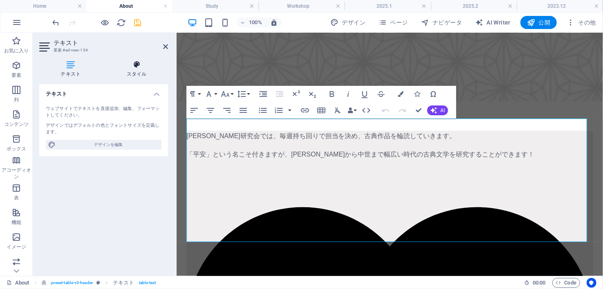
click at [128, 77] on h4 "スタイル" at bounding box center [137, 69] width 63 height 17
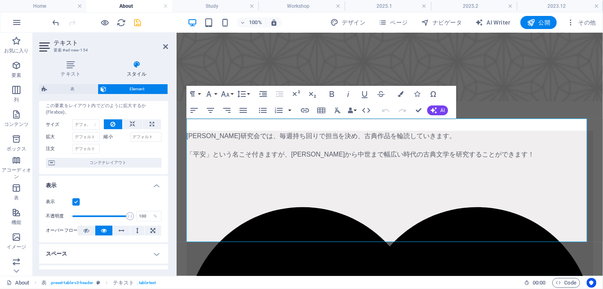
scroll to position [16, 0]
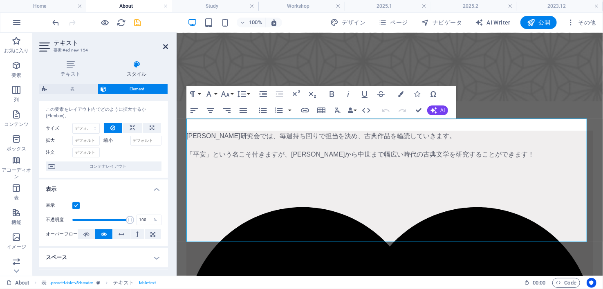
click at [164, 46] on icon at bounding box center [165, 46] width 5 height 7
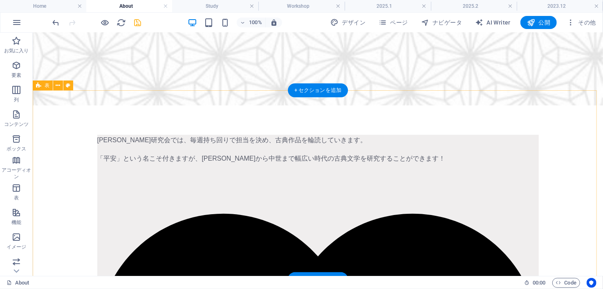
scroll to position [362, 0]
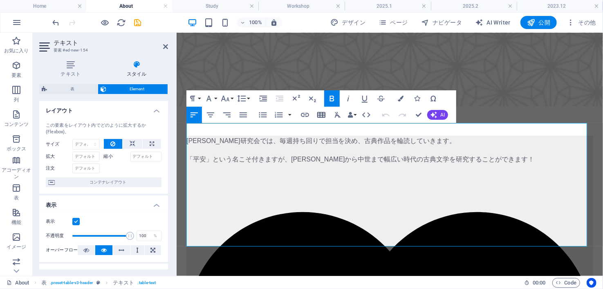
click at [324, 115] on icon "button" at bounding box center [321, 115] width 8 height 6
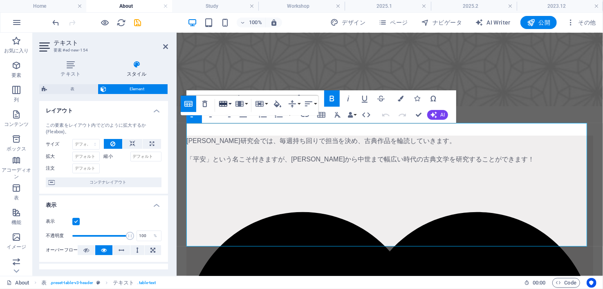
click at [221, 99] on icon "button" at bounding box center [223, 104] width 10 height 10
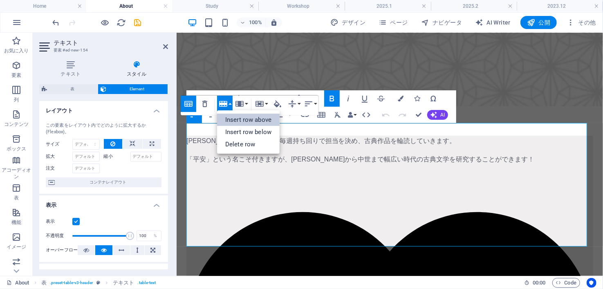
click at [243, 115] on link "Insert row above" at bounding box center [248, 120] width 63 height 12
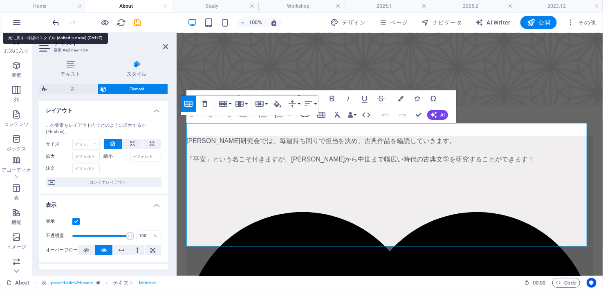
click at [55, 25] on icon "undo" at bounding box center [56, 22] width 9 height 9
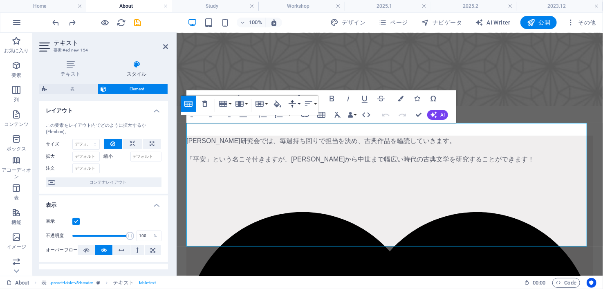
click at [293, 104] on icon "button" at bounding box center [293, 104] width 10 height 10
click at [299, 114] on link "Top" at bounding box center [304, 120] width 37 height 12
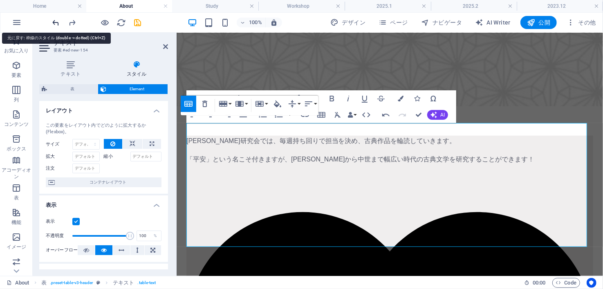
click at [59, 21] on icon "undo" at bounding box center [56, 22] width 9 height 9
click at [54, 21] on icon "undo" at bounding box center [56, 22] width 9 height 9
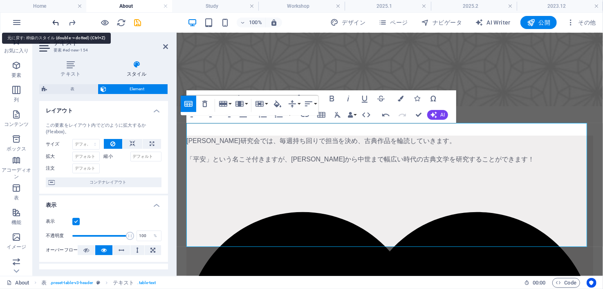
click at [55, 20] on icon "undo" at bounding box center [56, 22] width 9 height 9
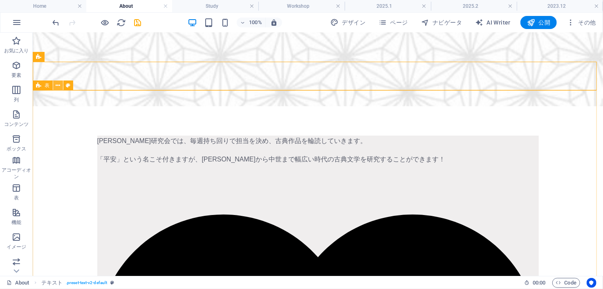
click at [57, 88] on icon at bounding box center [58, 85] width 4 height 9
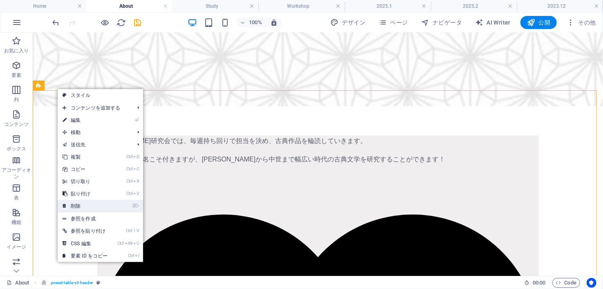
click at [104, 208] on link "⌦ 削除" at bounding box center [85, 206] width 55 height 12
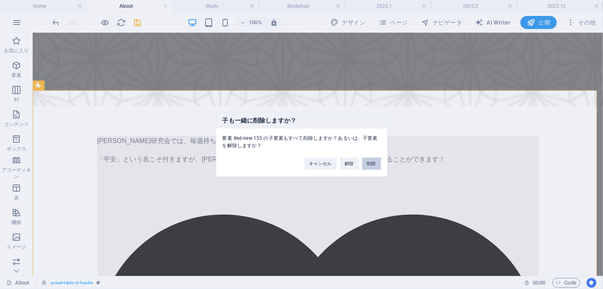
click at [374, 163] on button "削除" at bounding box center [371, 163] width 19 height 12
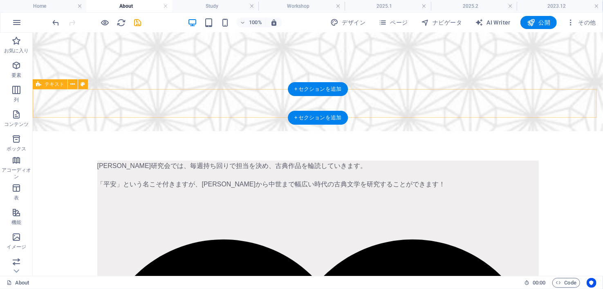
scroll to position [327, 0]
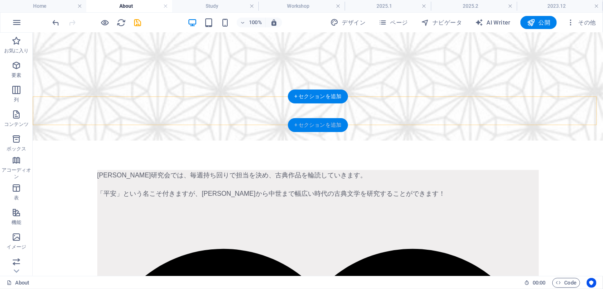
click at [321, 128] on div "+ セクションを追加" at bounding box center [318, 125] width 60 height 14
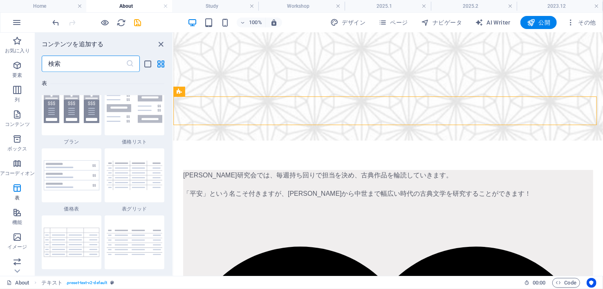
scroll to position [3014, 0]
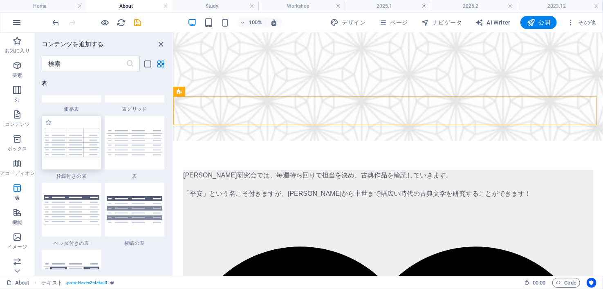
click at [81, 153] on img at bounding box center [72, 142] width 56 height 29
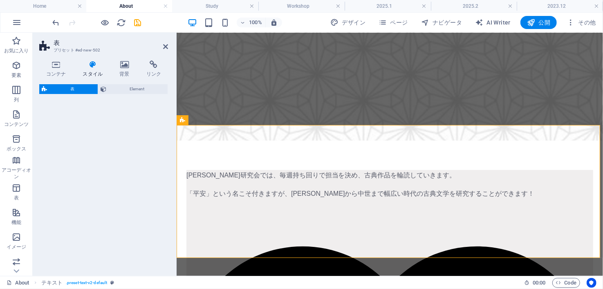
select select "preset-table-v3-border-full"
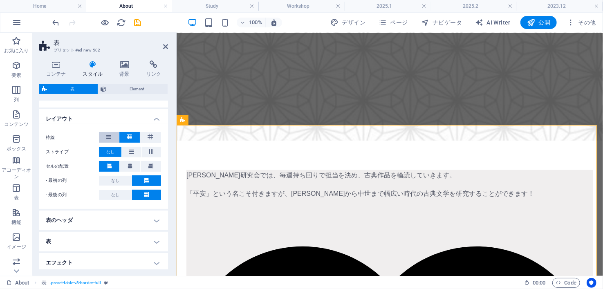
scroll to position [135, 0]
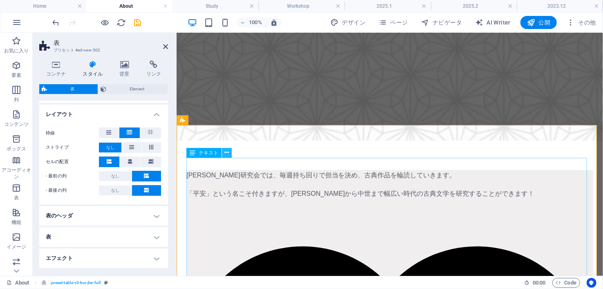
click at [226, 155] on icon at bounding box center [227, 152] width 4 height 9
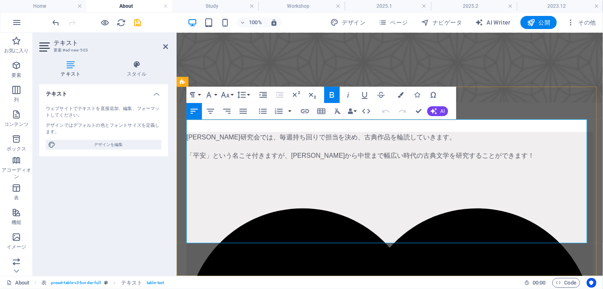
scroll to position [367, 0]
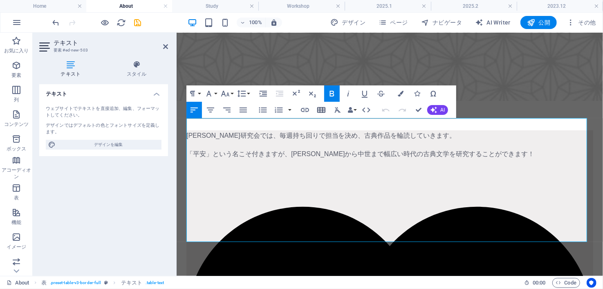
click at [322, 112] on icon "button" at bounding box center [321, 110] width 8 height 6
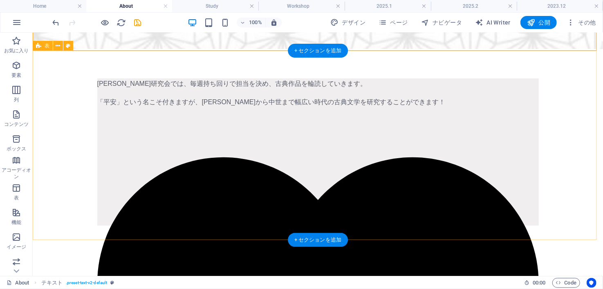
scroll to position [420, 0]
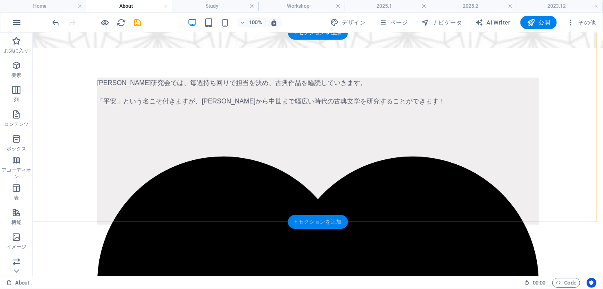
click at [322, 221] on div "+ セクションを追加" at bounding box center [318, 222] width 60 height 14
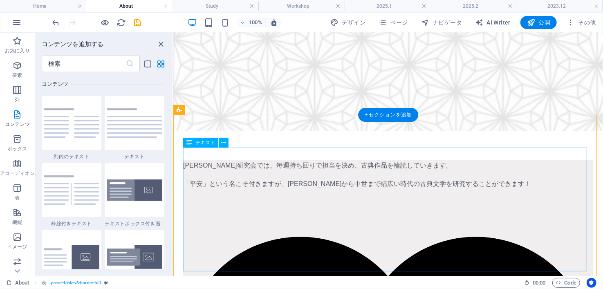
scroll to position [326, 0]
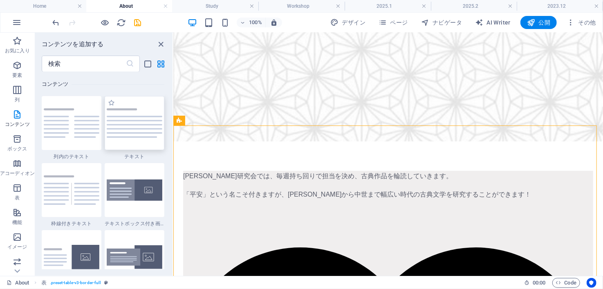
drag, startPoint x: 142, startPoint y: 117, endPoint x: 78, endPoint y: 135, distance: 66.3
click at [142, 117] on div at bounding box center [135, 123] width 60 height 54
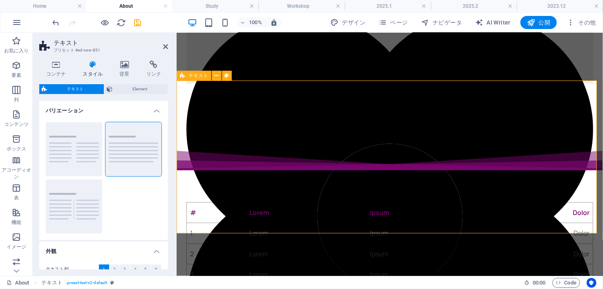
scroll to position [560, 0]
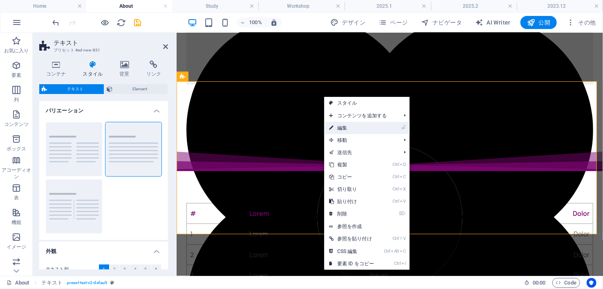
click at [342, 125] on link "⏎ 編集" at bounding box center [351, 128] width 55 height 12
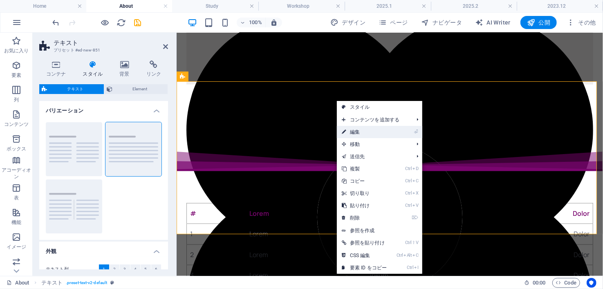
click at [356, 133] on link "⏎ 編集" at bounding box center [364, 132] width 55 height 12
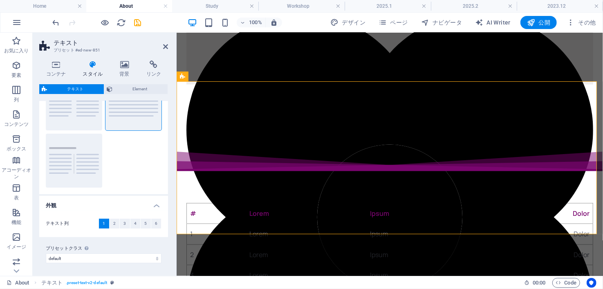
scroll to position [0, 0]
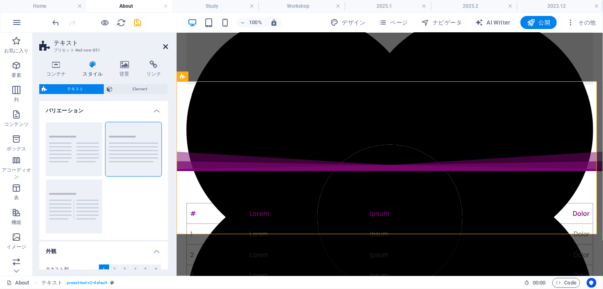
click at [164, 46] on icon at bounding box center [165, 46] width 5 height 7
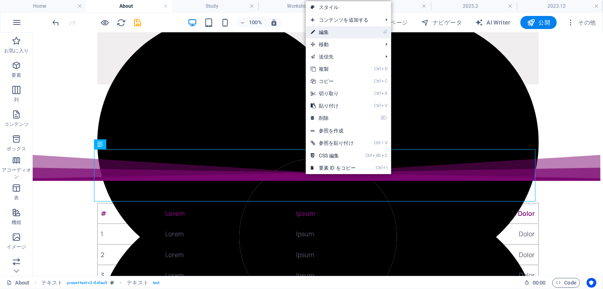
click at [338, 36] on link "⏎ 編集" at bounding box center [333, 32] width 55 height 12
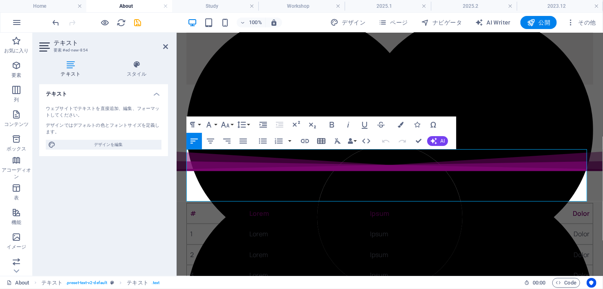
click at [322, 139] on icon "button" at bounding box center [321, 141] width 8 height 6
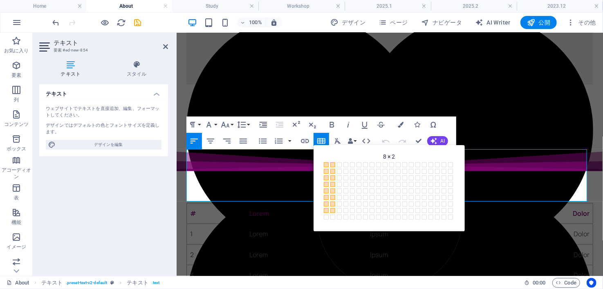
click at [333, 211] on span at bounding box center [333, 210] width 5 height 5
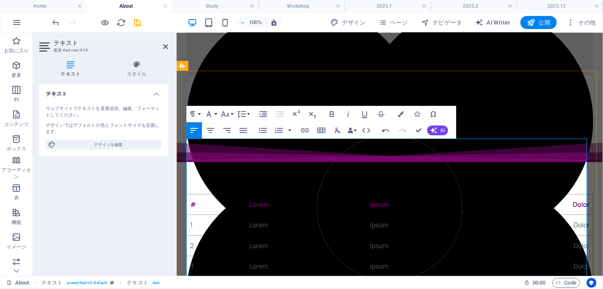
scroll to position [547, 0]
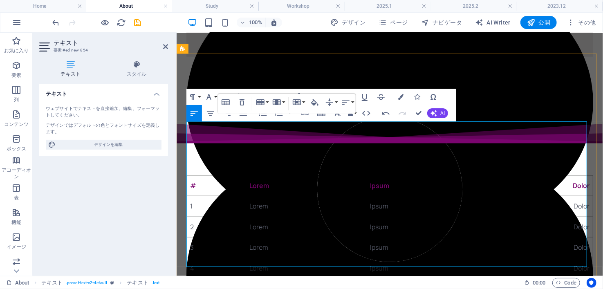
scroll to position [645, 0]
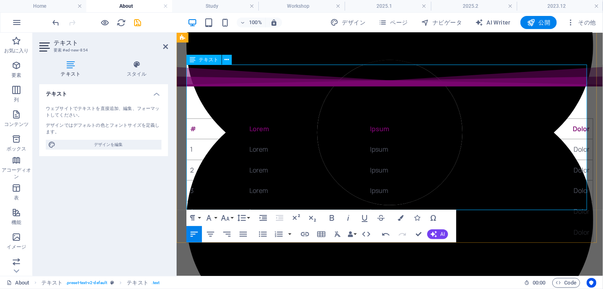
drag, startPoint x: 479, startPoint y: 207, endPoint x: 181, endPoint y: 178, distance: 299.2
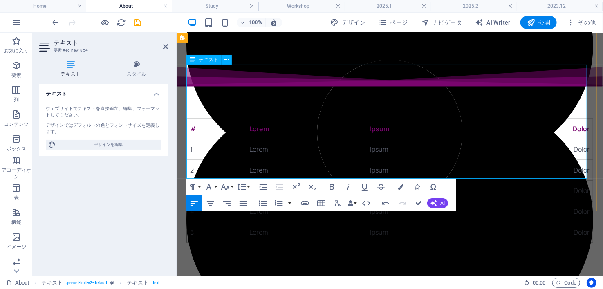
drag, startPoint x: 457, startPoint y: 175, endPoint x: 188, endPoint y: 162, distance: 269.9
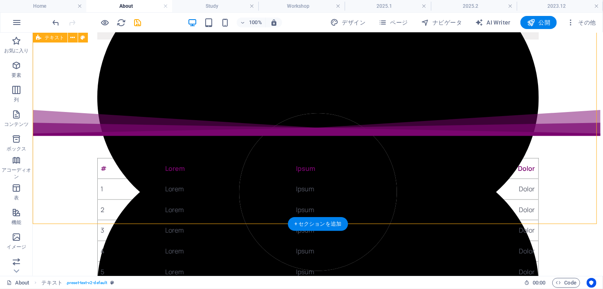
scroll to position [604, 0]
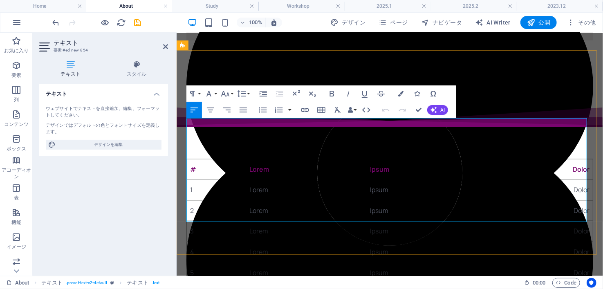
scroll to position [591, 0]
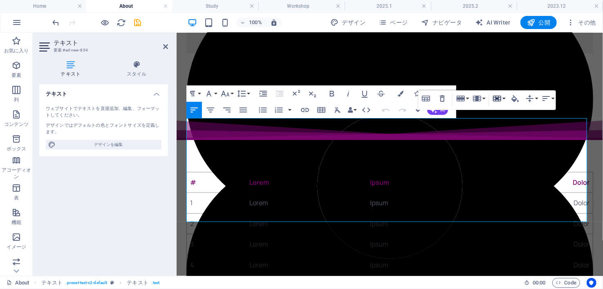
click at [501, 95] on icon "button" at bounding box center [498, 99] width 10 height 10
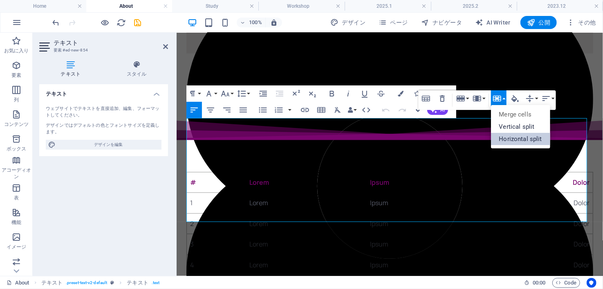
click at [514, 140] on link "Horizontal split" at bounding box center [520, 139] width 59 height 12
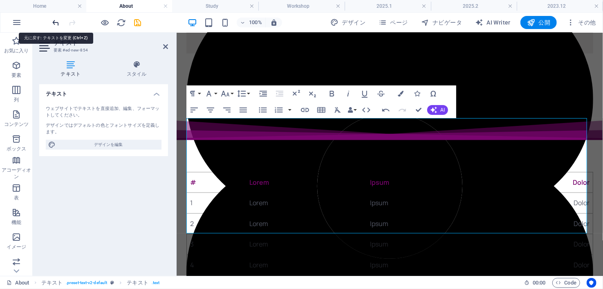
click at [53, 23] on icon "undo" at bounding box center [56, 22] width 9 height 9
click at [58, 23] on icon "undo" at bounding box center [56, 22] width 9 height 9
click at [383, 106] on icon "button" at bounding box center [386, 110] width 10 height 10
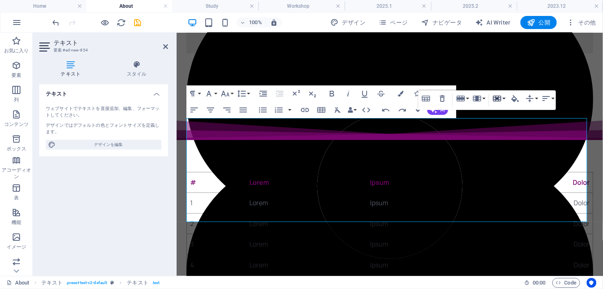
click at [503, 98] on button "Cell" at bounding box center [499, 98] width 16 height 16
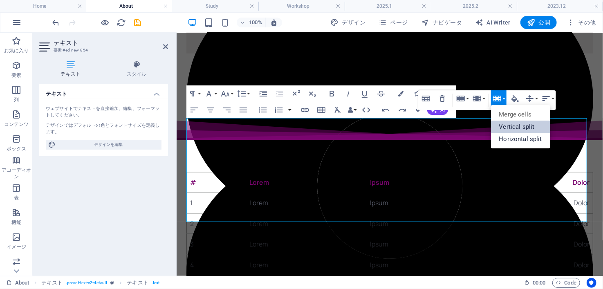
click at [511, 128] on link "Vertical split" at bounding box center [520, 127] width 59 height 12
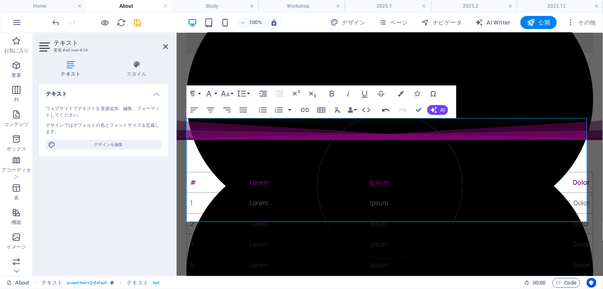
click at [380, 111] on button "Undo" at bounding box center [386, 110] width 16 height 16
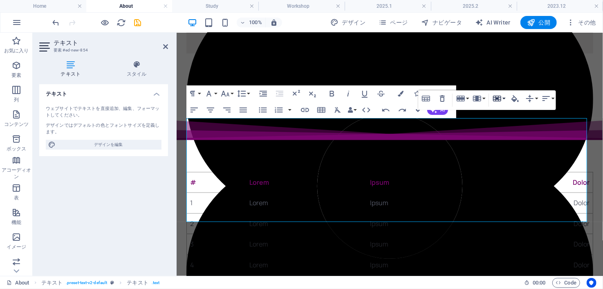
click at [495, 97] on icon "button" at bounding box center [498, 99] width 10 height 10
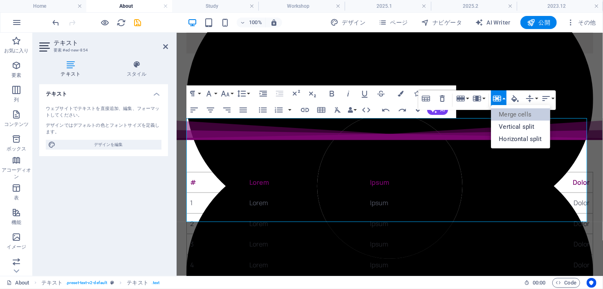
click at [508, 113] on link "Merge cells" at bounding box center [520, 114] width 59 height 12
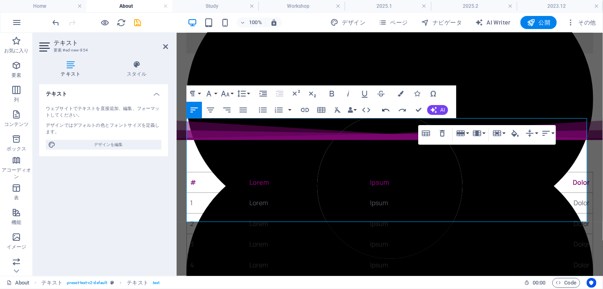
click at [387, 110] on icon "button" at bounding box center [385, 110] width 7 height 3
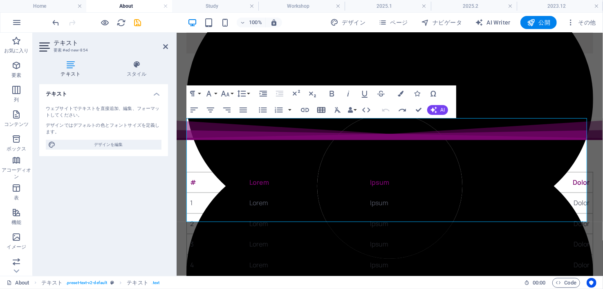
click at [321, 110] on icon "button" at bounding box center [322, 110] width 10 height 10
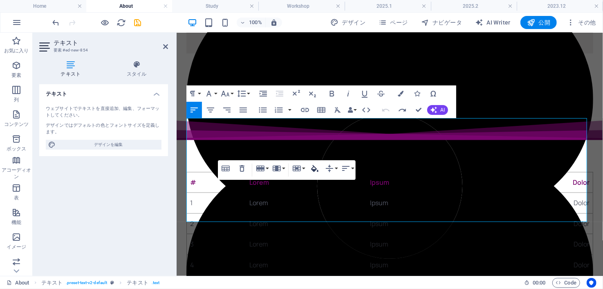
click at [313, 164] on icon "button" at bounding box center [315, 169] width 10 height 10
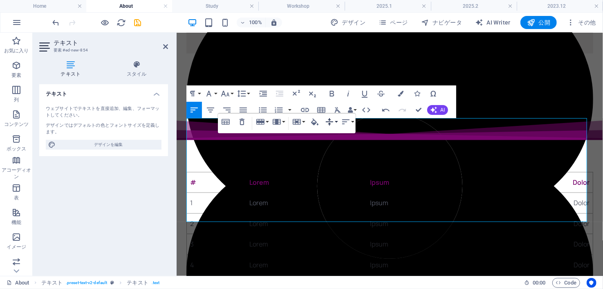
click at [333, 124] on icon "button" at bounding box center [330, 122] width 10 height 10
click at [339, 133] on link "Top" at bounding box center [342, 138] width 37 height 12
click at [332, 117] on icon "button" at bounding box center [330, 122] width 10 height 10
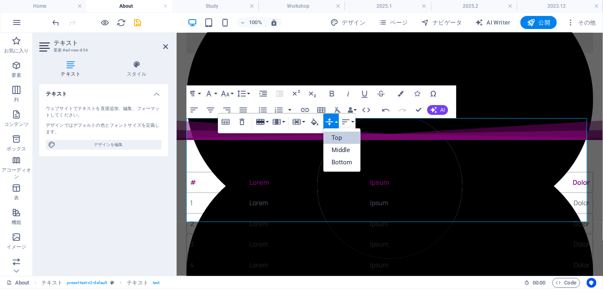
click at [261, 121] on icon "button" at bounding box center [260, 122] width 8 height 6
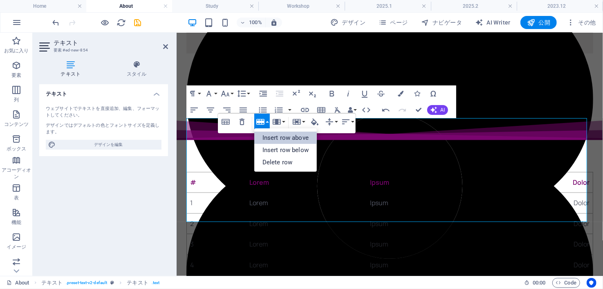
click at [270, 134] on link "Insert row above" at bounding box center [285, 138] width 63 height 12
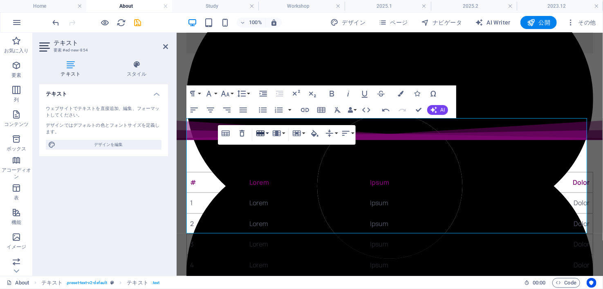
click at [263, 130] on icon "button" at bounding box center [261, 133] width 10 height 10
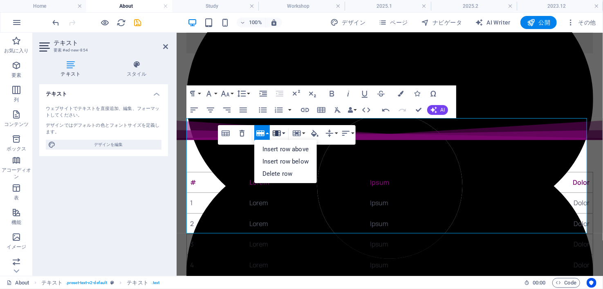
click at [281, 133] on button "Column" at bounding box center [279, 133] width 16 height 16
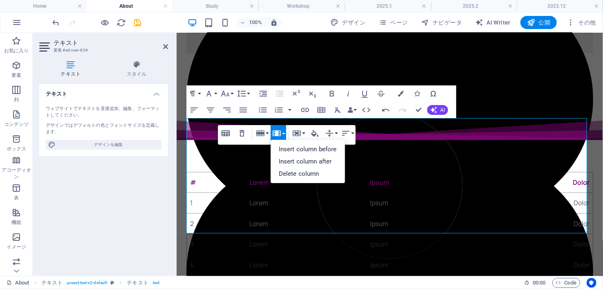
click at [224, 137] on icon "button" at bounding box center [226, 133] width 10 height 10
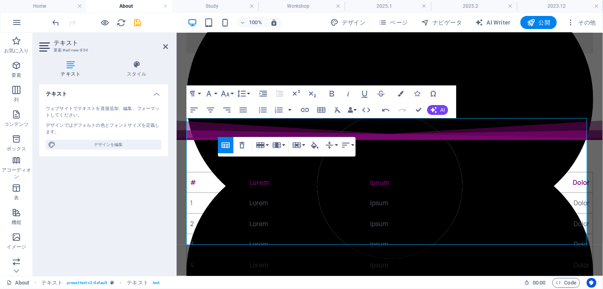
click at [224, 139] on button "Table Header" at bounding box center [226, 145] width 16 height 16
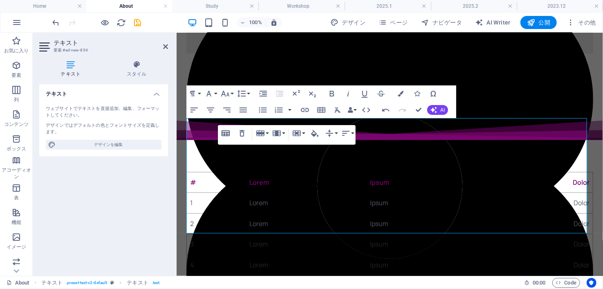
click at [224, 135] on icon "button" at bounding box center [226, 133] width 8 height 6
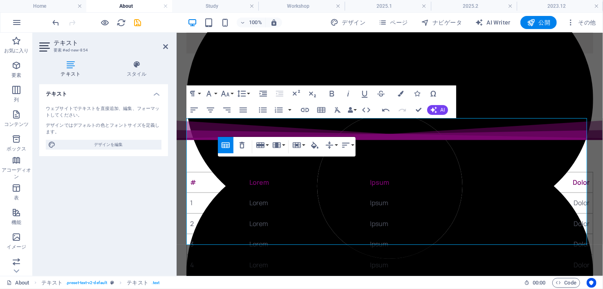
click at [224, 137] on div "Table Header Remove Table Row Insert row above Insert row below Delete row Colu…" at bounding box center [287, 147] width 138 height 20
click at [225, 146] on icon "button" at bounding box center [226, 145] width 10 height 10
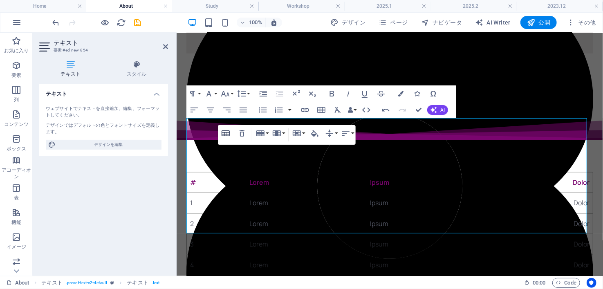
click at [225, 134] on icon "button" at bounding box center [226, 133] width 10 height 10
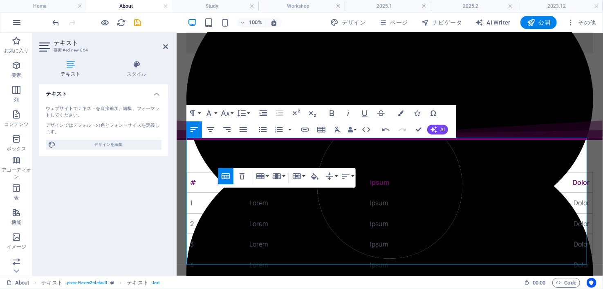
scroll to position [538, 0]
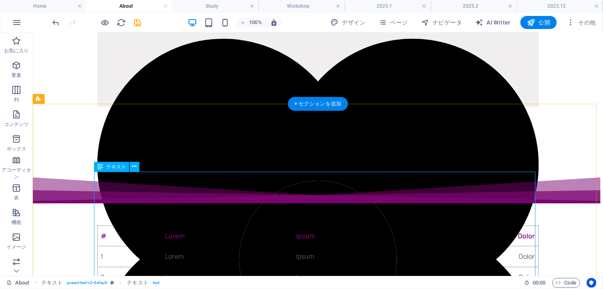
scroll to position [604, 0]
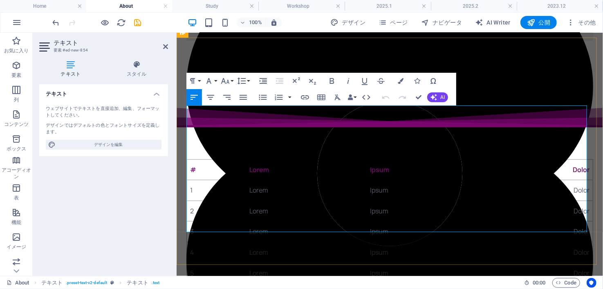
click at [136, 71] on h4 "スタイル" at bounding box center [137, 69] width 63 height 17
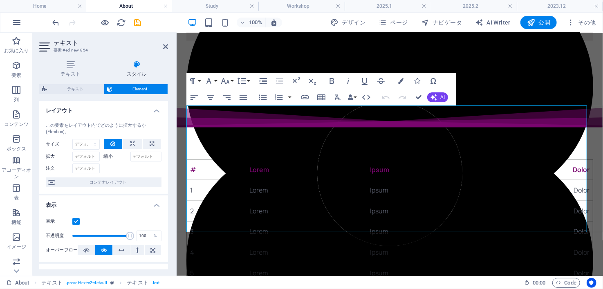
scroll to position [12, 0]
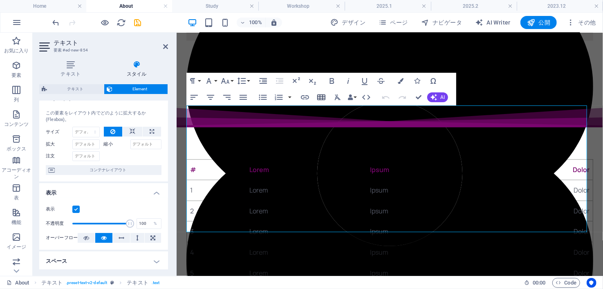
click at [321, 96] on icon "button" at bounding box center [322, 97] width 10 height 10
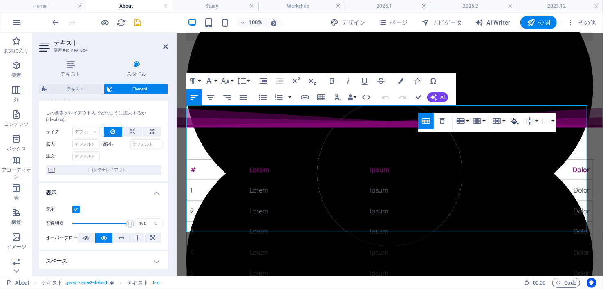
click at [517, 118] on icon "button" at bounding box center [516, 121] width 10 height 10
